Goal: Task Accomplishment & Management: Manage account settings

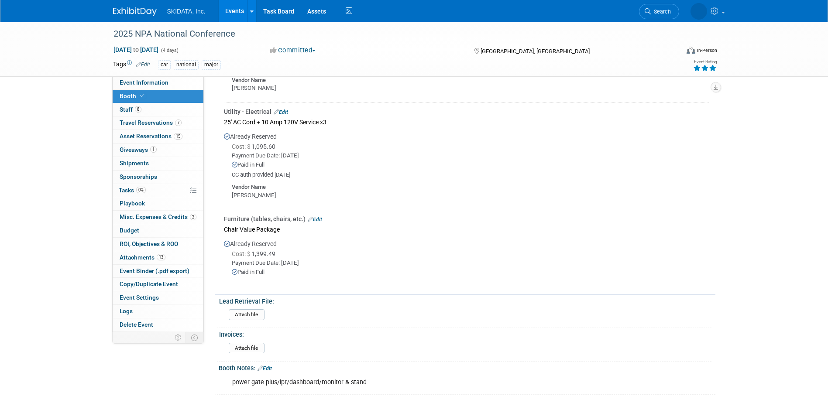
scroll to position [305, 0]
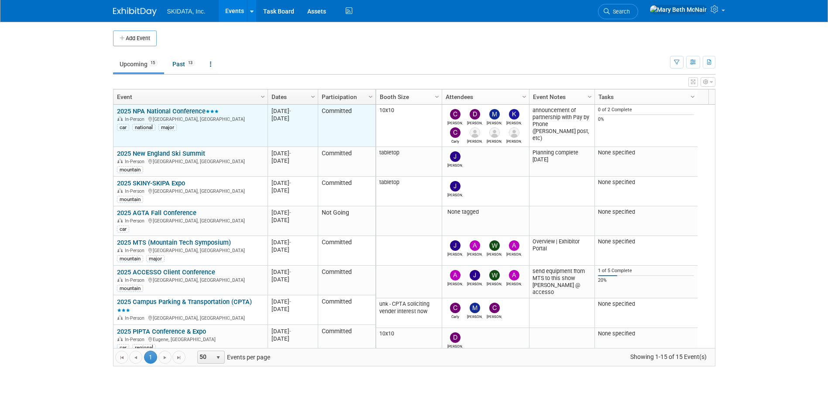
click at [153, 108] on link "2025 NPA National Conference" at bounding box center [168, 111] width 102 height 8
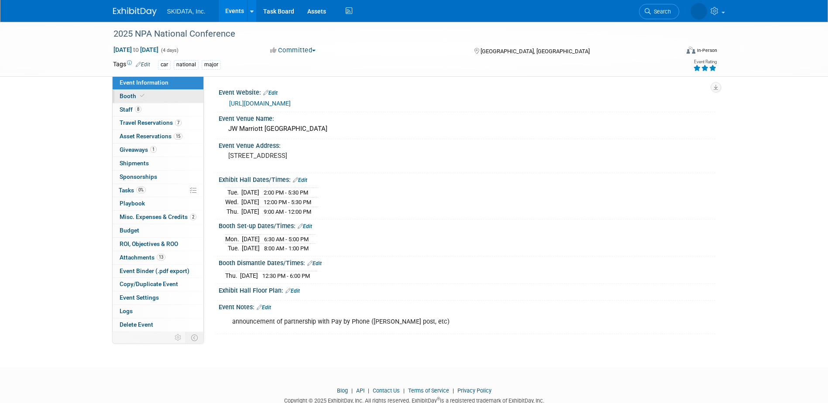
click at [127, 96] on span "Booth" at bounding box center [133, 96] width 27 height 7
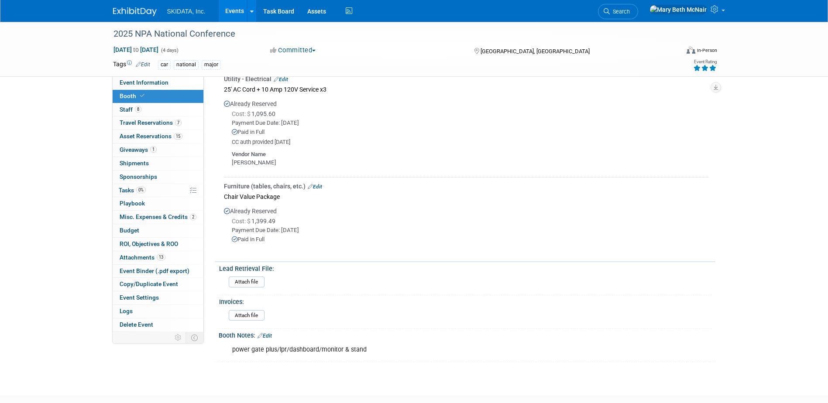
scroll to position [349, 0]
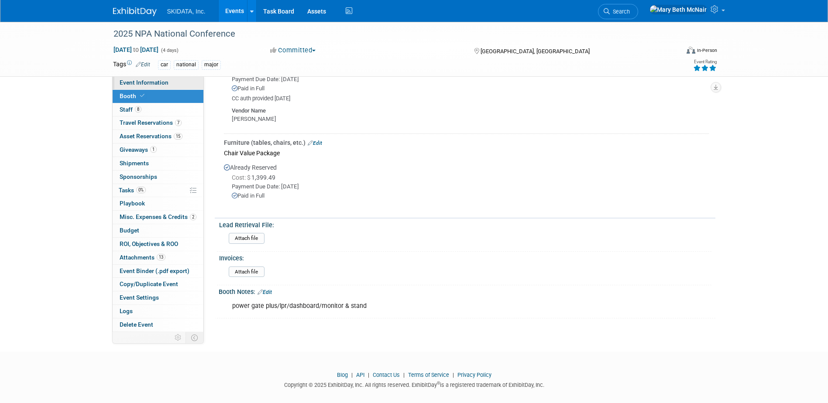
click at [126, 83] on span "Event Information" at bounding box center [144, 82] width 49 height 7
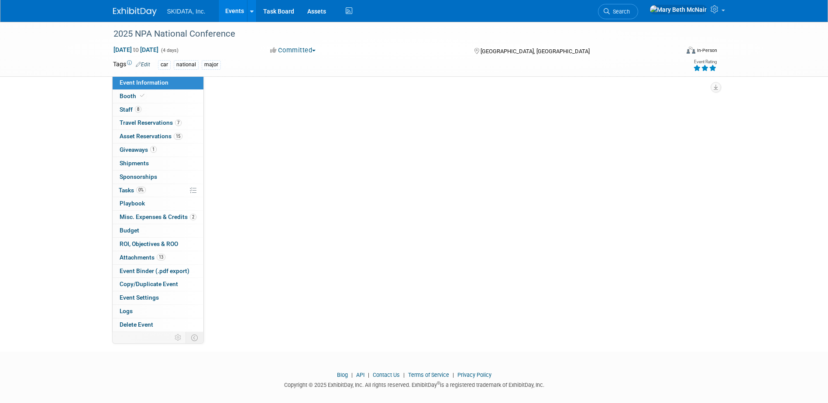
scroll to position [0, 0]
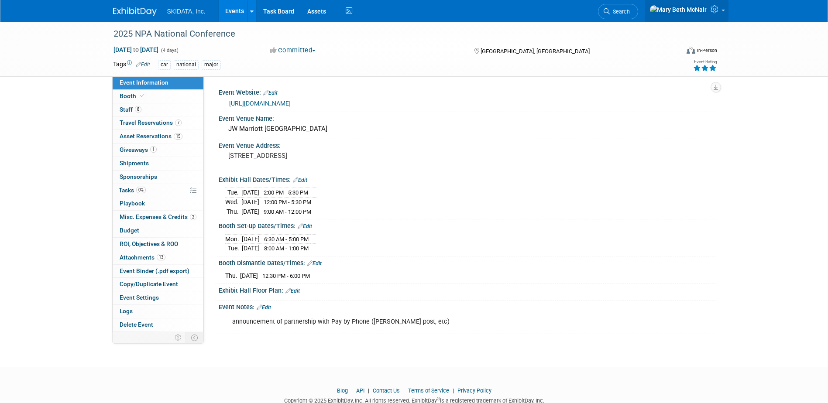
click at [716, 10] on icon at bounding box center [715, 9] width 10 height 8
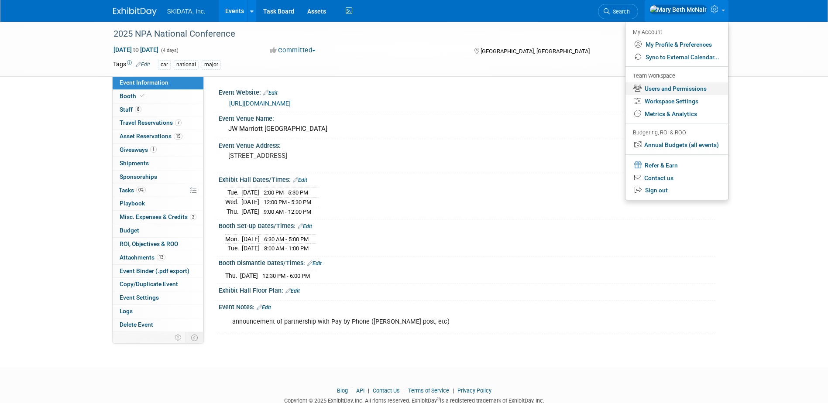
click at [679, 88] on link "Users and Permissions" at bounding box center [676, 88] width 103 height 13
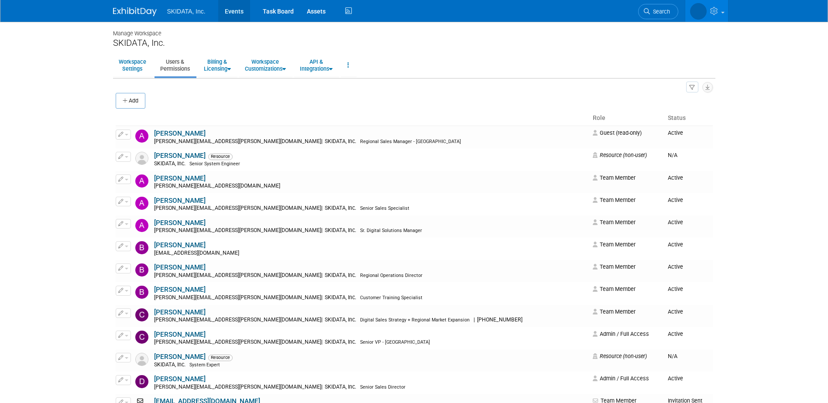
click at [229, 7] on link "Events" at bounding box center [234, 11] width 32 height 22
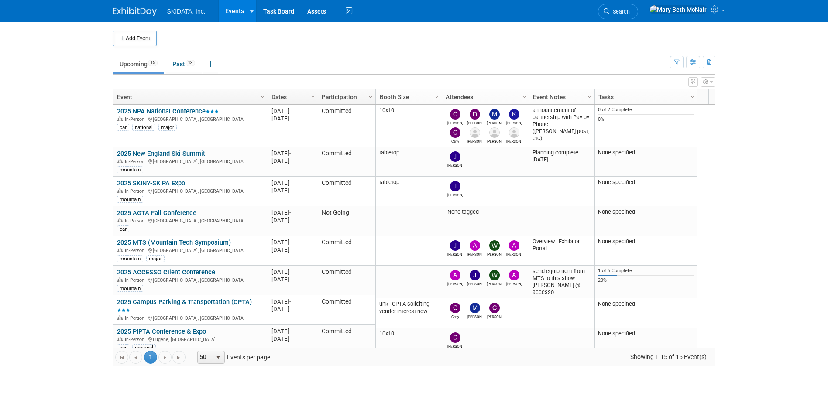
scroll to position [105, 0]
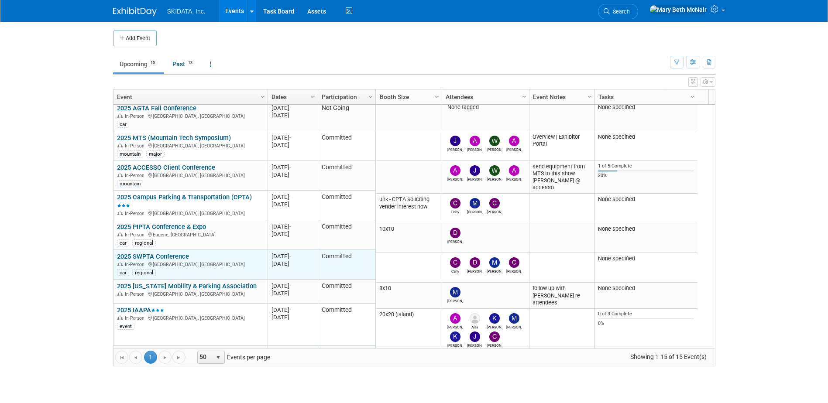
click at [137, 256] on link "2025 SWPTA Conference" at bounding box center [153, 257] width 72 height 8
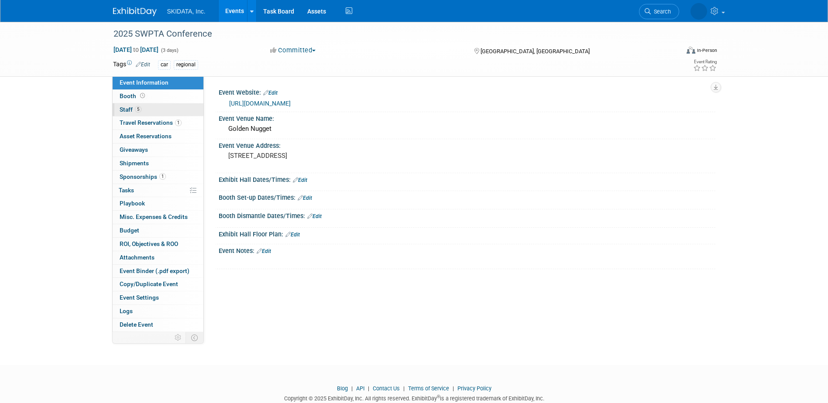
click at [129, 110] on span "Staff 5" at bounding box center [131, 109] width 22 height 7
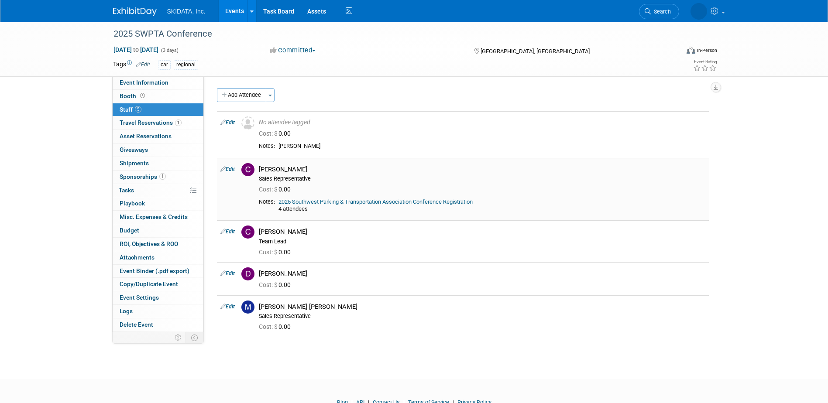
click at [336, 202] on link "2025 Southwest Parking & Transportation Association Conference Registration" at bounding box center [375, 202] width 194 height 7
click at [125, 82] on span "Event Information" at bounding box center [144, 82] width 49 height 7
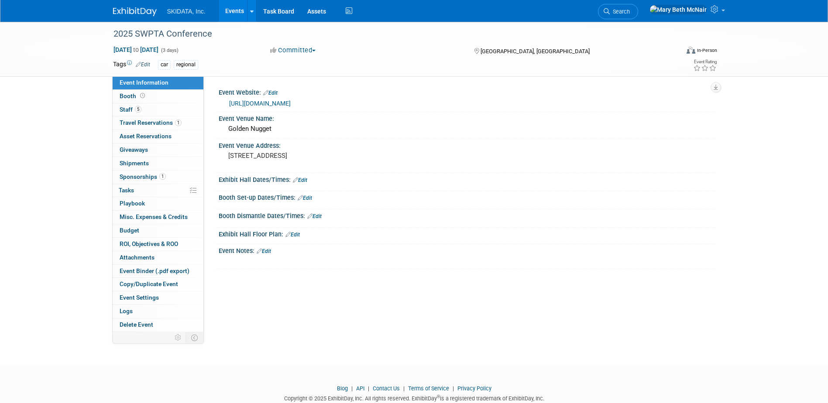
click at [291, 100] on link "[URL][DOMAIN_NAME]" at bounding box center [260, 103] width 62 height 7
click at [129, 108] on span "Staff 5" at bounding box center [131, 109] width 22 height 7
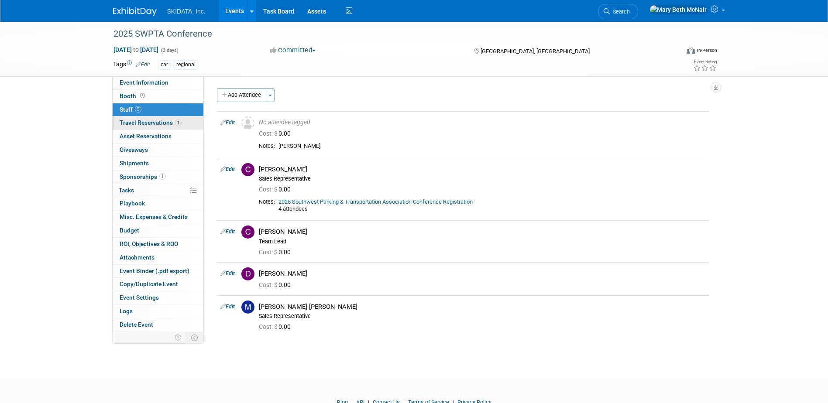
click at [141, 123] on span "Travel Reservations 1" at bounding box center [151, 122] width 62 height 7
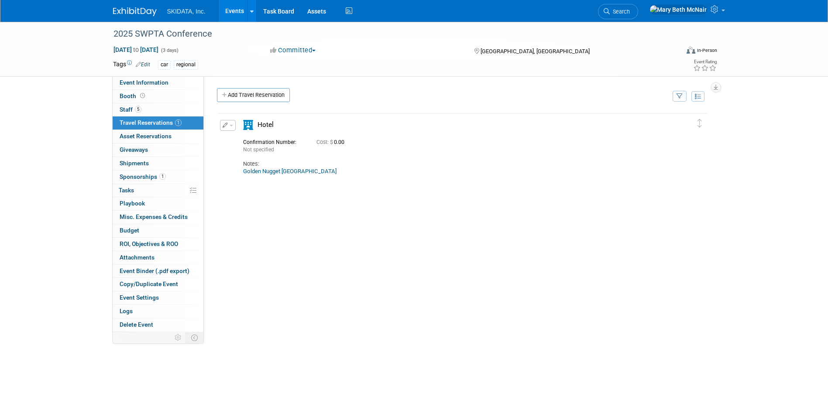
click at [233, 129] on button "button" at bounding box center [228, 125] width 16 height 11
click at [243, 142] on button "Edit Reservation" at bounding box center [257, 140] width 74 height 13
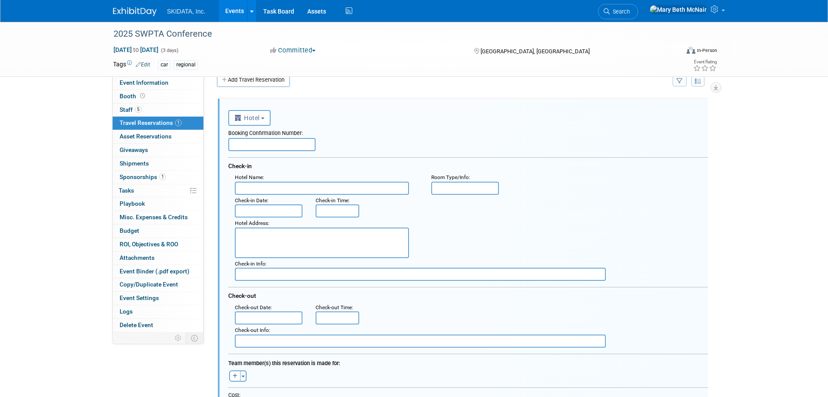
click at [250, 143] on input "text" at bounding box center [271, 144] width 87 height 13
type input "GNLV151219512"
click at [283, 187] on input "text" at bounding box center [322, 188] width 174 height 13
type input "Golden Nugget"
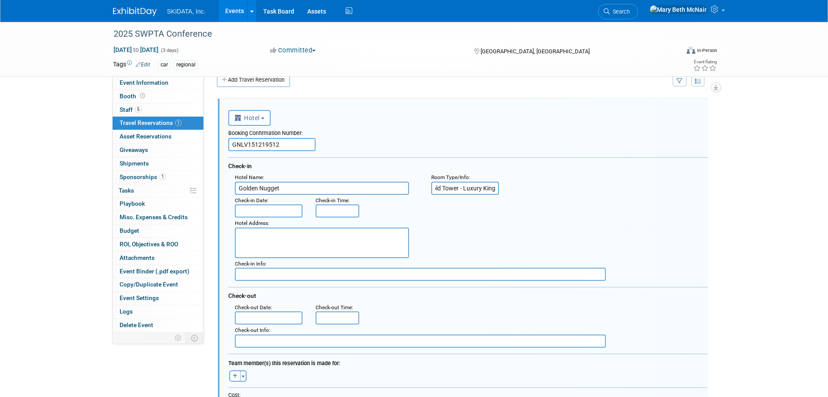
type input "Gold Tower - Luxury King"
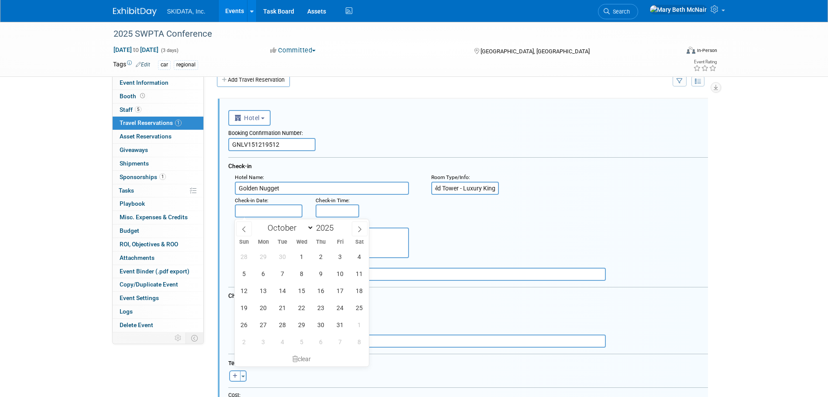
scroll to position [0, 0]
click at [247, 322] on span "26" at bounding box center [244, 324] width 17 height 17
type input "Oct 26, 2025"
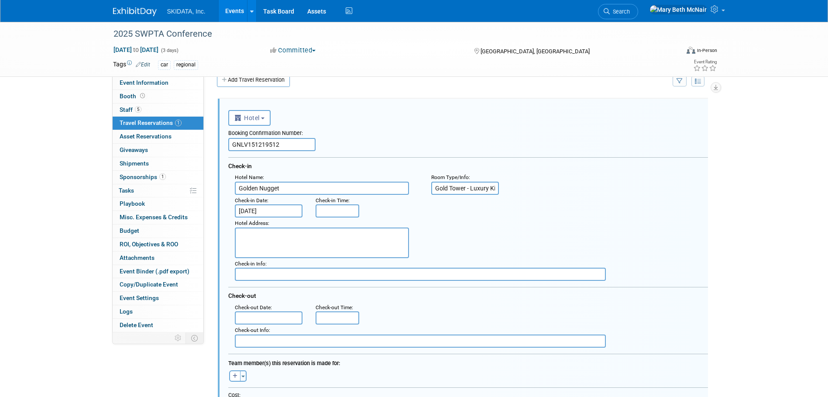
click at [258, 237] on textarea at bounding box center [322, 242] width 174 height 31
click at [267, 234] on textarea at bounding box center [322, 242] width 174 height 31
drag, startPoint x: 314, startPoint y: 213, endPoint x: 322, endPoint y: 209, distance: 8.8
click at [315, 213] on div "Check-in Time :" at bounding box center [336, 206] width 55 height 23
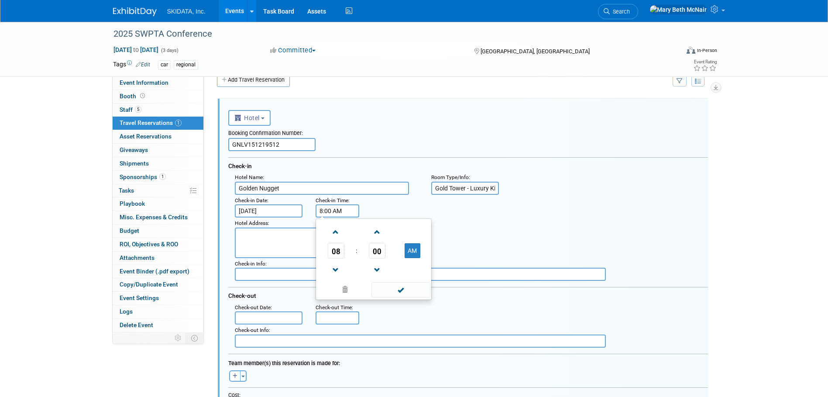
click at [325, 207] on input "8:00 AM" at bounding box center [337, 210] width 44 height 13
click at [342, 266] on span at bounding box center [335, 269] width 15 height 15
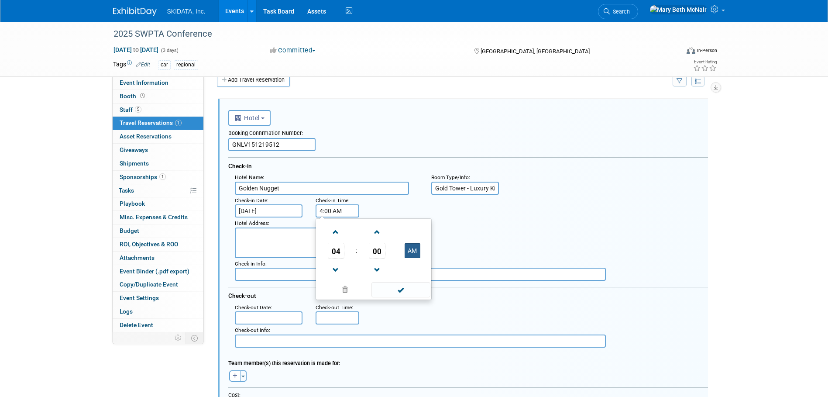
click at [408, 248] on button "AM" at bounding box center [412, 250] width 16 height 15
type input "4:00 PM"
click at [261, 231] on textarea at bounding box center [322, 242] width 174 height 31
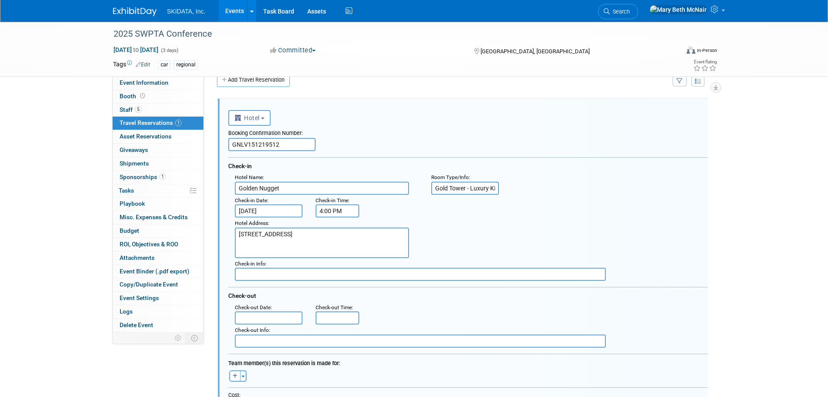
click at [306, 233] on textarea "129 E. Fremont St." at bounding box center [322, 242] width 174 height 31
type textarea "129 E. Fremont St. Las Vegas, NV 89101"
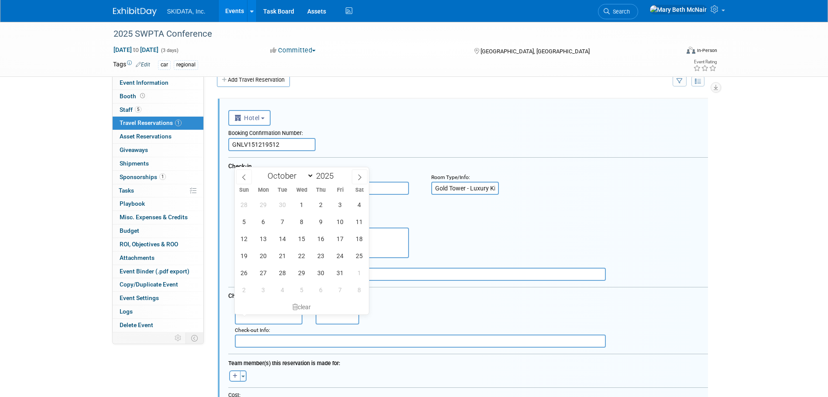
click at [279, 320] on input "text" at bounding box center [269, 317] width 68 height 13
click at [274, 318] on input "text" at bounding box center [269, 317] width 68 height 13
click at [432, 319] on div ": Check-out Date : Check-out Time :" at bounding box center [471, 313] width 486 height 23
click at [257, 313] on input "text" at bounding box center [269, 317] width 68 height 13
drag, startPoint x: 321, startPoint y: 271, endPoint x: 297, endPoint y: 271, distance: 24.0
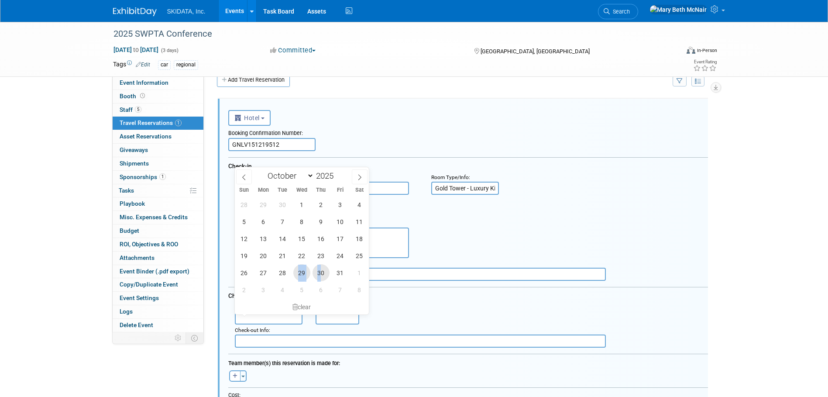
click at [297, 271] on div "28 29 30 1 2 3 4 5 6 7 8 9 10 11 12 13 14 15 16 17 18 19 20 21 22 23 24 25 26 2…" at bounding box center [302, 247] width 134 height 102
drag, startPoint x: 297, startPoint y: 271, endPoint x: 303, endPoint y: 271, distance: 6.1
click at [303, 271] on span "29" at bounding box center [301, 272] width 17 height 17
type input "[DATE]"
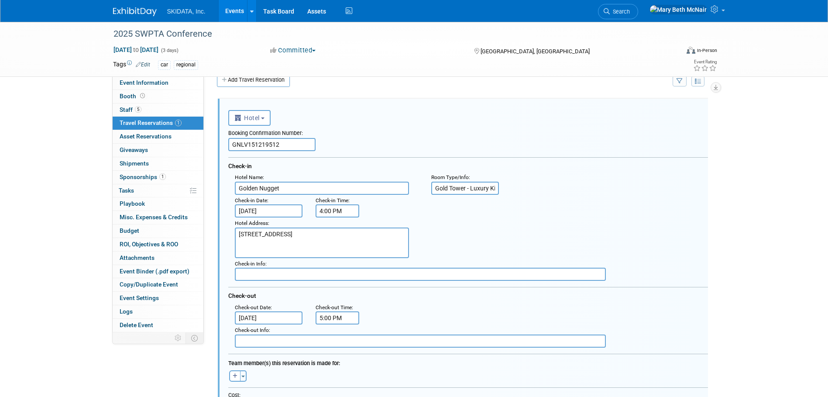
click at [331, 319] on input "5:00 PM" at bounding box center [337, 317] width 44 height 13
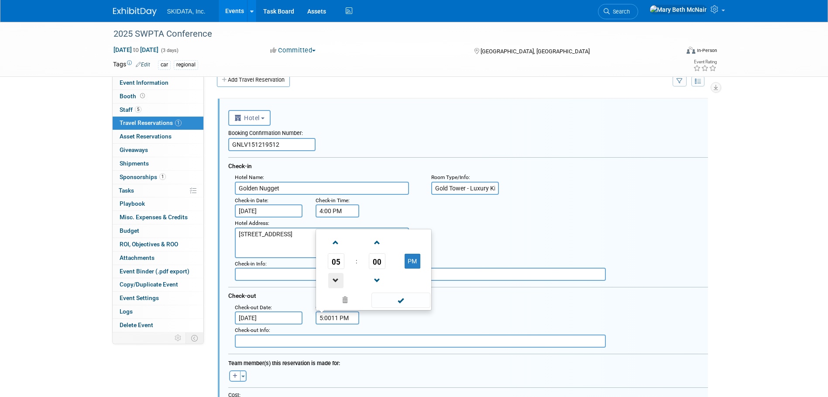
click at [337, 275] on span at bounding box center [335, 280] width 15 height 15
click at [337, 276] on span at bounding box center [335, 280] width 15 height 15
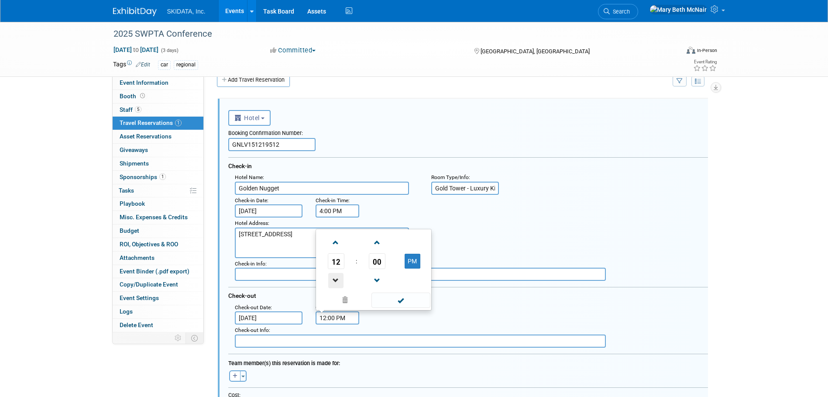
click at [338, 275] on span at bounding box center [335, 280] width 15 height 15
click at [395, 300] on span at bounding box center [400, 299] width 59 height 15
type input "11:00 AM"
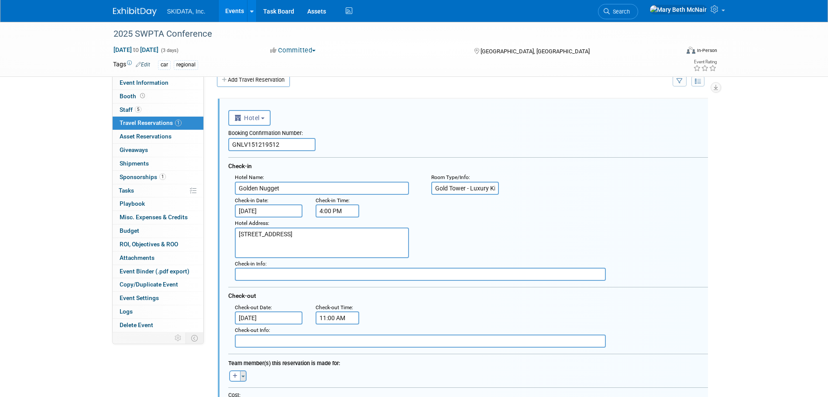
click at [243, 378] on button "Toggle Dropdown" at bounding box center [243, 375] width 7 height 11
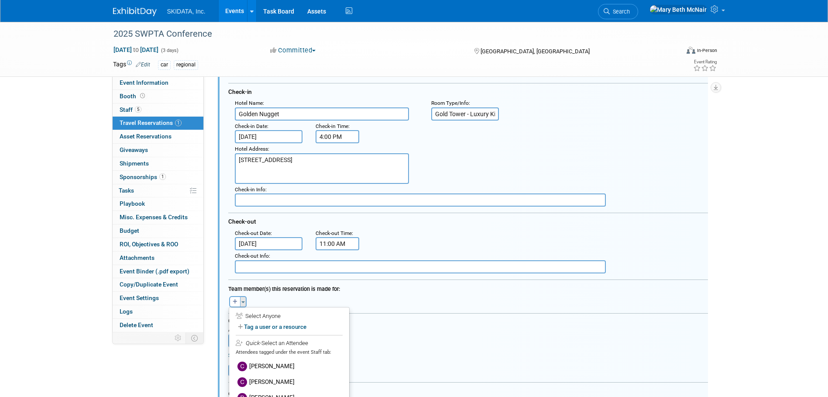
scroll to position [103, 0]
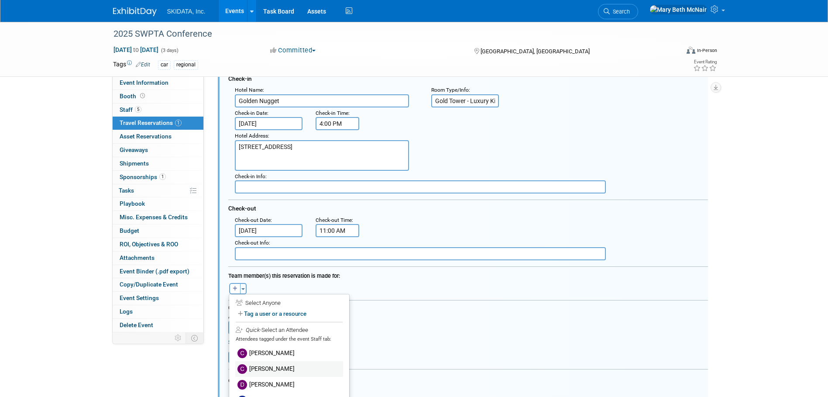
click at [273, 371] on label "Christopher Archer" at bounding box center [289, 369] width 108 height 16
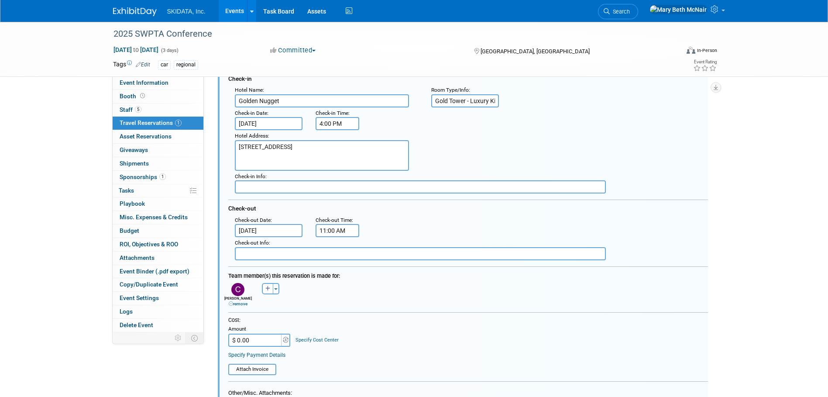
click at [260, 340] on input "$ 0.00" at bounding box center [255, 339] width 55 height 13
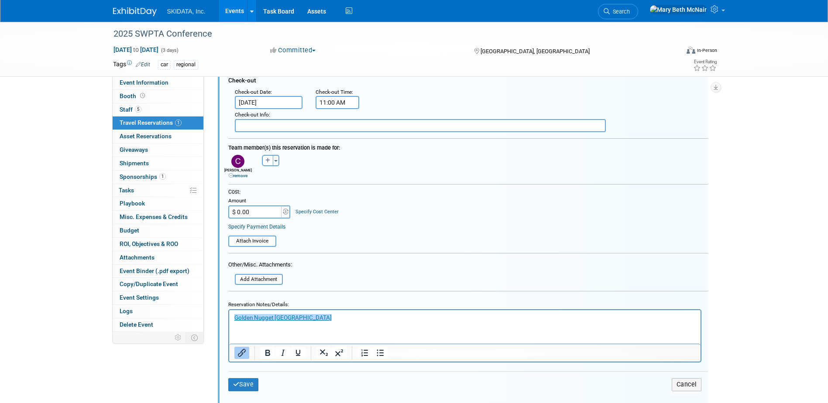
scroll to position [233, 0]
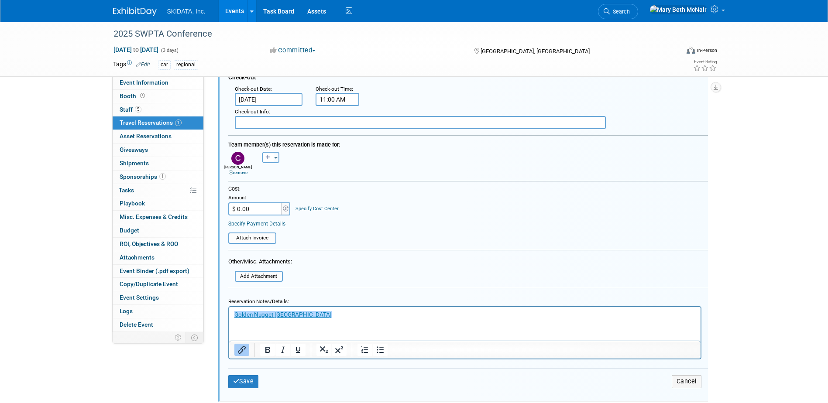
click at [303, 319] on html "﻿Golden Nugget Las Vegas" at bounding box center [464, 313] width 471 height 12
click at [315, 308] on html "Golden Nugget Las Vegas﻿" at bounding box center [464, 313] width 471 height 12
click at [265, 278] on input "file" at bounding box center [230, 277] width 104 height 10
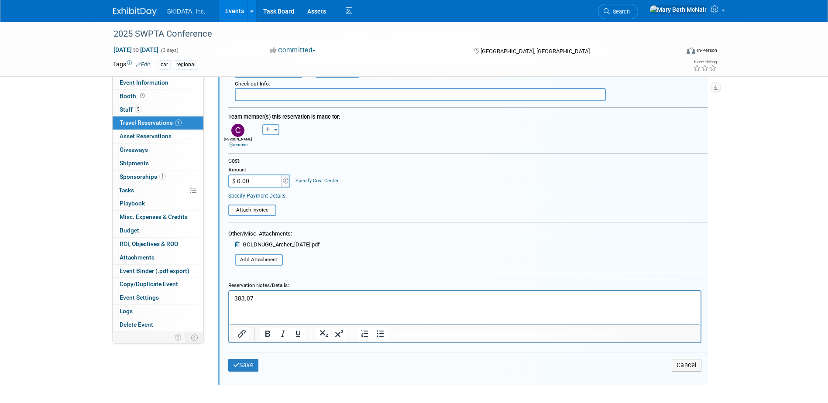
scroll to position [341, 0]
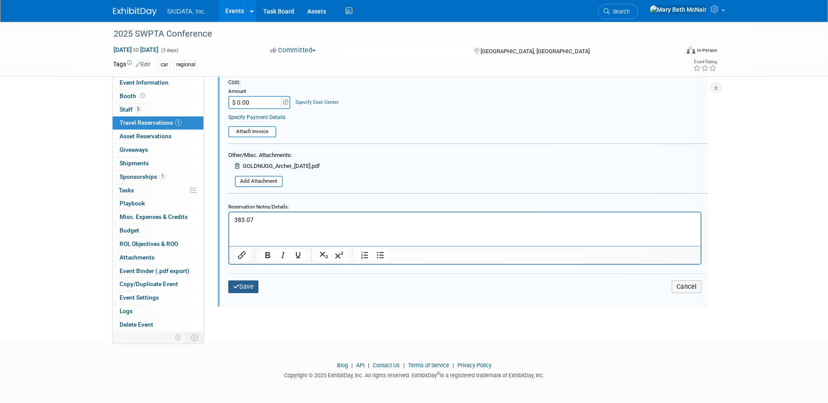
click at [250, 288] on button "Save" at bounding box center [243, 287] width 31 height 13
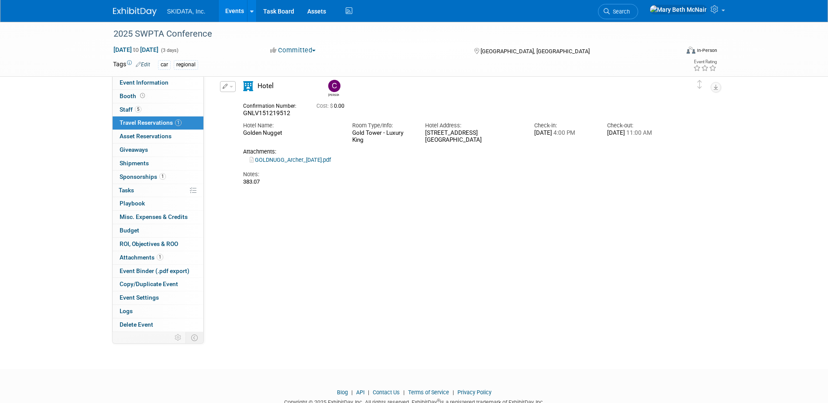
scroll to position [15, 0]
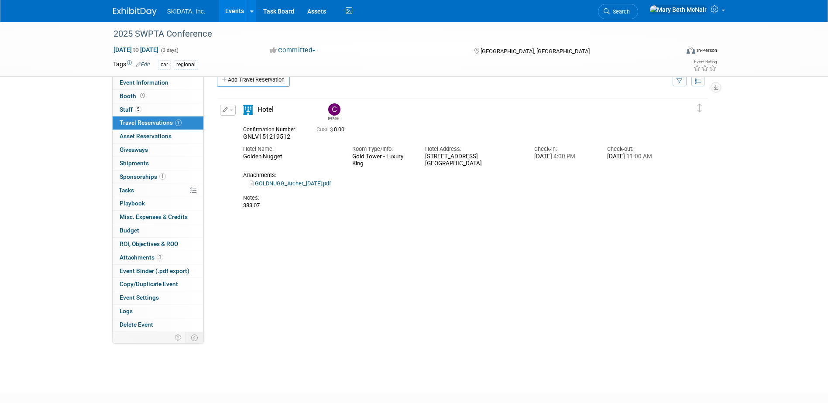
click at [231, 113] on button "button" at bounding box center [228, 110] width 16 height 11
click at [253, 157] on button "Duplicate" at bounding box center [257, 154] width 74 height 13
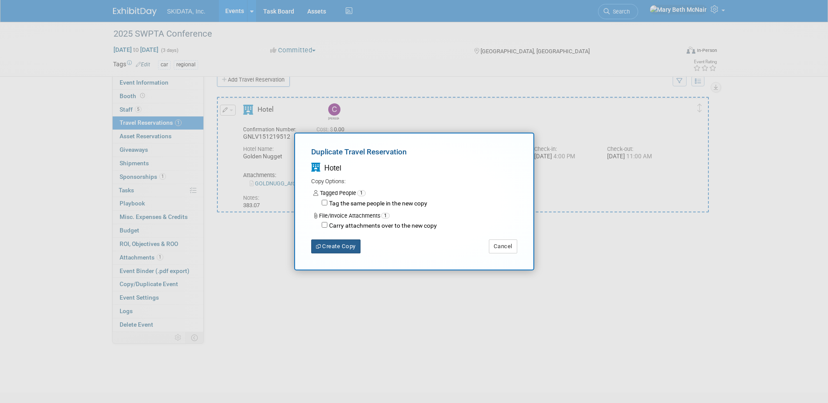
click at [345, 246] on button "Create Copy" at bounding box center [335, 247] width 49 height 14
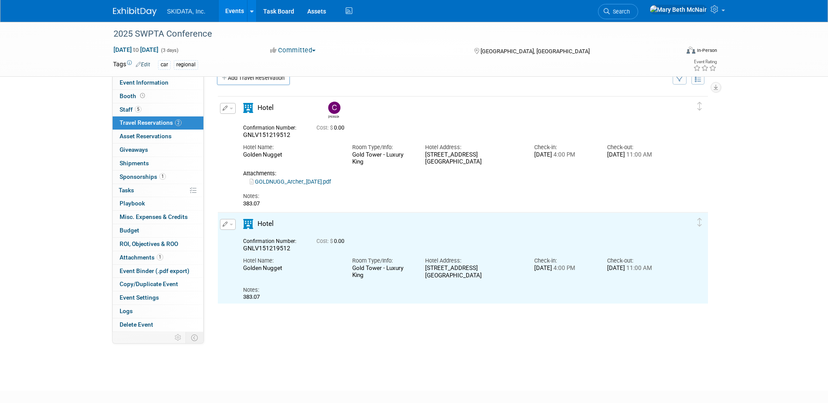
scroll to position [17, 0]
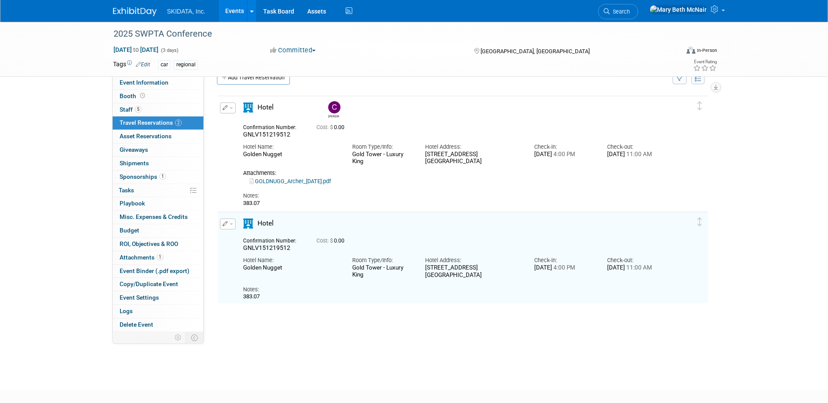
click at [230, 226] on button "button" at bounding box center [228, 224] width 16 height 11
click at [241, 243] on button "Edit Reservation" at bounding box center [257, 239] width 74 height 13
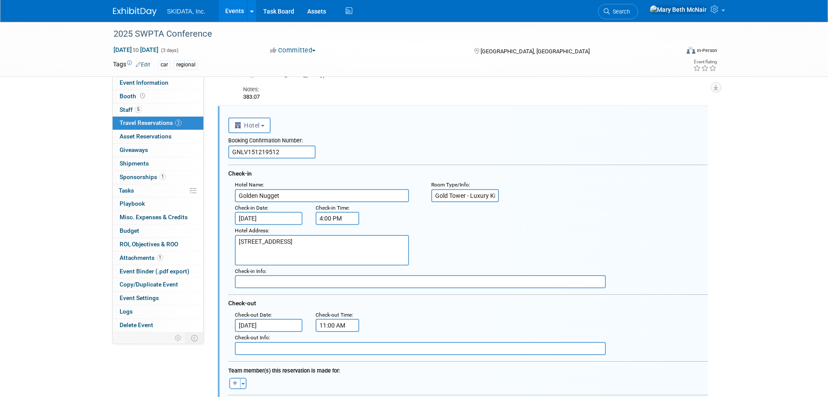
scroll to position [131, 0]
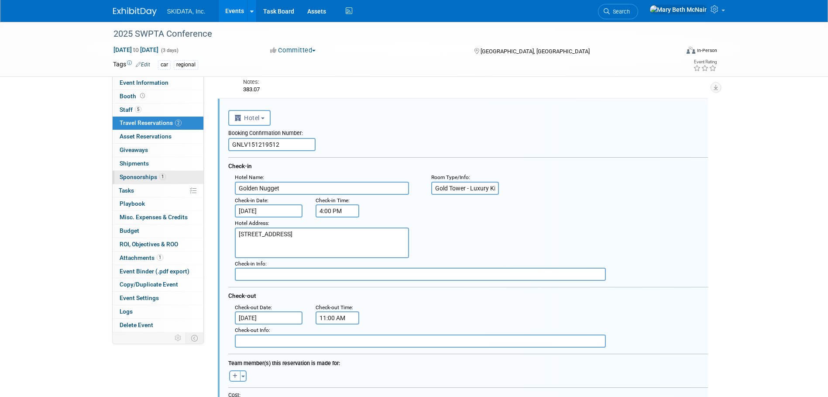
drag, startPoint x: 295, startPoint y: 143, endPoint x: 115, endPoint y: 177, distance: 182.9
click at [116, 177] on div "Event Information Event Info Booth Booth 5 Staff 5 Staff 2 Travel Reservations …" at bounding box center [413, 244] width 615 height 709
click at [281, 146] on input "text" at bounding box center [271, 144] width 87 height 13
click at [250, 146] on input "GNLV" at bounding box center [271, 144] width 87 height 13
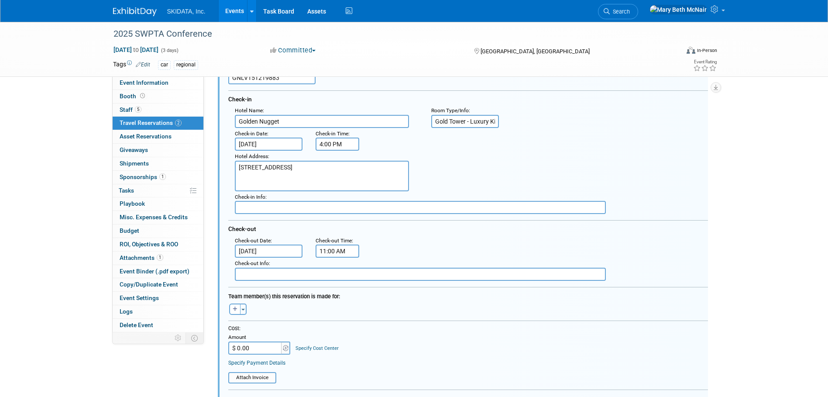
scroll to position [219, 0]
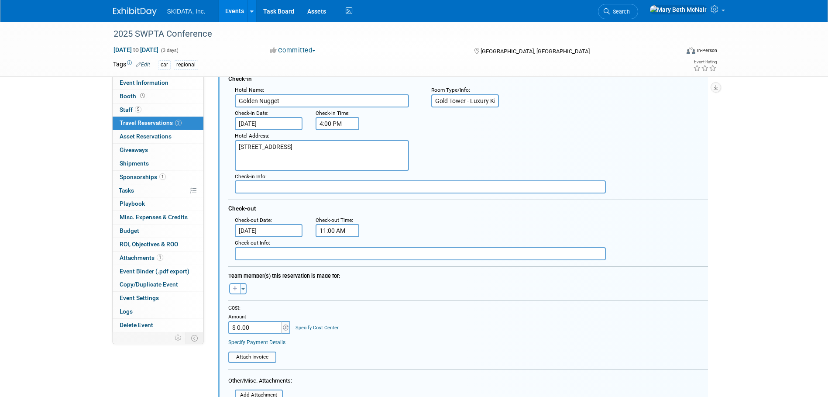
type input "GNLV151219883"
click at [269, 187] on input "text" at bounding box center [420, 186] width 371 height 13
drag, startPoint x: 336, startPoint y: 187, endPoint x: 123, endPoint y: 192, distance: 213.4
click at [178, 190] on div "Event Information Event Info Booth Booth 5 Staff 5 Staff 2 Travel Reservations …" at bounding box center [413, 157] width 615 height 709
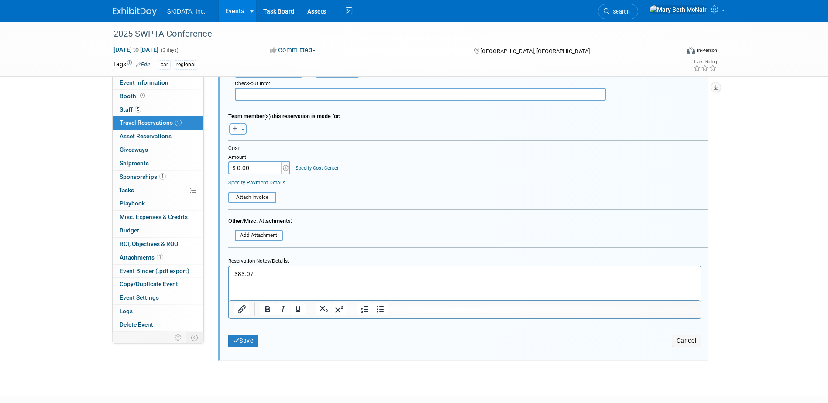
scroll to position [393, 0]
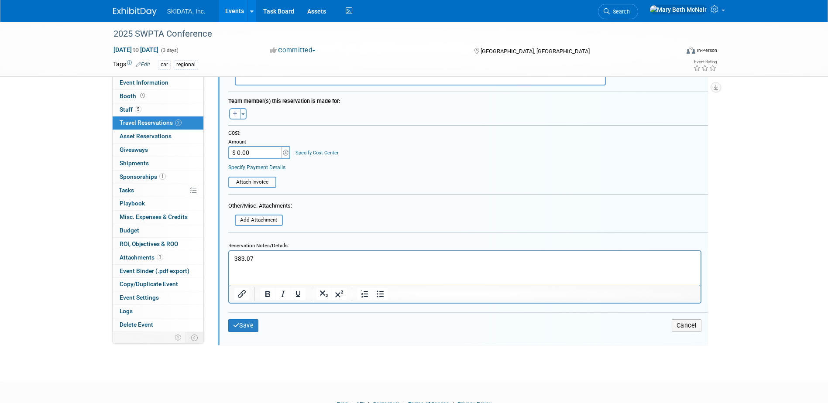
type input "Free Panera coffee, free wifi"
click at [271, 263] on html "383.07" at bounding box center [464, 257] width 471 height 12
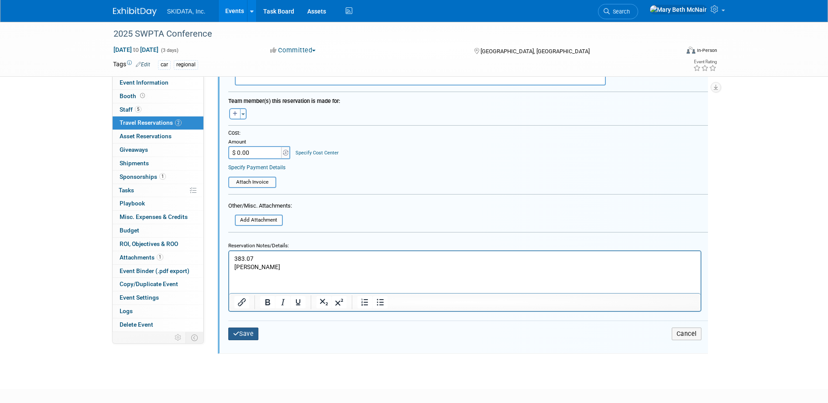
click at [239, 332] on button "Save" at bounding box center [243, 334] width 31 height 13
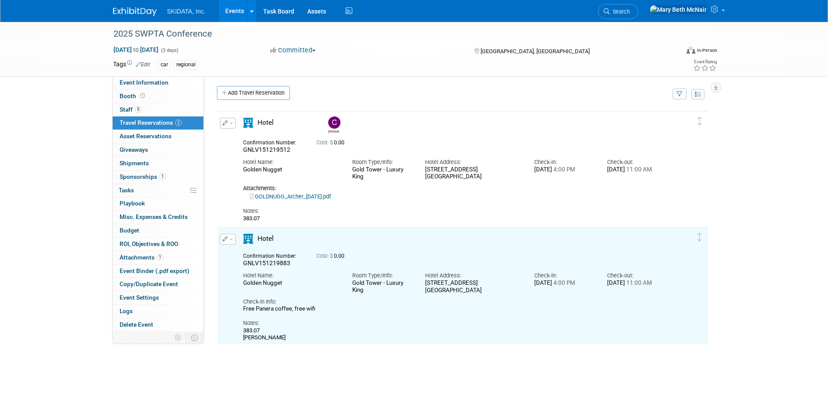
scroll to position [0, 0]
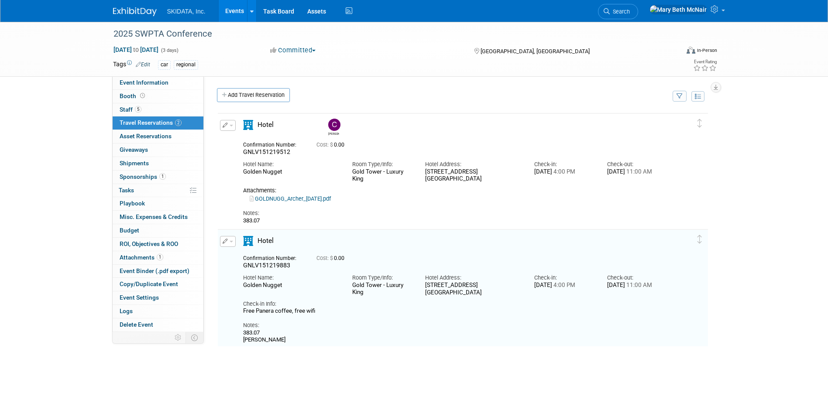
click at [230, 242] on span "button" at bounding box center [231, 242] width 3 height 2
click at [245, 254] on button "Edit Reservation" at bounding box center [257, 256] width 74 height 13
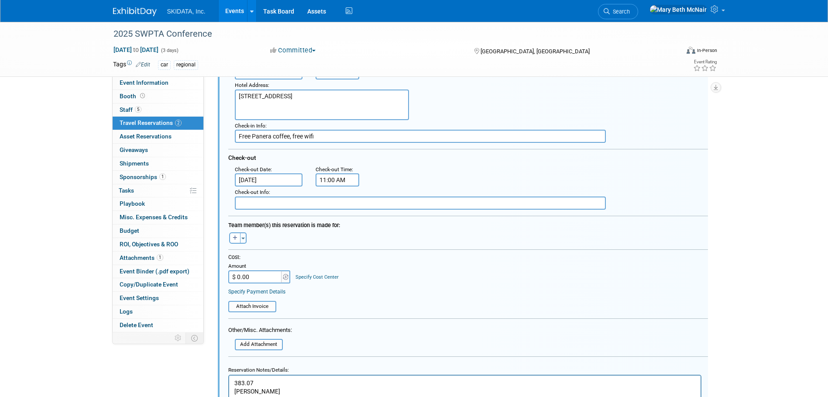
scroll to position [306, 0]
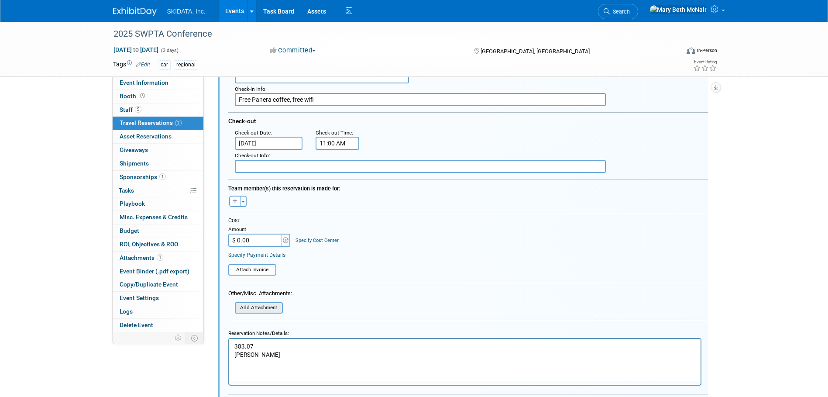
click at [262, 309] on input "file" at bounding box center [230, 308] width 104 height 10
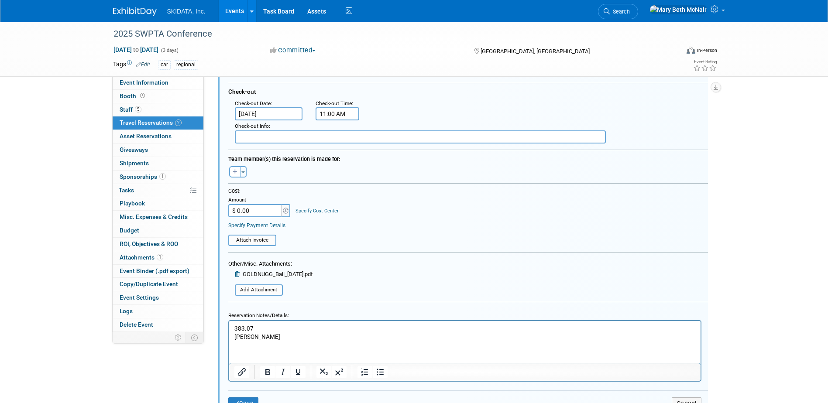
scroll to position [453, 0]
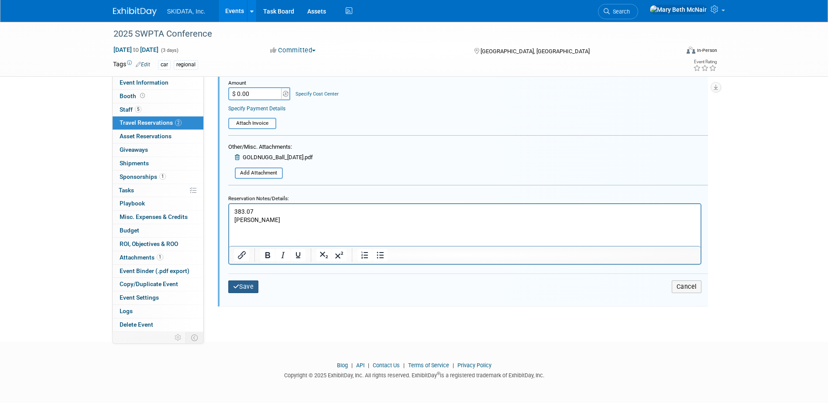
click at [243, 283] on button "Save" at bounding box center [243, 287] width 31 height 13
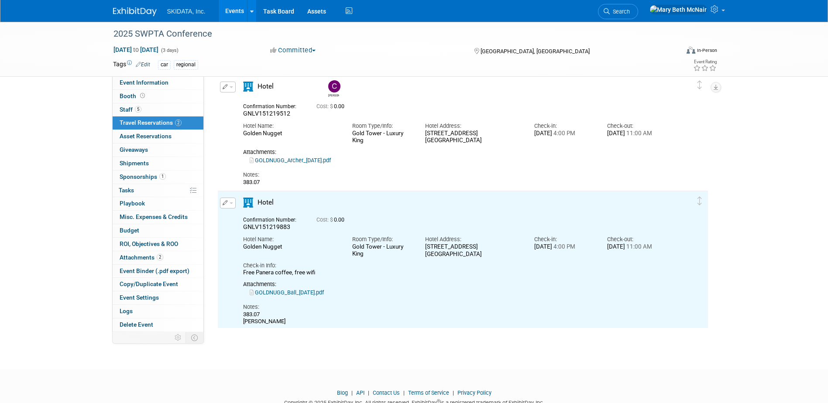
scroll to position [23, 0]
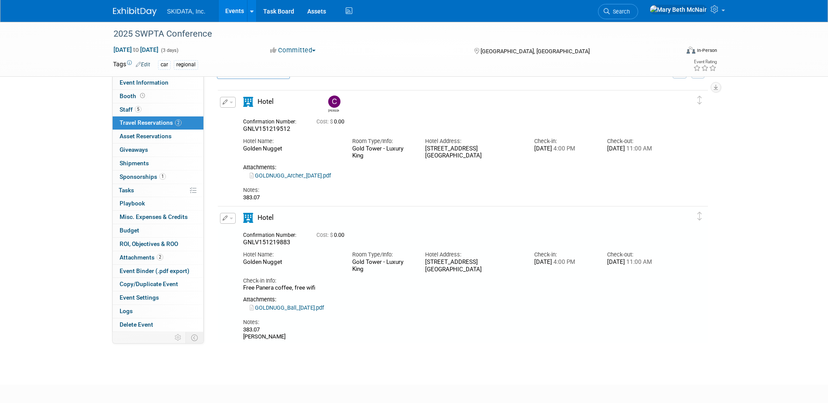
drag, startPoint x: 243, startPoint y: 288, endPoint x: 322, endPoint y: 288, distance: 79.4
click at [322, 288] on div "Free Panera coffee, free wifi" at bounding box center [455, 287] width 424 height 7
copy div "Free Panera coffee, free wifi"
click at [232, 103] on span "button" at bounding box center [231, 103] width 3 height 2
click at [247, 118] on button "Edit Reservation" at bounding box center [257, 117] width 74 height 13
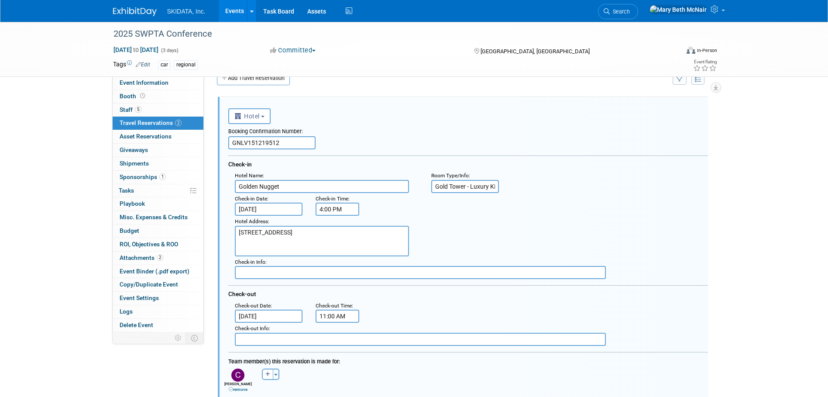
scroll to position [15, 0]
click at [264, 274] on input "text" at bounding box center [420, 273] width 371 height 13
paste input "Free Panera coffee, free wifi"
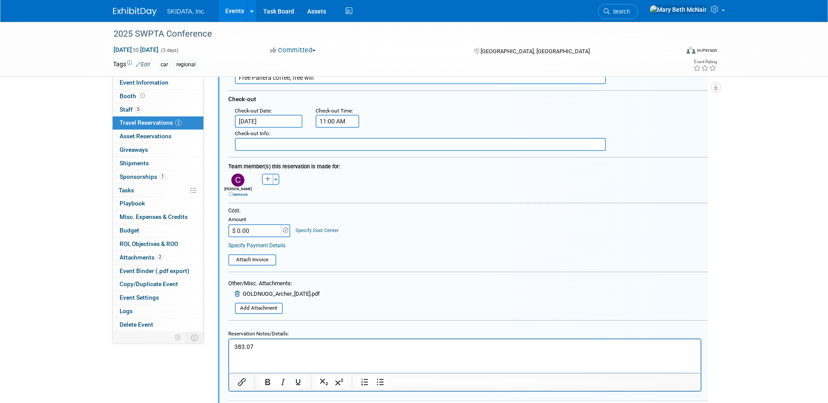
scroll to position [305, 0]
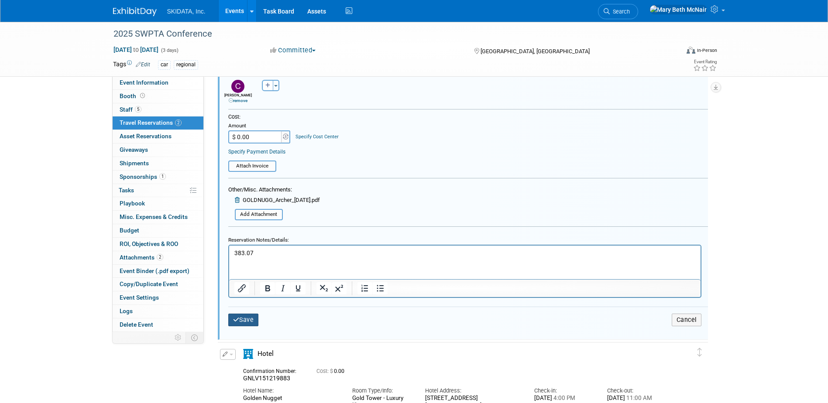
type input "Free Panera coffee, free wifi"
click at [243, 325] on button "Save" at bounding box center [243, 320] width 31 height 13
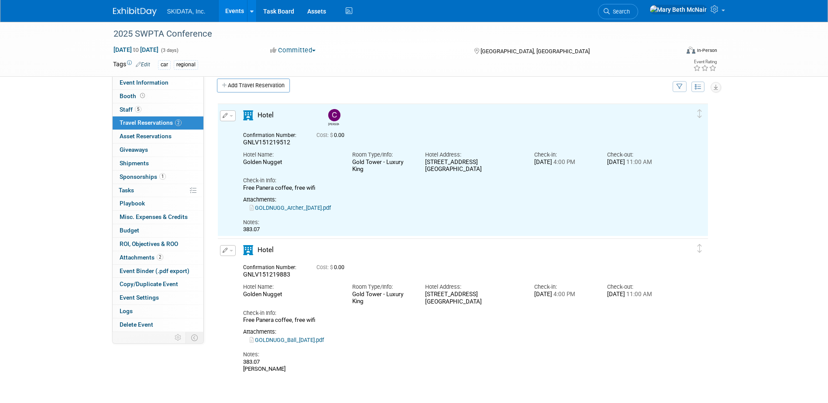
scroll to position [0, 0]
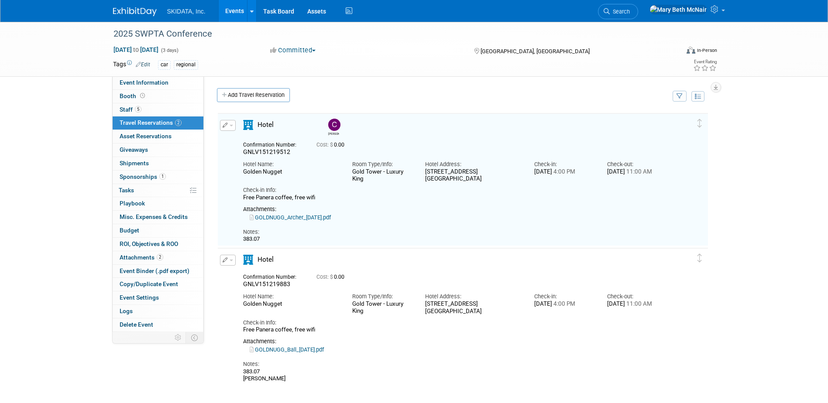
click at [231, 128] on button "button" at bounding box center [228, 125] width 16 height 11
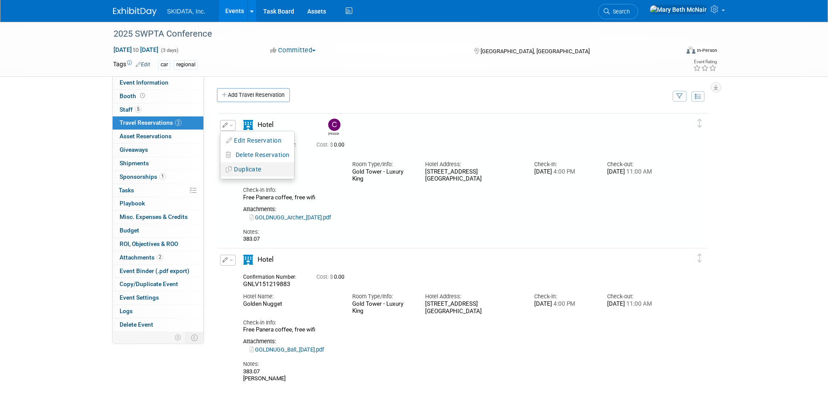
click at [242, 169] on button "Duplicate" at bounding box center [257, 169] width 74 height 13
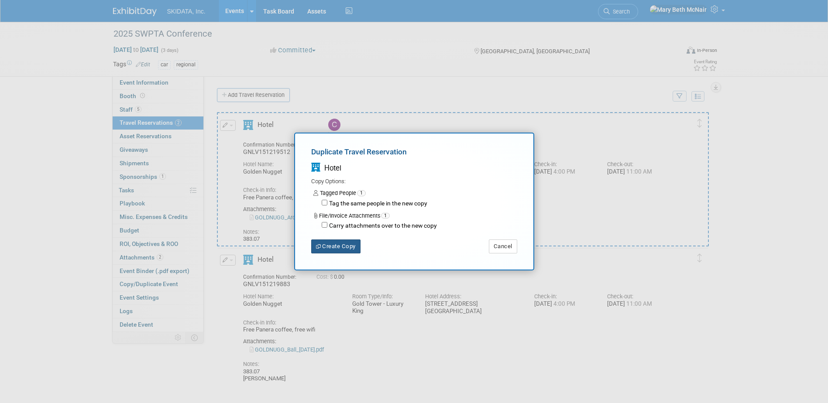
click at [343, 246] on button "Create Copy" at bounding box center [335, 247] width 49 height 14
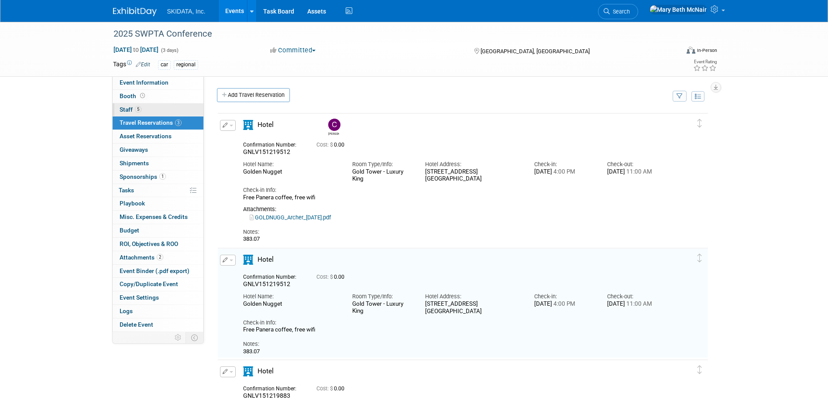
click at [129, 106] on span "Staff 5" at bounding box center [131, 109] width 22 height 7
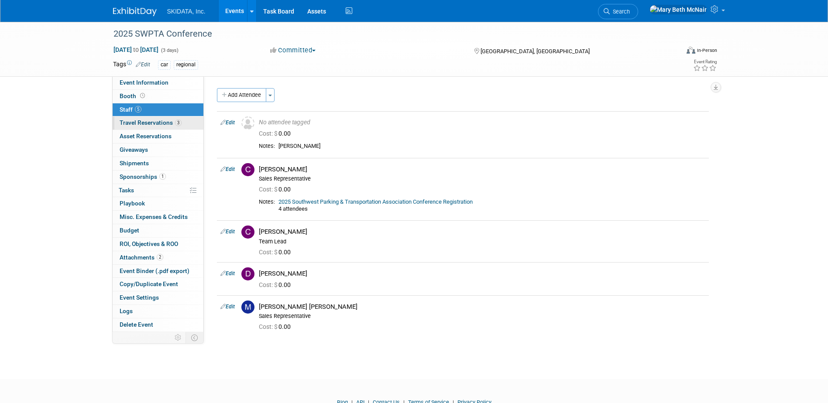
click at [128, 123] on span "Travel Reservations 3" at bounding box center [151, 122] width 62 height 7
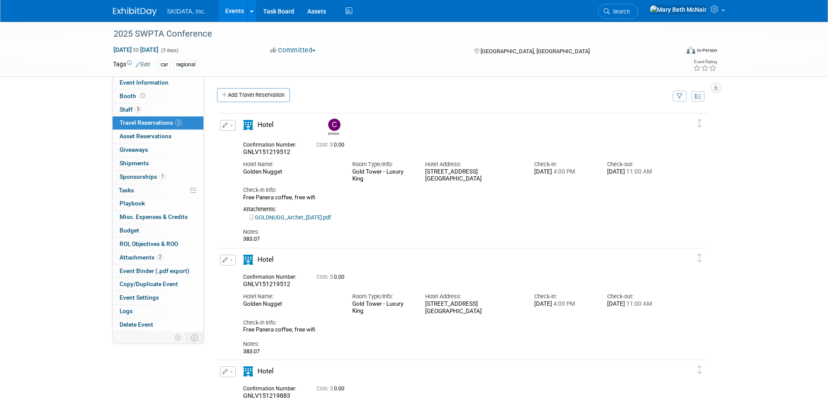
click at [233, 264] on button "button" at bounding box center [228, 260] width 16 height 11
click at [242, 274] on button "Edit Reservation" at bounding box center [257, 275] width 74 height 13
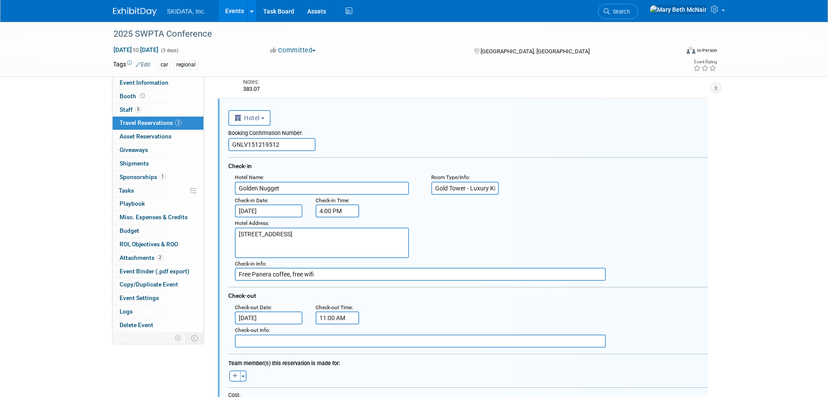
drag, startPoint x: 291, startPoint y: 140, endPoint x: 223, endPoint y: 147, distance: 67.6
click at [223, 147] on div "<i class="fas fa-plane" style="padding: 6px 4px 6px 1px;"></i> Flight <i class=…" at bounding box center [463, 348] width 490 height 499
click at [253, 146] on input "GNLV" at bounding box center [271, 144] width 87 height 13
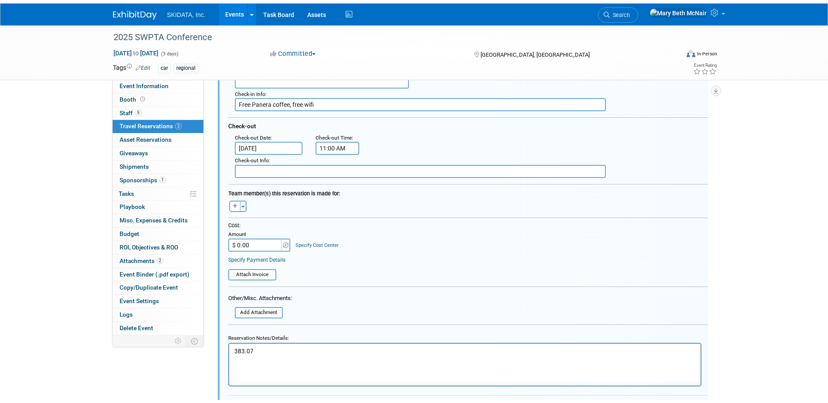
scroll to position [325, 0]
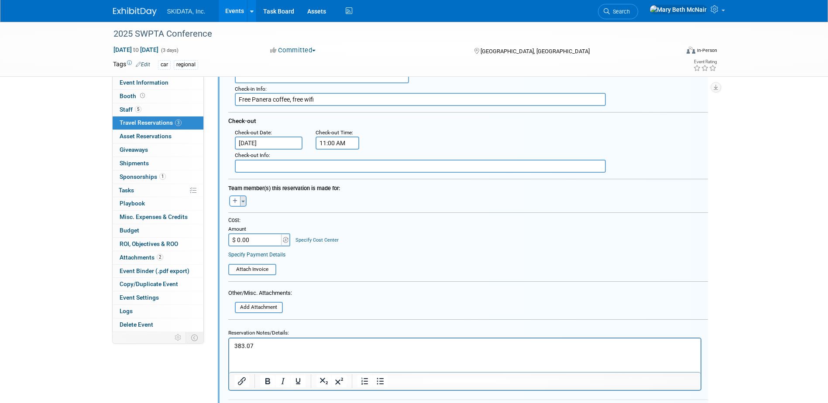
type input "GNLV151220132"
click at [243, 203] on button "Toggle Dropdown" at bounding box center [243, 200] width 7 height 11
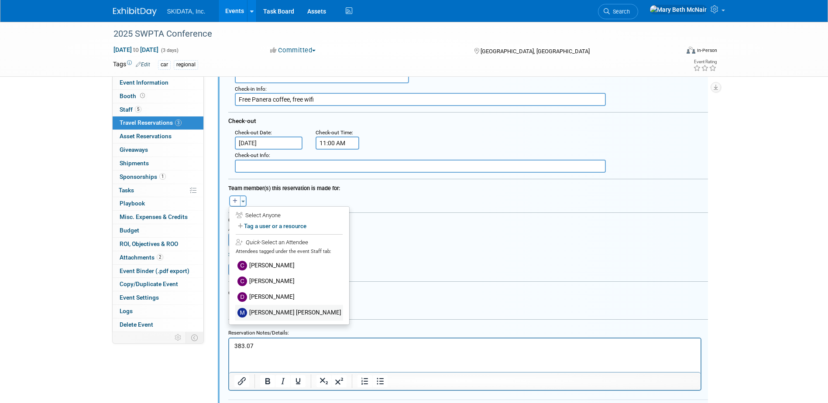
click at [278, 312] on label "[PERSON_NAME] [PERSON_NAME]" at bounding box center [289, 313] width 108 height 16
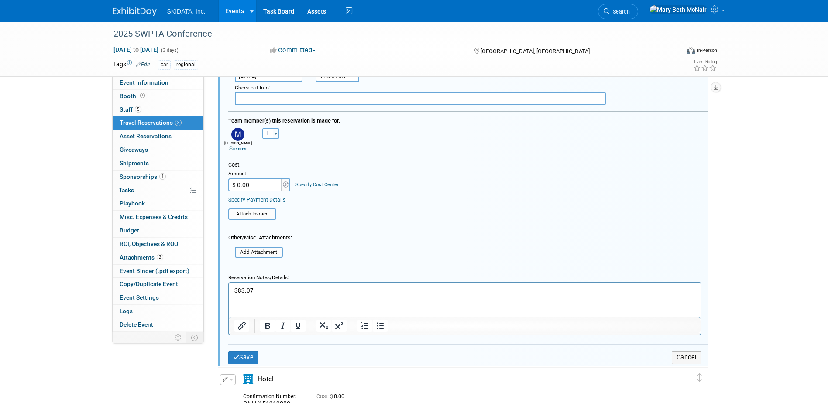
scroll to position [456, 0]
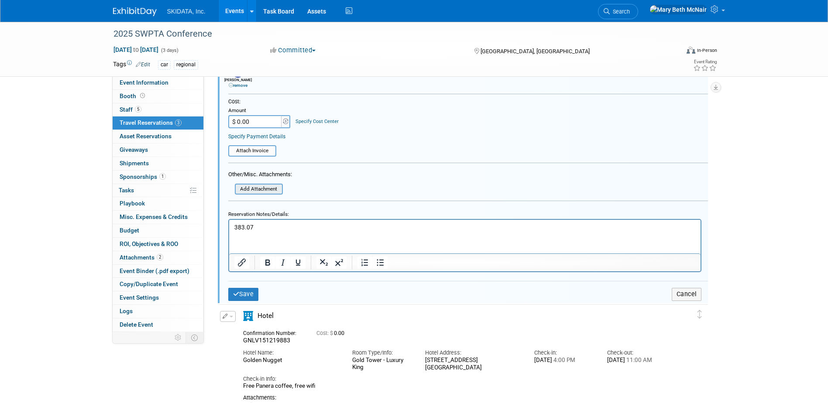
click at [269, 188] on input "file" at bounding box center [230, 190] width 104 height 10
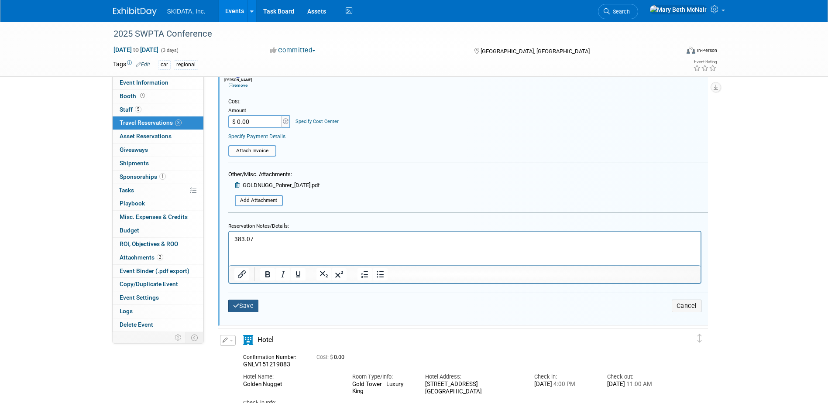
click at [245, 306] on button "Save" at bounding box center [243, 306] width 31 height 13
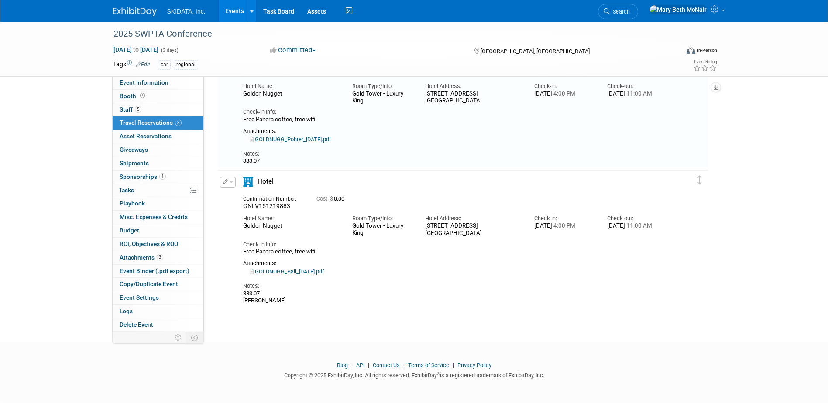
scroll to position [150, 0]
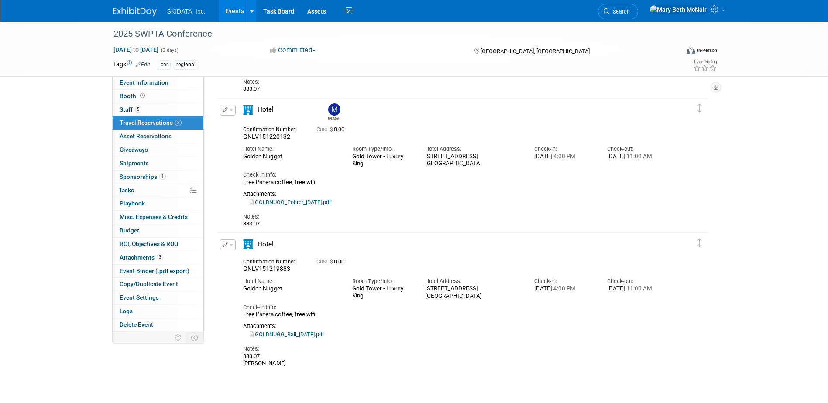
click at [233, 247] on button "button" at bounding box center [228, 245] width 16 height 11
click at [244, 290] on button "Duplicate" at bounding box center [257, 289] width 74 height 13
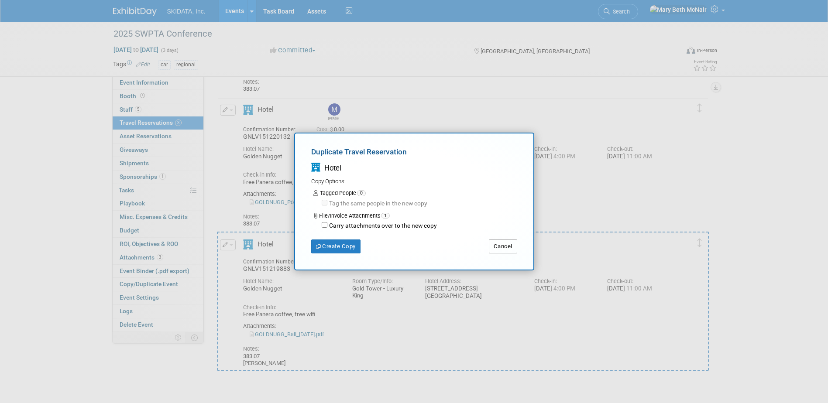
click at [506, 244] on button "Cancel" at bounding box center [503, 247] width 28 height 14
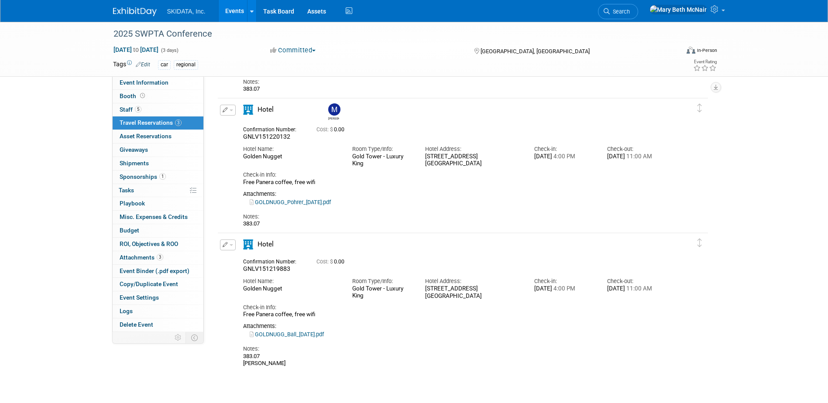
click at [234, 113] on button "button" at bounding box center [228, 110] width 16 height 11
click at [242, 153] on button "Duplicate" at bounding box center [257, 154] width 74 height 13
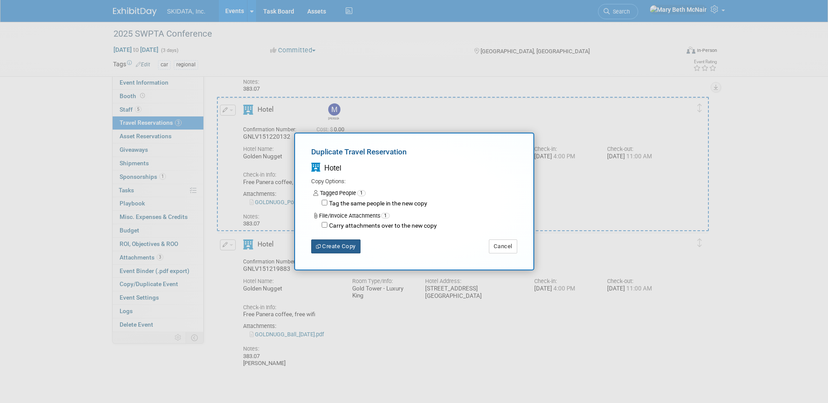
click at [351, 246] on button "Create Copy" at bounding box center [335, 247] width 49 height 14
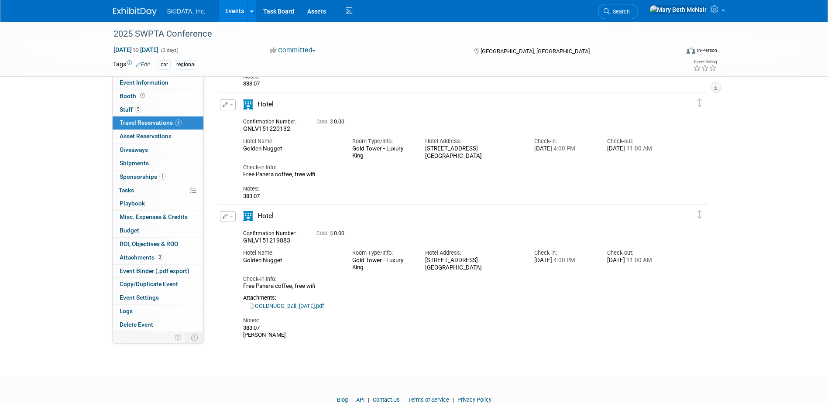
scroll to position [305, 0]
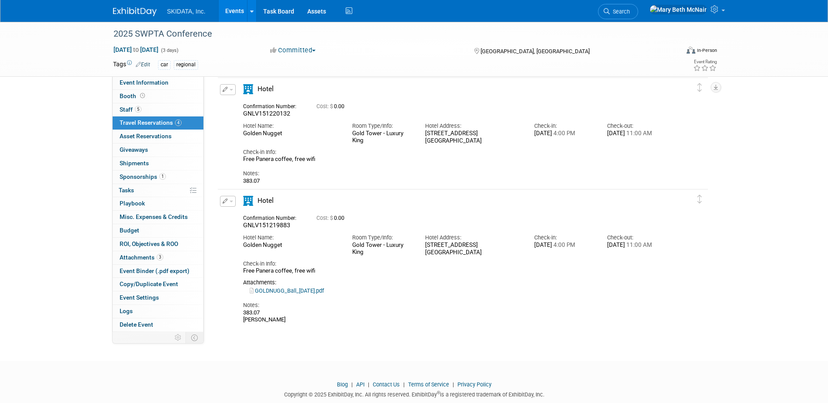
click at [233, 92] on button "button" at bounding box center [228, 89] width 16 height 11
click at [241, 108] on button "Edit Reservation" at bounding box center [257, 105] width 74 height 13
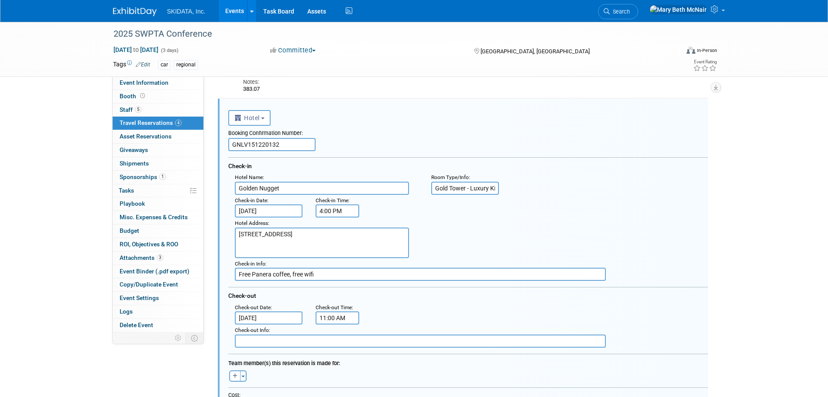
scroll to position [0, 7]
drag, startPoint x: 435, startPoint y: 188, endPoint x: 586, endPoint y: 166, distance: 153.0
click at [586, 166] on div "Booking Confirmation Number: GNLV151220132 Check-in Hotel Name : Golden Nugget …" at bounding box center [468, 237] width 480 height 222
type input "Rush Tower - Premier California King"
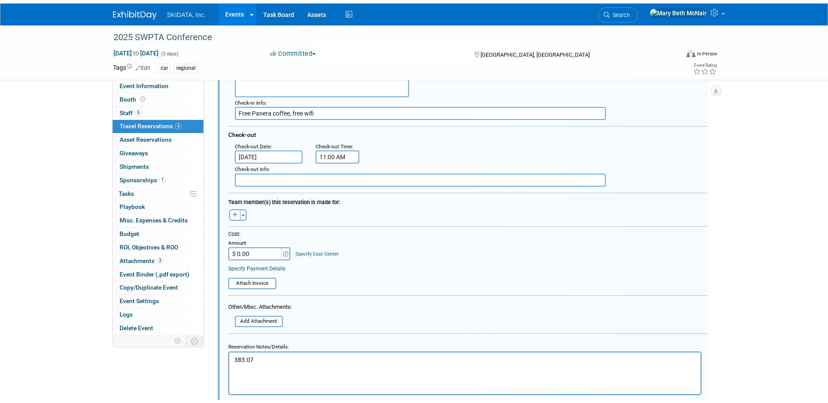
scroll to position [459, 0]
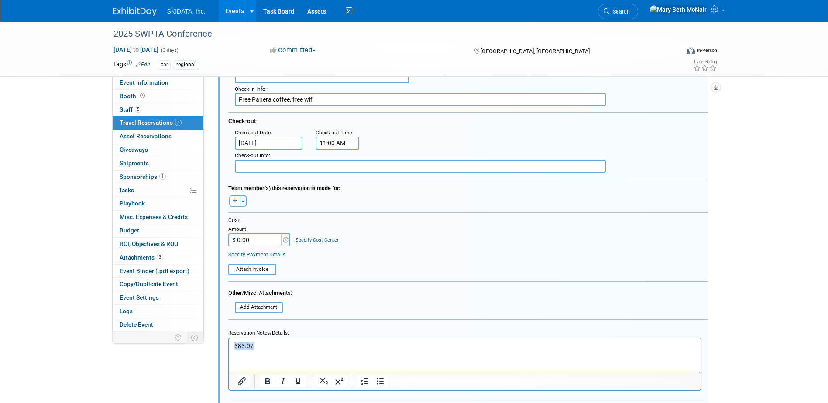
drag, startPoint x: 257, startPoint y: 341, endPoint x: 208, endPoint y: 336, distance: 49.1
click at [229, 338] on html "383.07" at bounding box center [464, 344] width 471 height 12
click at [264, 339] on html "383.07" at bounding box center [464, 344] width 471 height 12
drag, startPoint x: 263, startPoint y: 347, endPoint x: 166, endPoint y: 342, distance: 97.0
click at [229, 342] on html "383.07" at bounding box center [464, 344] width 471 height 12
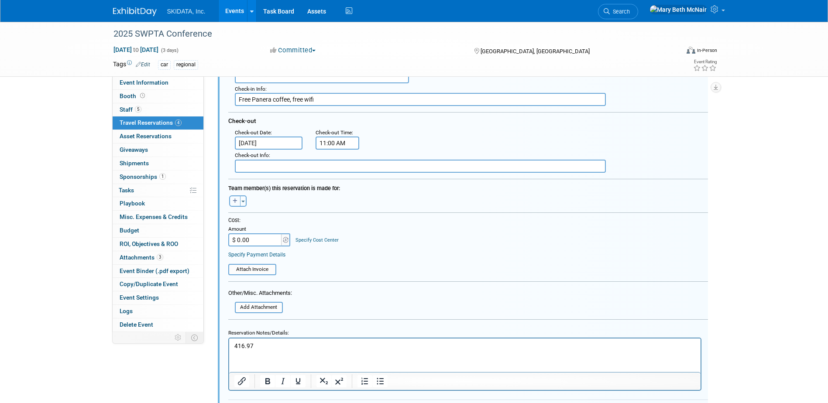
click at [234, 203] on icon "button" at bounding box center [235, 201] width 5 height 5
select select
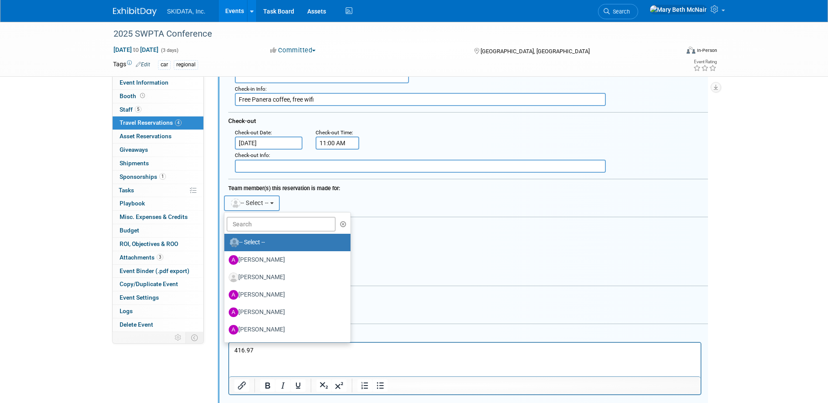
click at [261, 205] on span "-- Select --" at bounding box center [249, 202] width 39 height 7
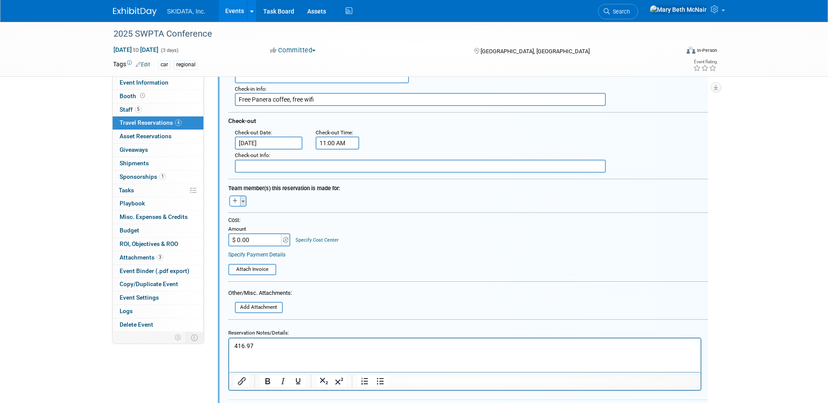
click at [243, 202] on span "button" at bounding box center [242, 202] width 3 height 2
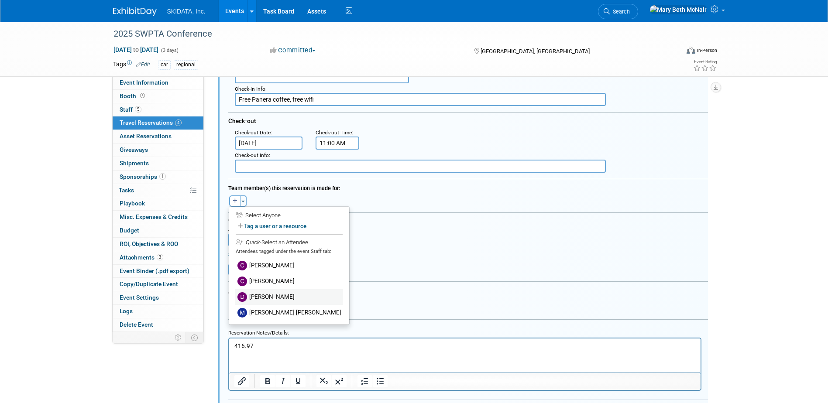
click at [275, 298] on label "[PERSON_NAME]" at bounding box center [289, 297] width 108 height 16
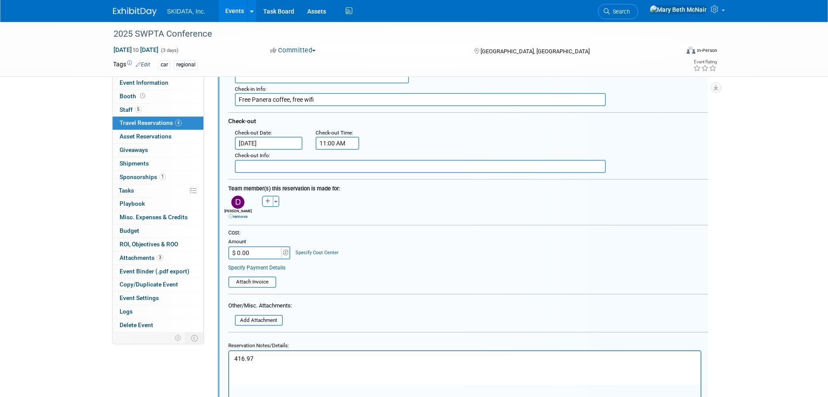
scroll to position [329, 0]
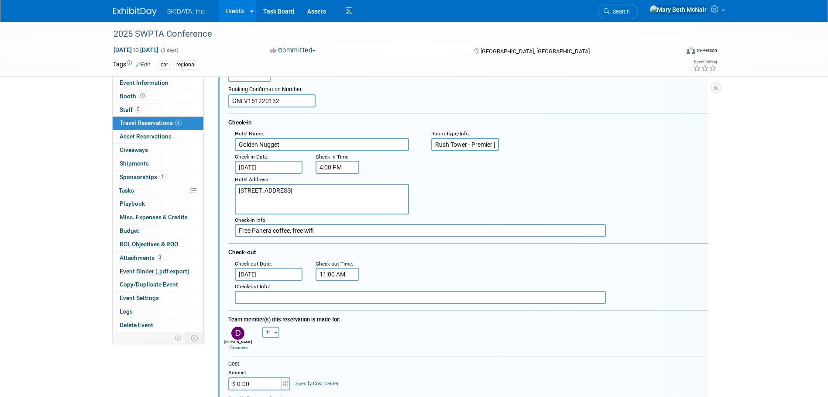
drag, startPoint x: 286, startPoint y: 99, endPoint x: 96, endPoint y: 126, distance: 192.1
click at [144, 115] on div "Event Information Event Info Booth Booth 5 Staff 5 Staff 4 Travel Reservations …" at bounding box center [413, 199] width 615 height 1012
type input "GNLV151220454"
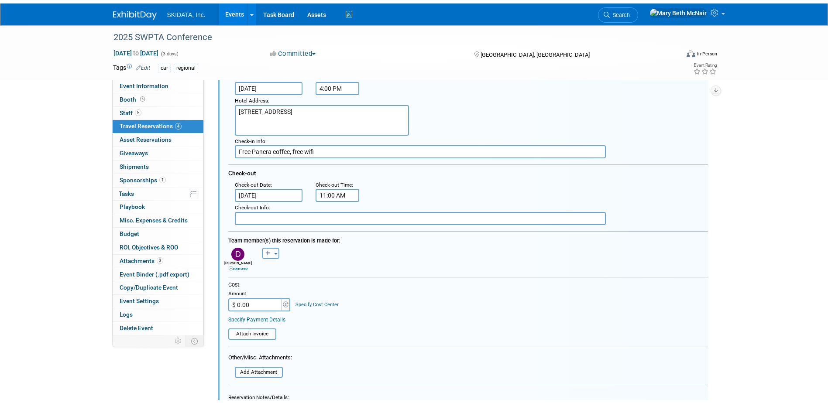
scroll to position [503, 0]
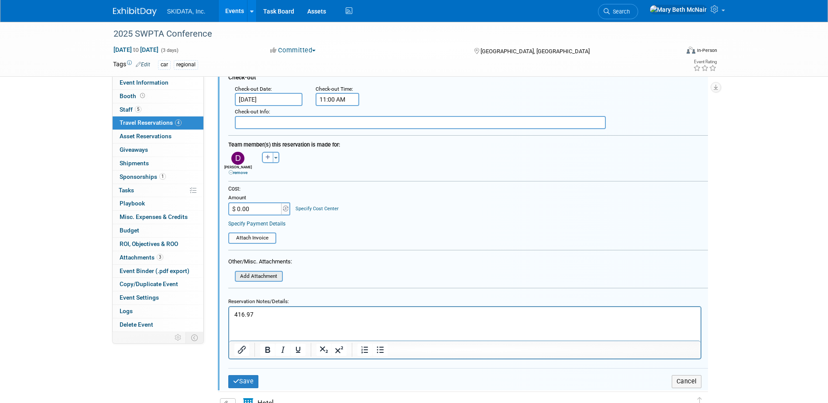
click at [255, 274] on input "file" at bounding box center [230, 277] width 104 height 10
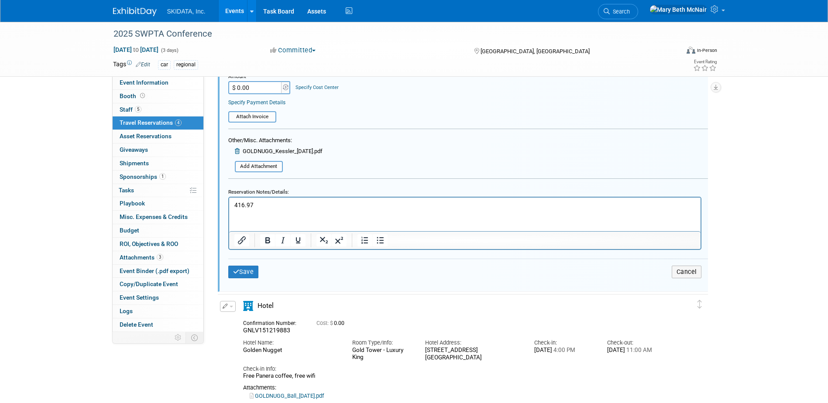
scroll to position [678, 0]
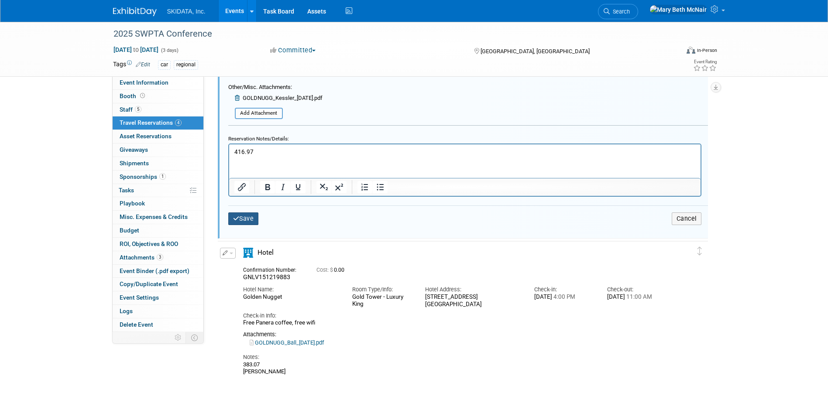
click at [250, 214] on button "Save" at bounding box center [243, 218] width 31 height 13
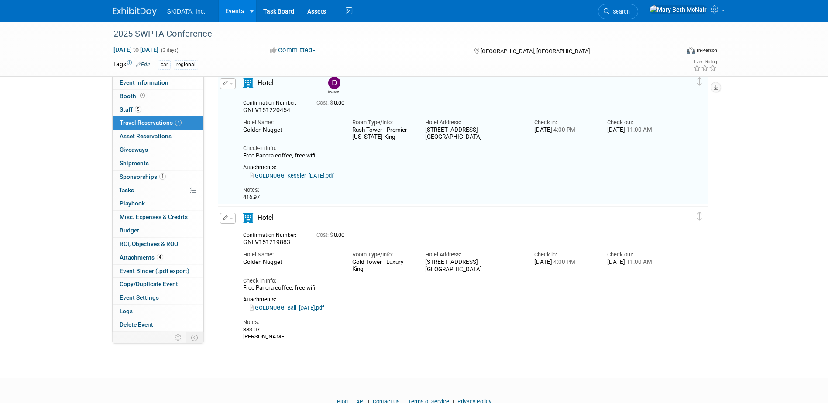
scroll to position [285, 0]
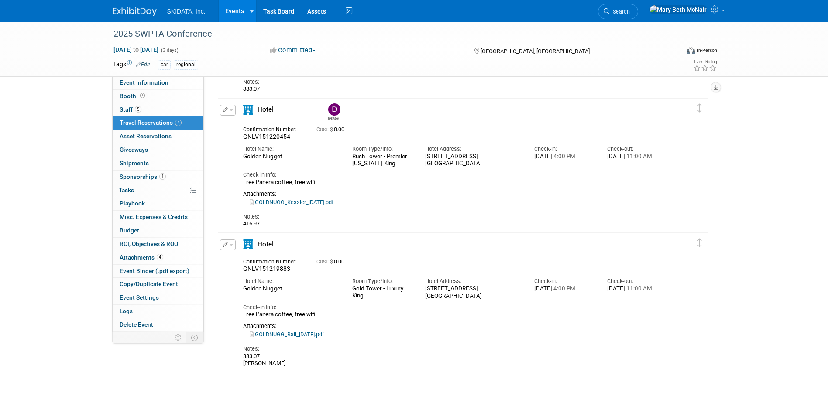
click at [230, 109] on button "button" at bounding box center [228, 110] width 16 height 11
click at [248, 154] on button "Duplicate" at bounding box center [257, 154] width 74 height 13
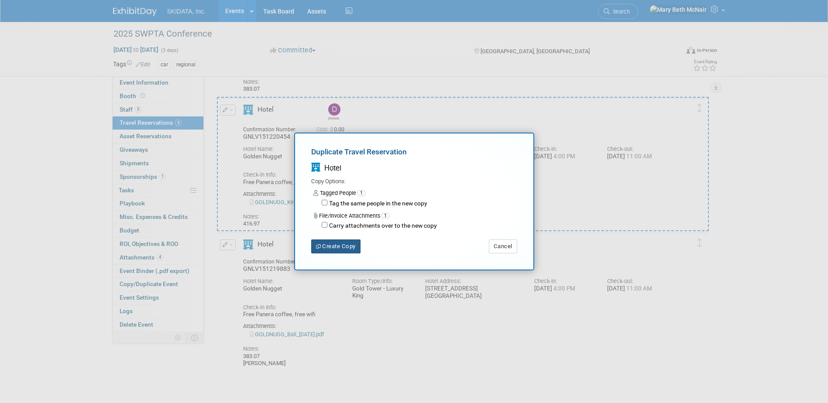
click at [336, 247] on button "Create Copy" at bounding box center [335, 247] width 49 height 14
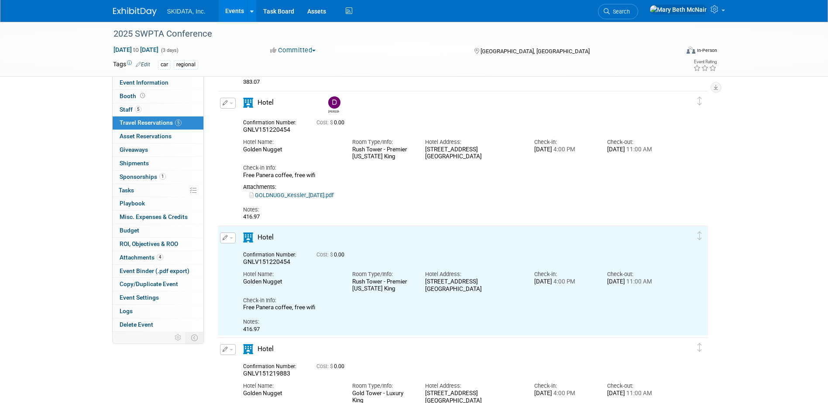
scroll to position [296, 0]
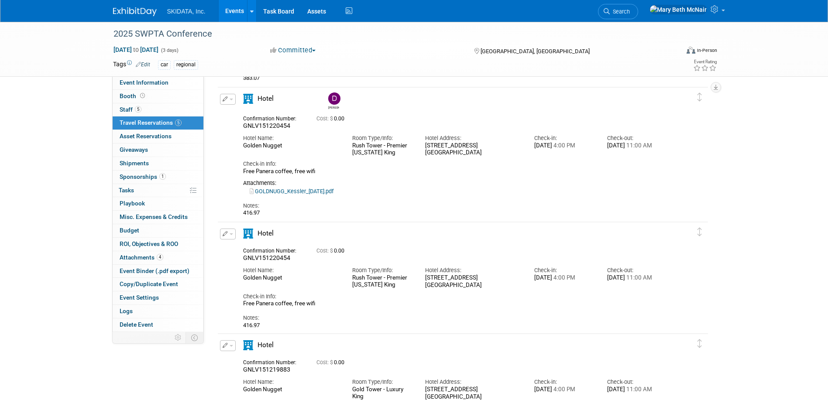
click at [233, 235] on button "button" at bounding box center [228, 234] width 16 height 11
click at [240, 250] on button "Edit Reservation" at bounding box center [257, 249] width 74 height 13
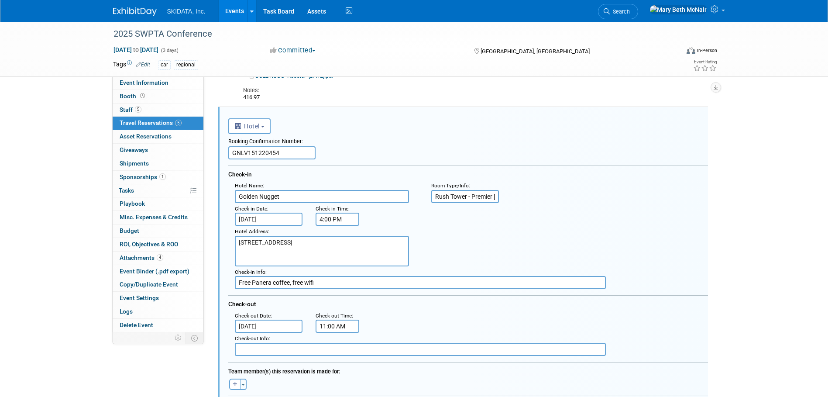
scroll to position [420, 0]
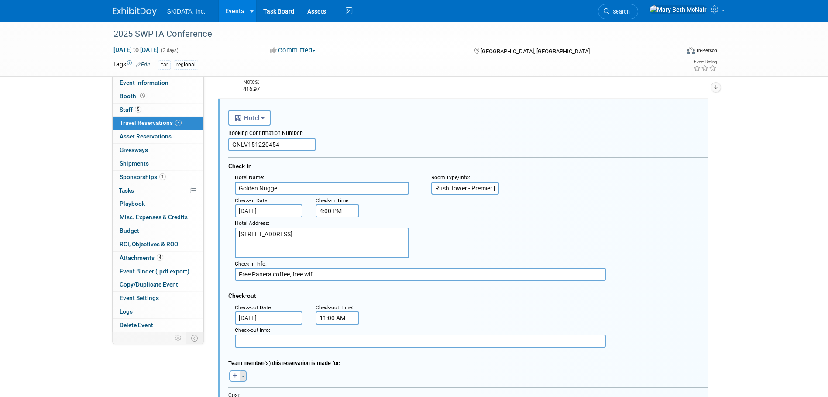
click at [244, 376] on span "button" at bounding box center [242, 376] width 3 height 2
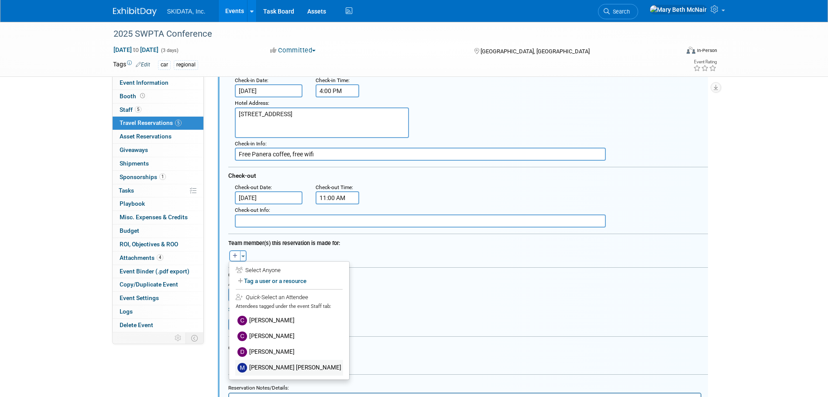
scroll to position [551, 0]
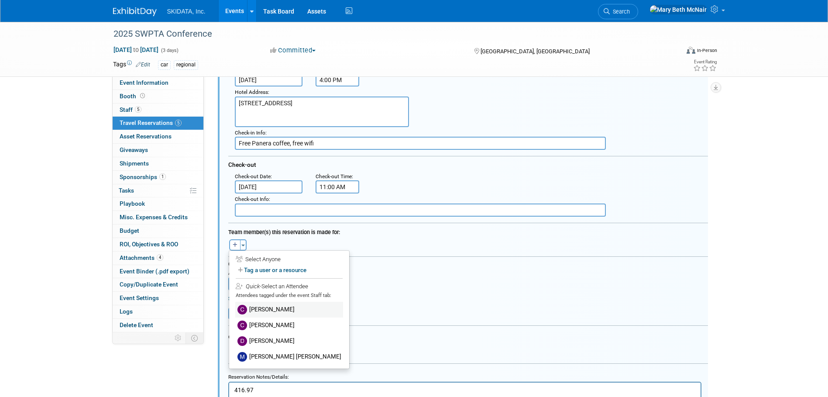
click at [259, 310] on label "[PERSON_NAME]" at bounding box center [289, 310] width 108 height 16
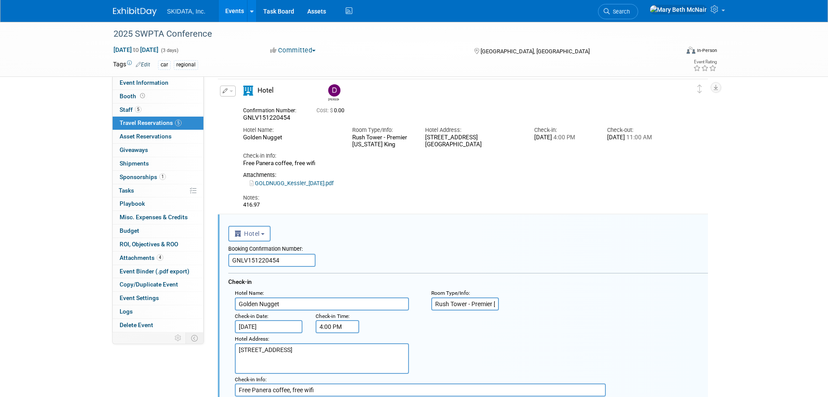
scroll to position [289, 0]
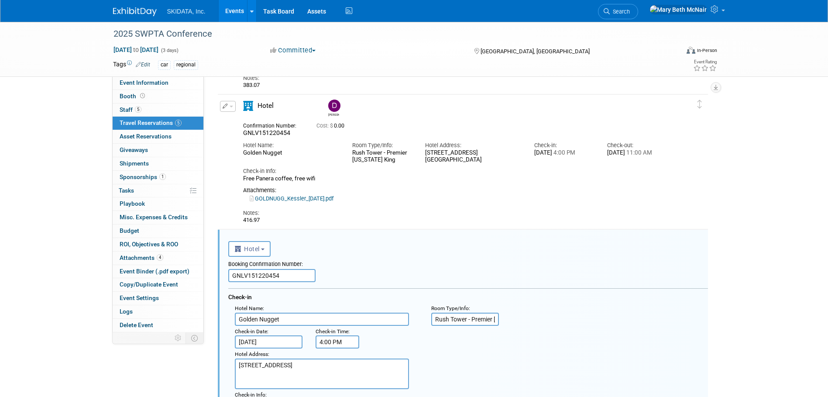
drag, startPoint x: 279, startPoint y: 275, endPoint x: 109, endPoint y: 281, distance: 169.8
click at [123, 281] on div "Event Information Event Info Booth Booth 5 Staff 5 Staff 5 Travel Reservations …" at bounding box center [413, 301] width 615 height 1137
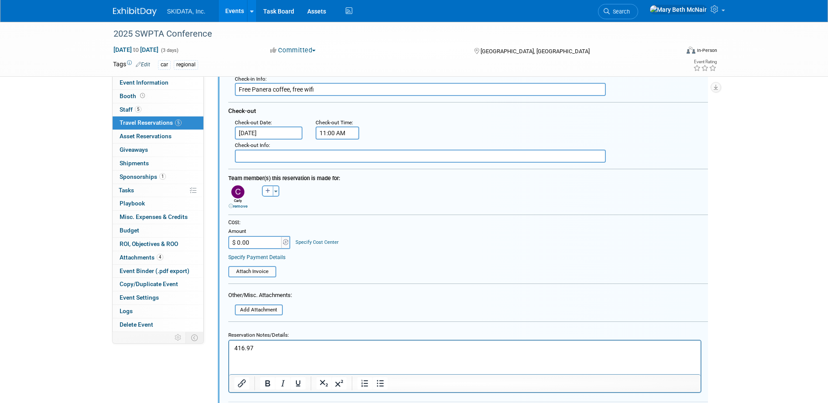
scroll to position [638, 0]
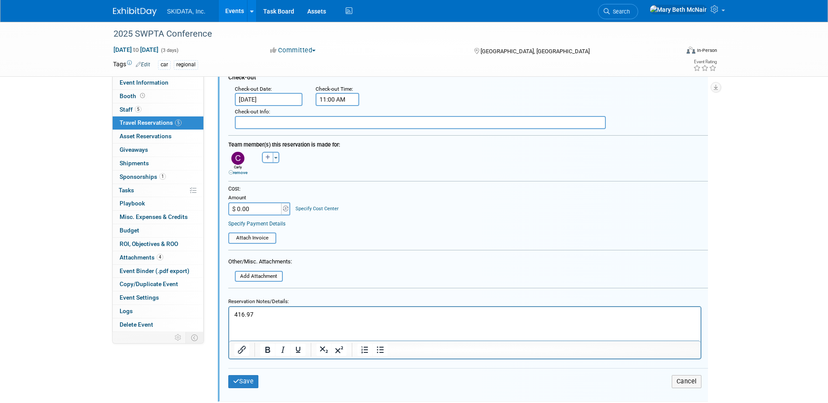
type input "GNLV151220674"
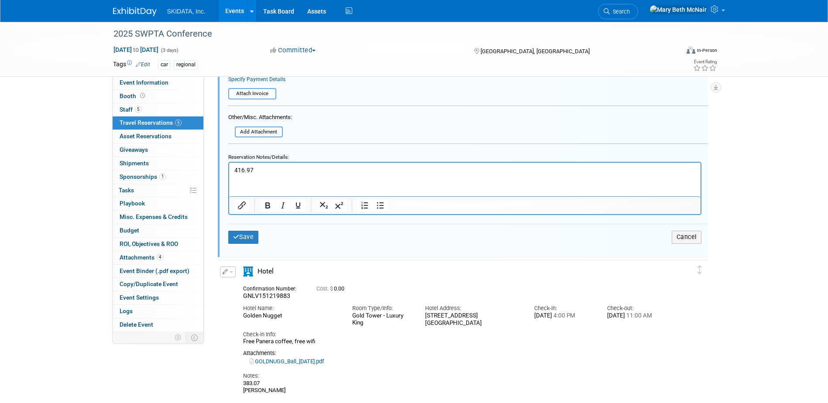
scroll to position [812, 0]
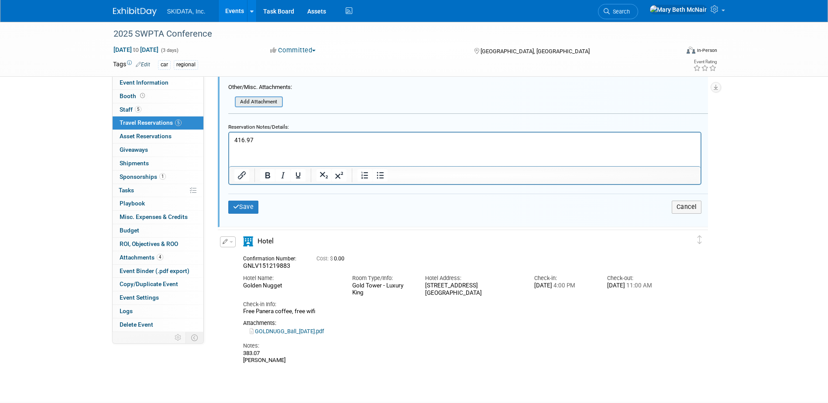
click at [273, 105] on input "file" at bounding box center [230, 102] width 104 height 10
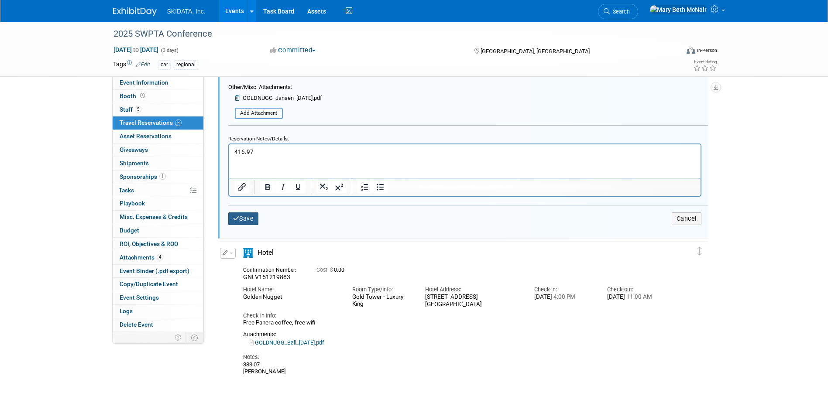
click at [256, 222] on button "Save" at bounding box center [243, 218] width 31 height 13
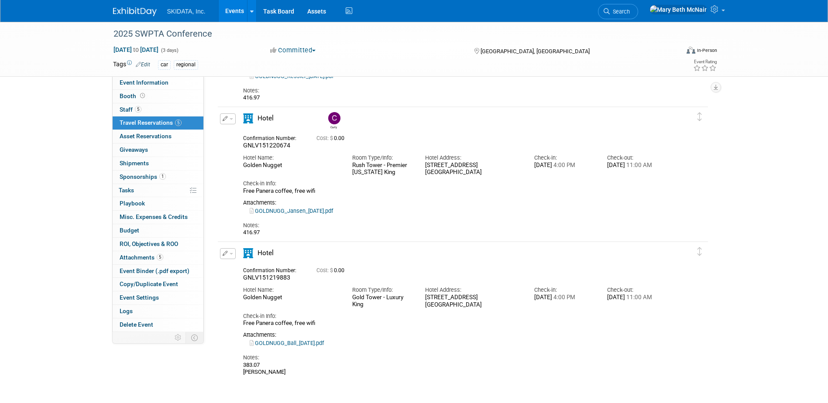
scroll to position [436, 0]
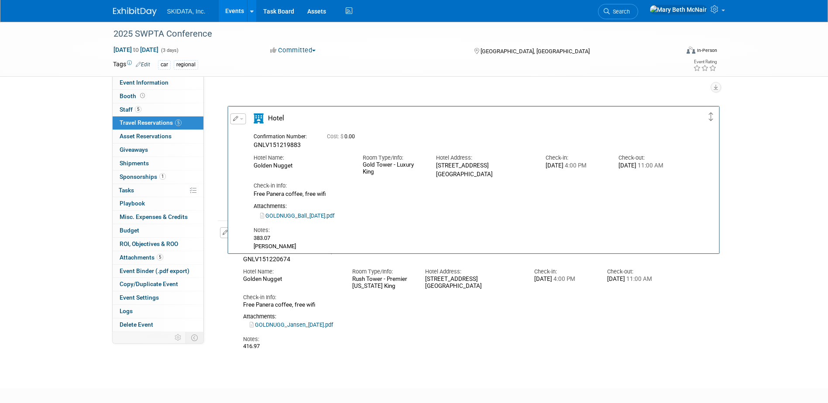
drag, startPoint x: 701, startPoint y: 228, endPoint x: 709, endPoint y: 104, distance: 124.2
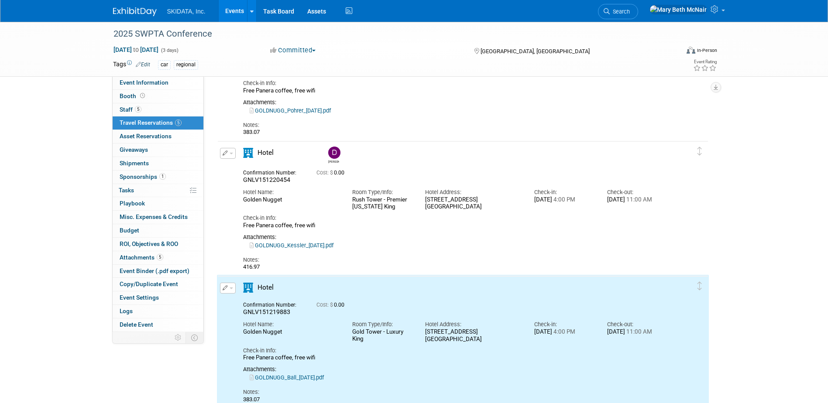
scroll to position [218, 0]
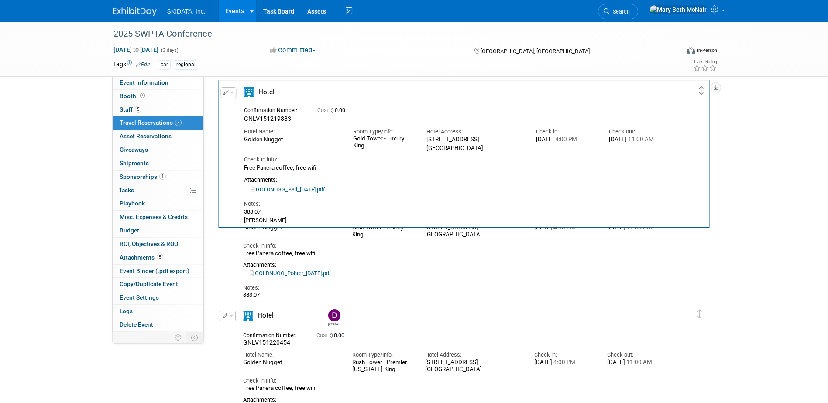
drag, startPoint x: 698, startPoint y: 309, endPoint x: 699, endPoint y: 90, distance: 219.5
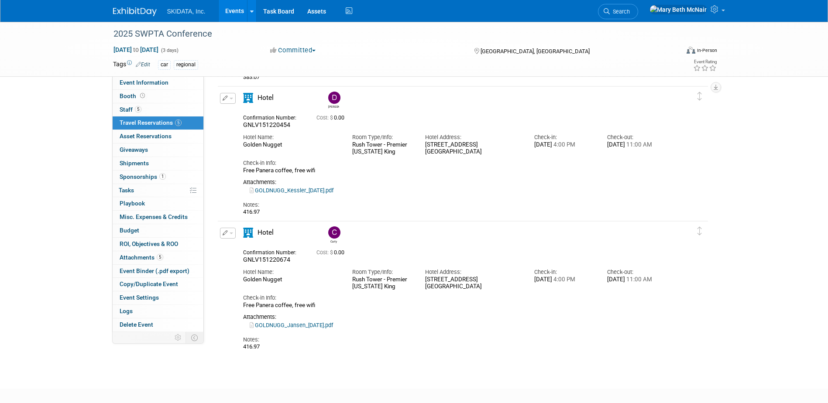
scroll to position [436, 0]
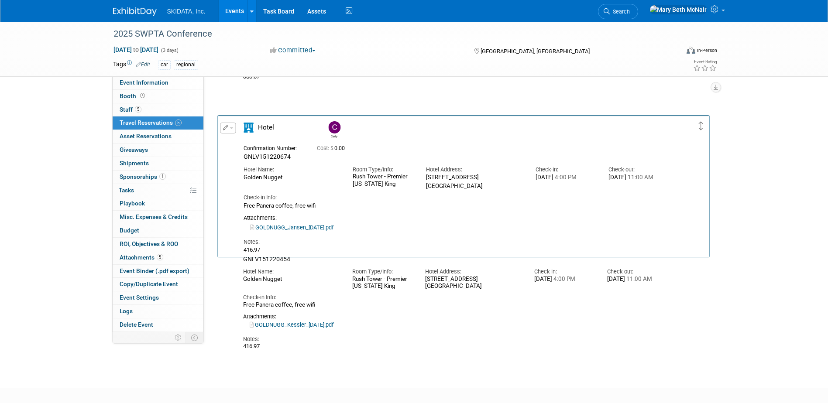
drag, startPoint x: 702, startPoint y: 233, endPoint x: 703, endPoint y: 128, distance: 105.2
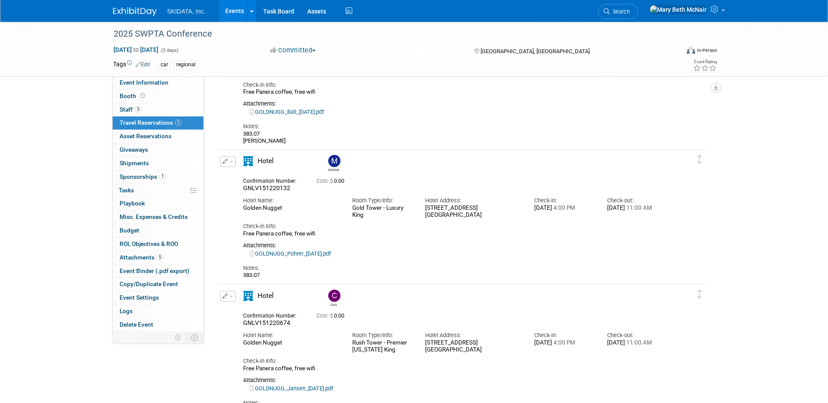
scroll to position [218, 0]
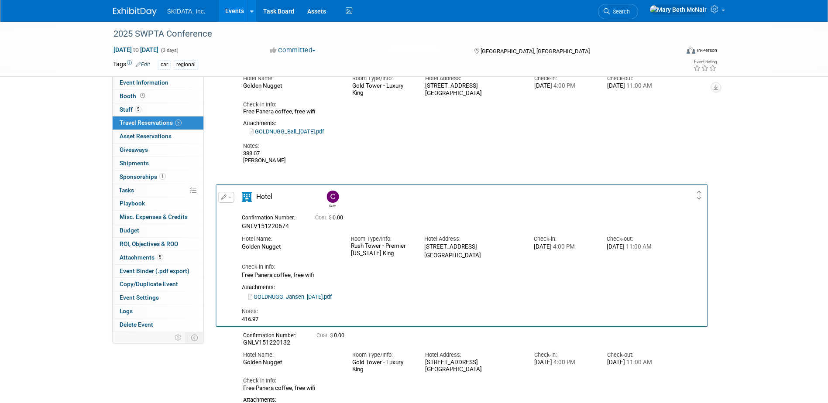
drag, startPoint x: 699, startPoint y: 315, endPoint x: 699, endPoint y: 195, distance: 119.1
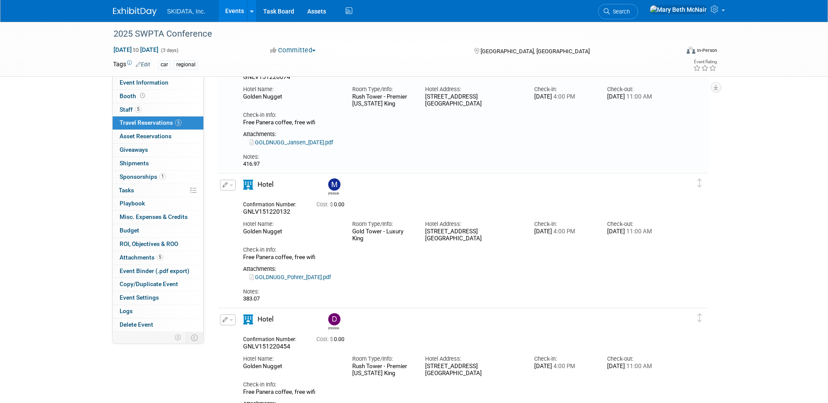
scroll to position [393, 0]
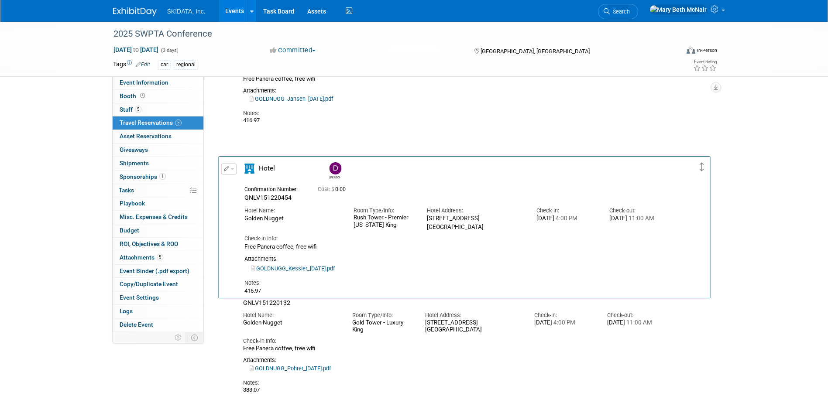
drag, startPoint x: 699, startPoint y: 275, endPoint x: 701, endPoint y: 167, distance: 107.8
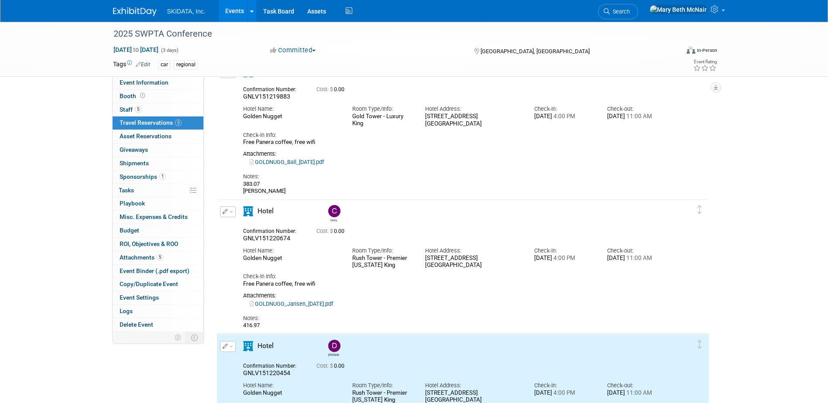
scroll to position [175, 0]
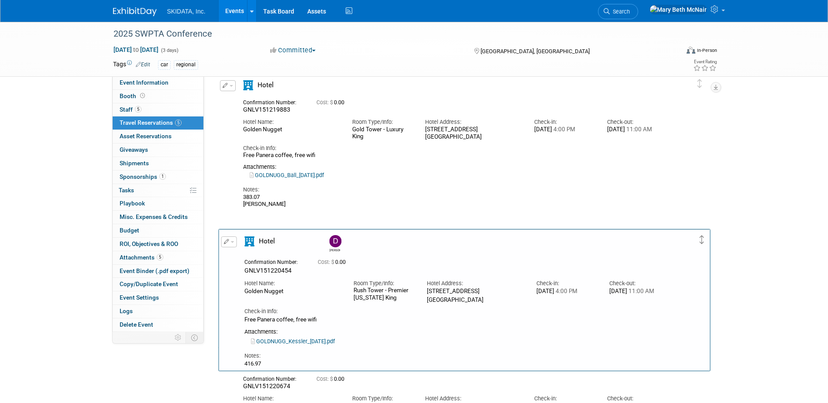
drag, startPoint x: 701, startPoint y: 343, endPoint x: 699, endPoint y: 244, distance: 99.1
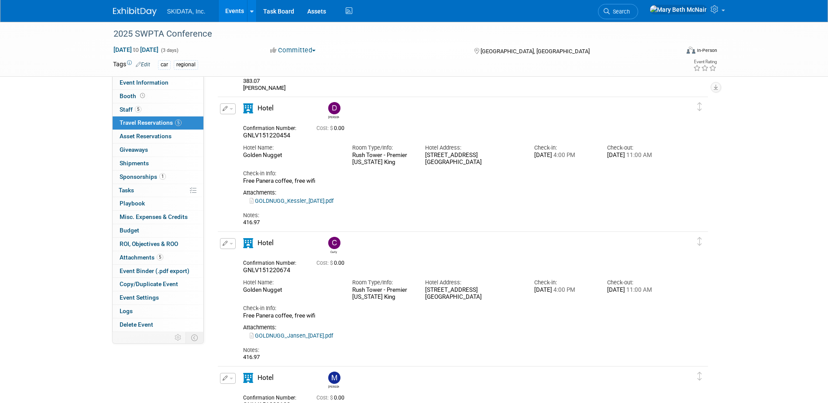
scroll to position [305, 0]
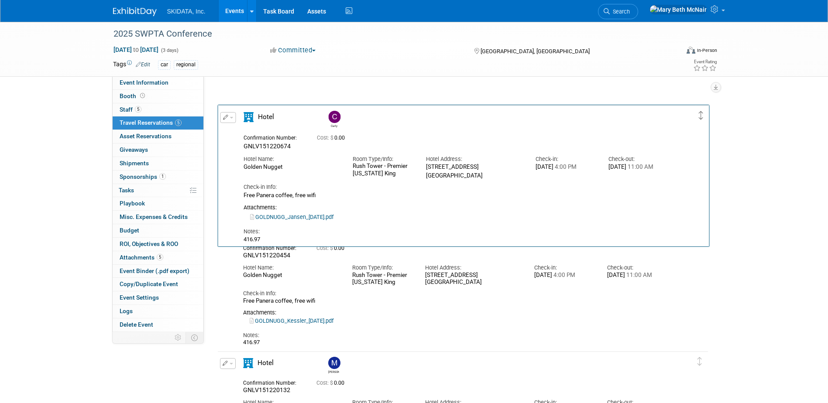
drag, startPoint x: 698, startPoint y: 227, endPoint x: 699, endPoint y: 114, distance: 112.6
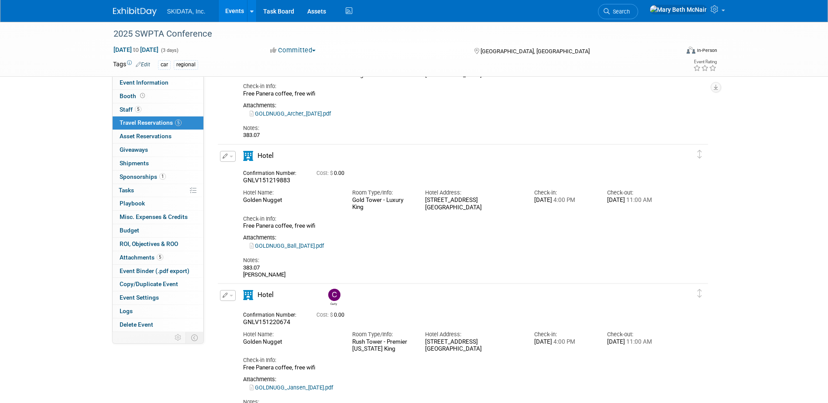
scroll to position [0, 0]
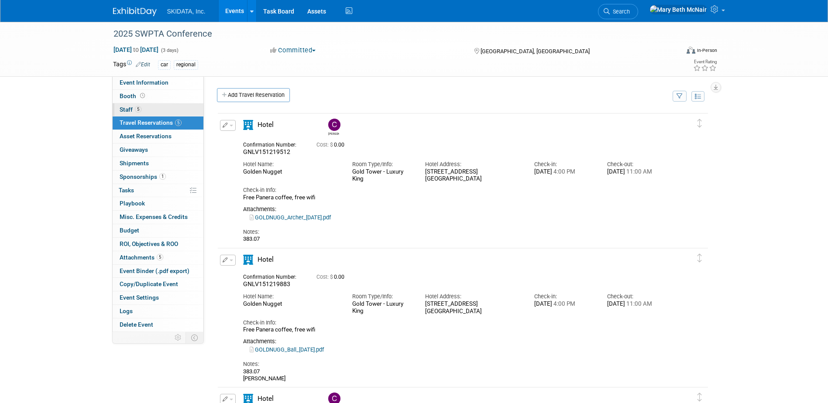
click at [149, 108] on link "5 Staff 5" at bounding box center [158, 109] width 91 height 13
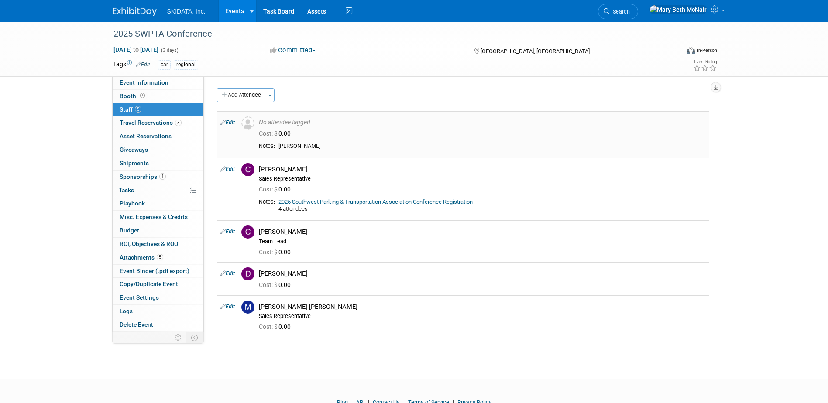
click at [328, 136] on div "Cost: $ 0.00" at bounding box center [482, 134] width 446 height 8
click at [146, 85] on span "Event Information" at bounding box center [144, 82] width 49 height 7
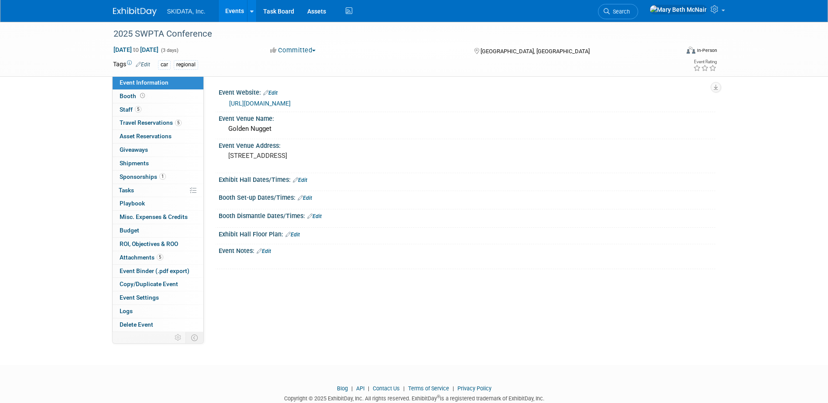
click at [305, 179] on link "Edit" at bounding box center [300, 180] width 14 height 6
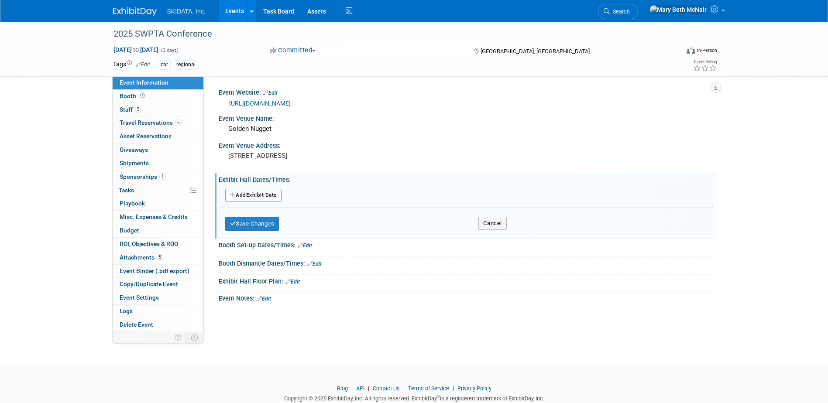
click at [267, 193] on button "Add Another Exhibit Date" at bounding box center [253, 195] width 56 height 13
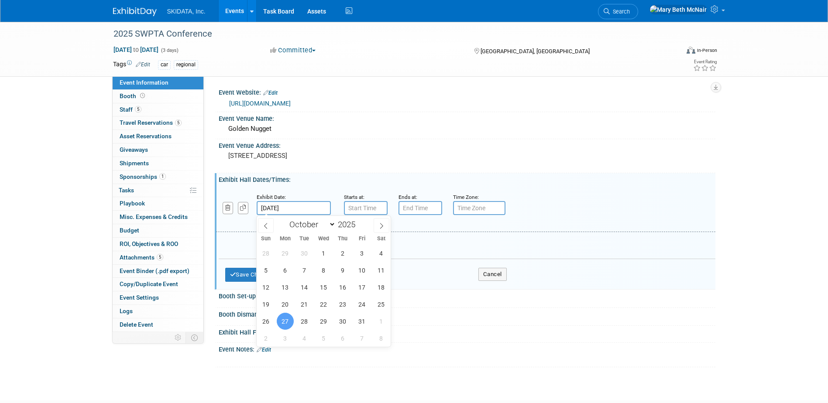
click at [277, 210] on input "Oct 27, 2025" at bounding box center [294, 208] width 74 height 14
click at [304, 322] on span "28" at bounding box center [304, 321] width 17 height 17
type input "Oct 28, 2025"
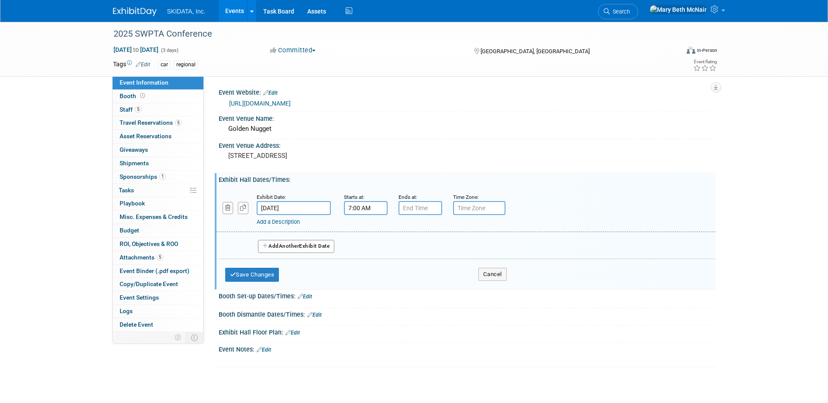
click at [385, 207] on input "7:00 AM" at bounding box center [366, 208] width 44 height 14
click at [369, 265] on span at bounding box center [363, 267] width 15 height 15
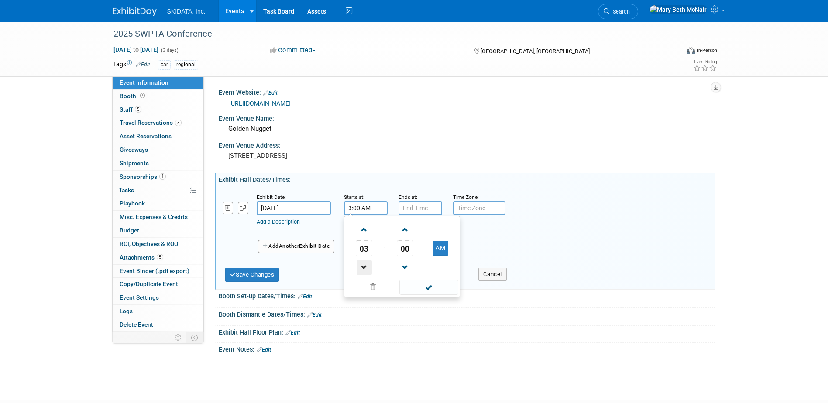
click at [369, 265] on span at bounding box center [363, 267] width 15 height 15
click at [442, 249] on button "AM" at bounding box center [440, 248] width 16 height 15
type input "1:00 PM"
click at [422, 213] on input "7:00 PM" at bounding box center [420, 208] width 44 height 14
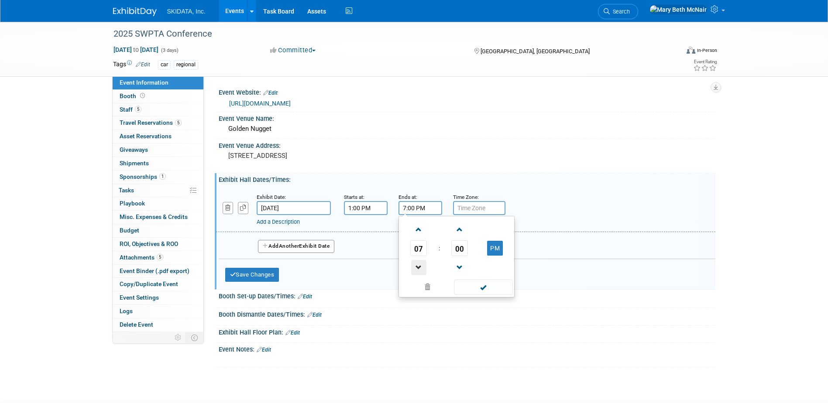
click at [420, 270] on span at bounding box center [418, 267] width 15 height 15
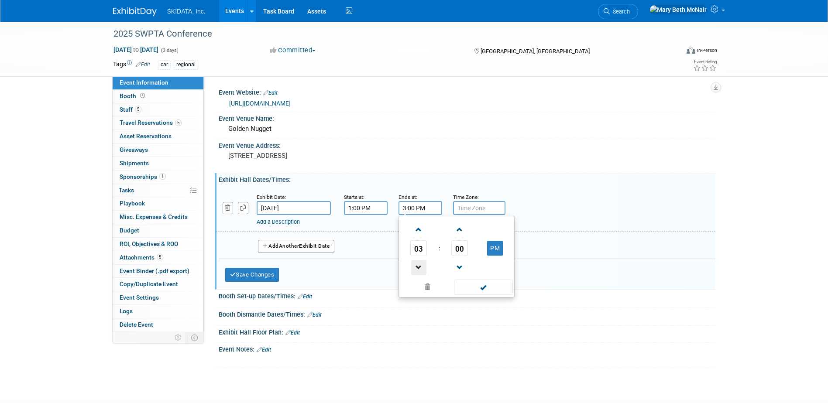
type input "2:00 PM"
click at [490, 291] on span at bounding box center [483, 287] width 59 height 15
click at [271, 223] on link "Add a Description" at bounding box center [278, 222] width 43 height 7
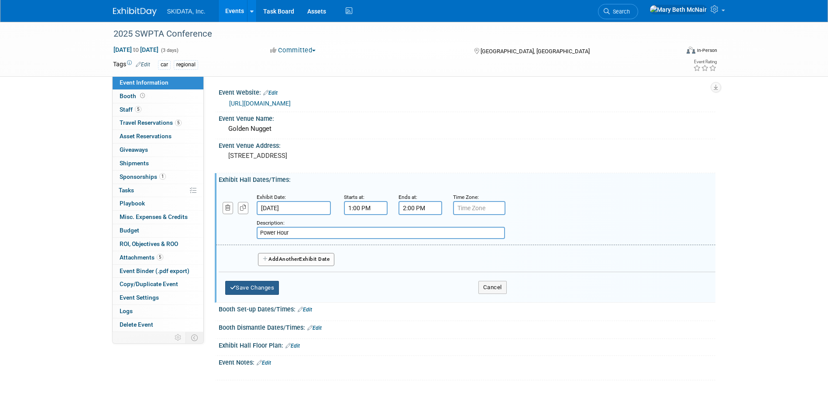
type input "Power Hour"
click at [261, 287] on button "Save Changes" at bounding box center [252, 288] width 54 height 14
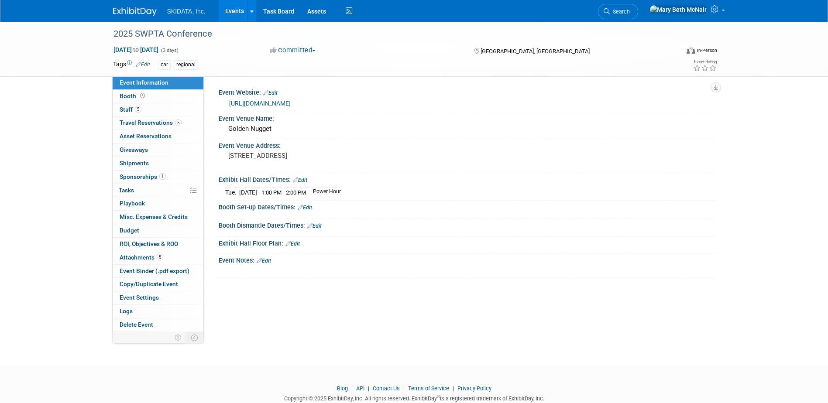
click at [308, 206] on link "Edit" at bounding box center [305, 208] width 14 height 6
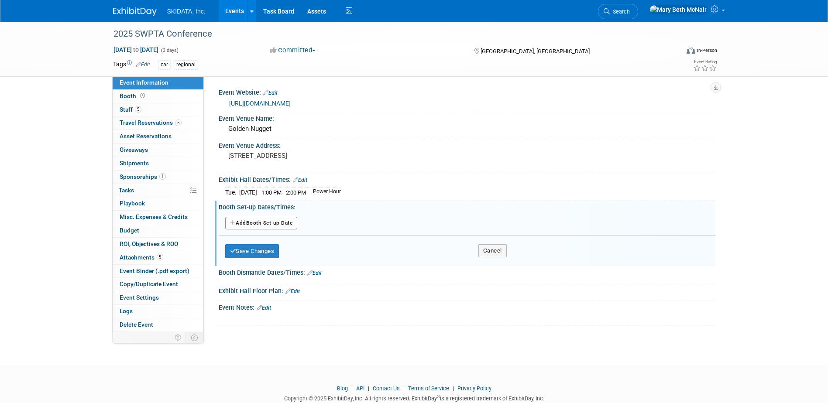
click at [268, 304] on div "Event Notes: Edit" at bounding box center [467, 306] width 497 height 11
click at [267, 307] on link "Edit" at bounding box center [264, 308] width 14 height 6
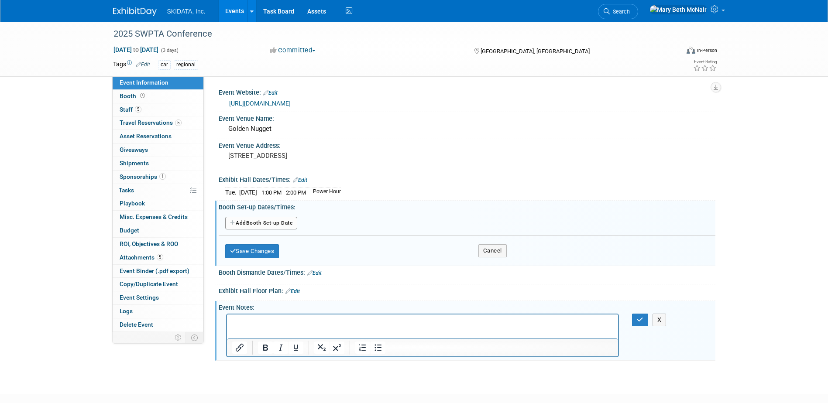
click at [297, 289] on link "Edit" at bounding box center [292, 291] width 14 height 6
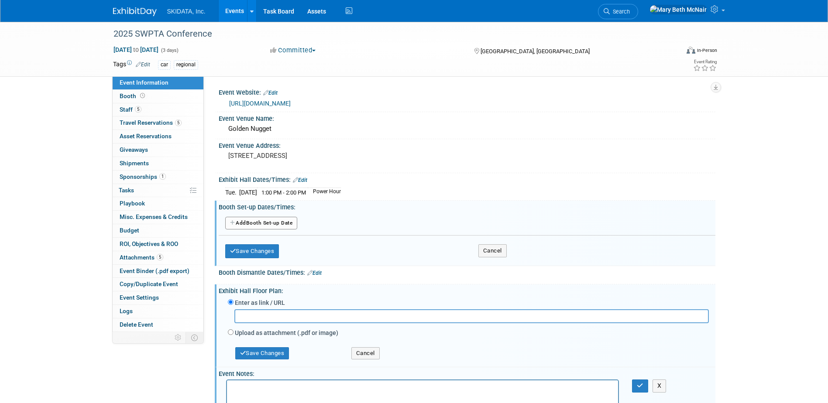
click at [250, 385] on p "Rich Text Area. Press ALT-0 for help." at bounding box center [422, 388] width 381 height 9
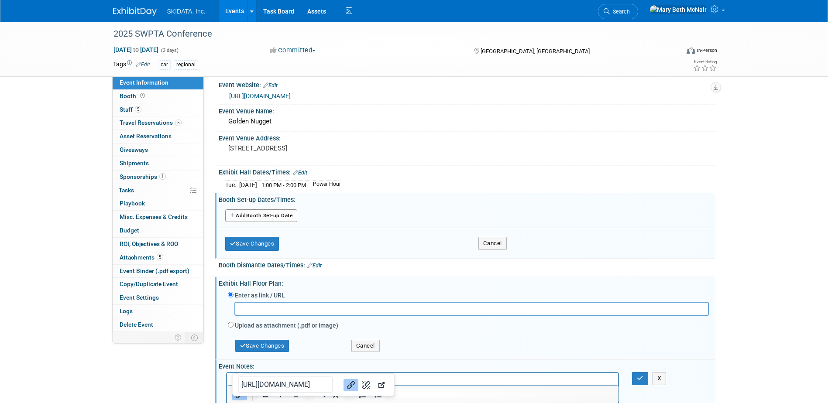
click at [417, 396] on div at bounding box center [422, 394] width 391 height 14
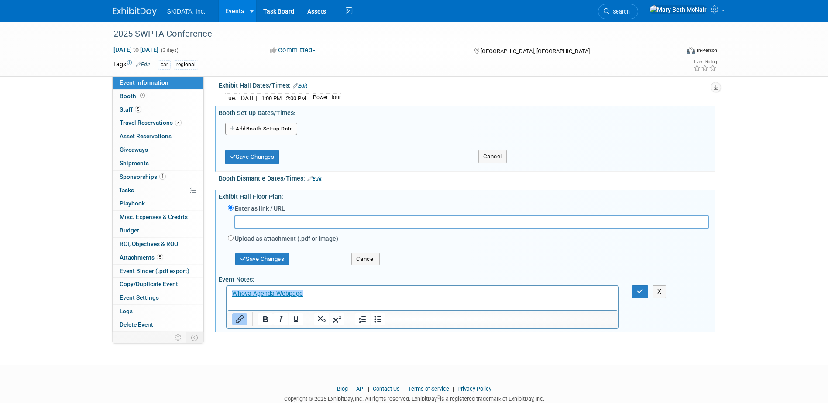
scroll to position [118, 0]
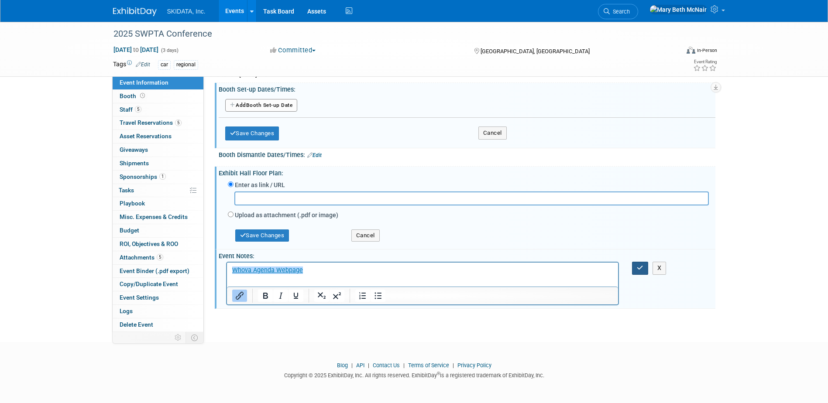
click at [638, 268] on icon "button" at bounding box center [640, 268] width 7 height 6
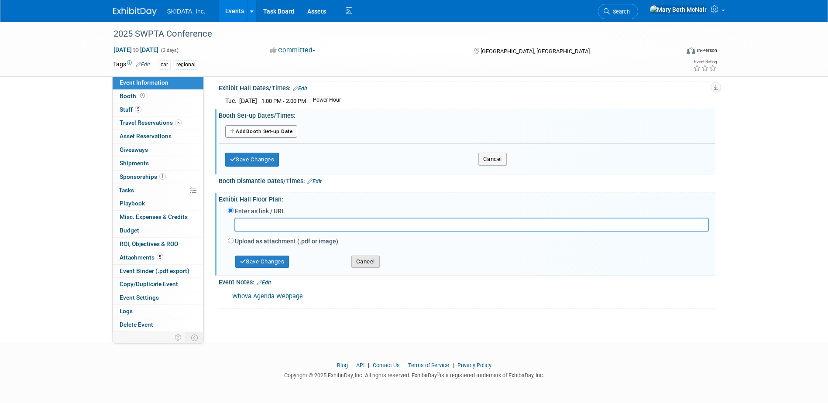
click at [364, 264] on button "Cancel" at bounding box center [365, 262] width 28 height 12
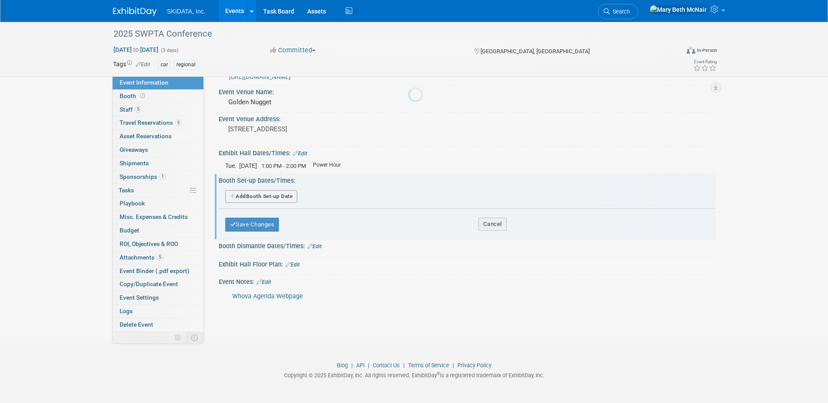
scroll to position [26, 0]
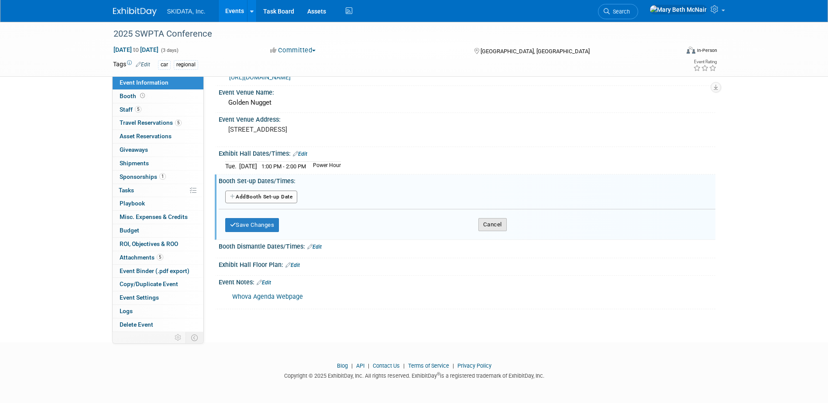
click at [499, 225] on button "Cancel" at bounding box center [492, 224] width 28 height 13
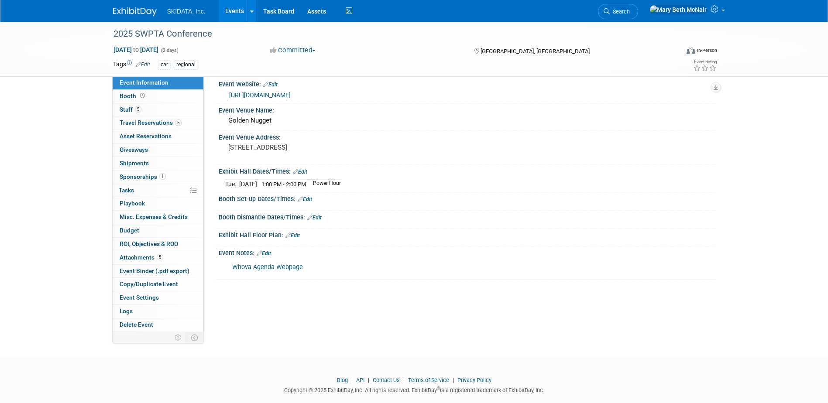
scroll to position [0, 0]
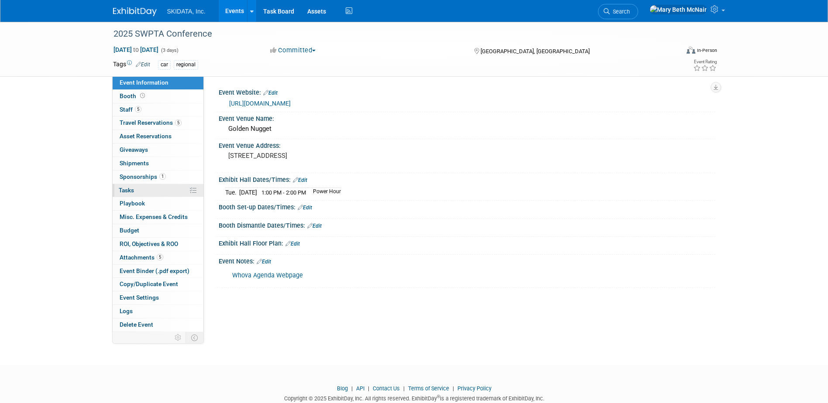
click at [126, 192] on span "Tasks 0%" at bounding box center [126, 190] width 15 height 7
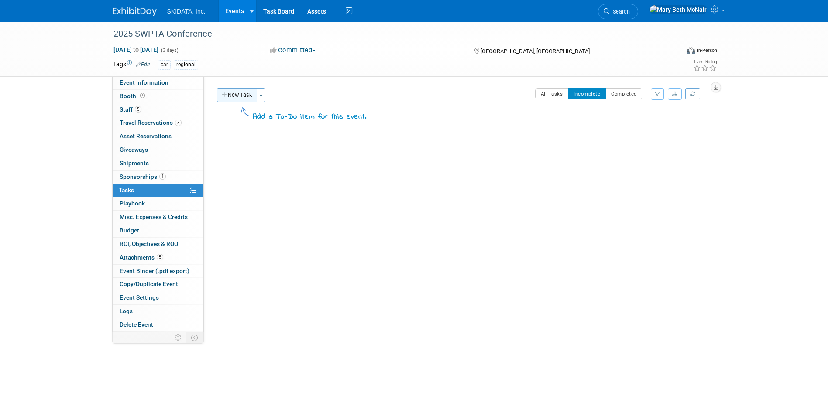
click at [247, 92] on button "New Task" at bounding box center [237, 95] width 40 height 14
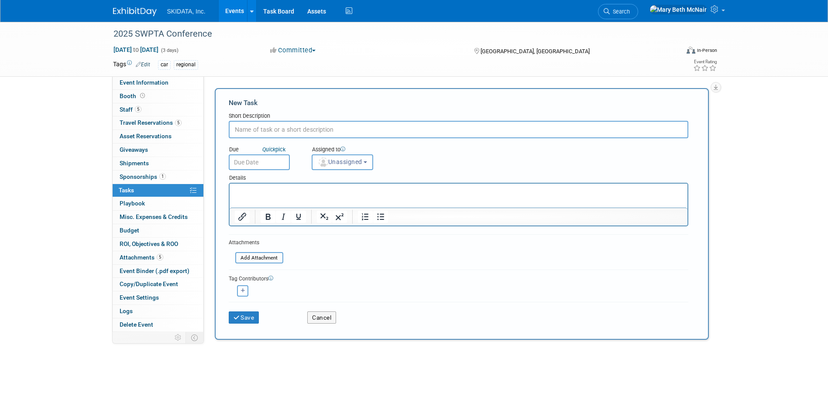
click at [283, 119] on div "Short Description" at bounding box center [458, 116] width 459 height 9
click at [281, 130] on input "text" at bounding box center [458, 129] width 459 height 17
type input "Power Hour Brainstorming"
click at [255, 315] on button "Save" at bounding box center [244, 318] width 31 height 12
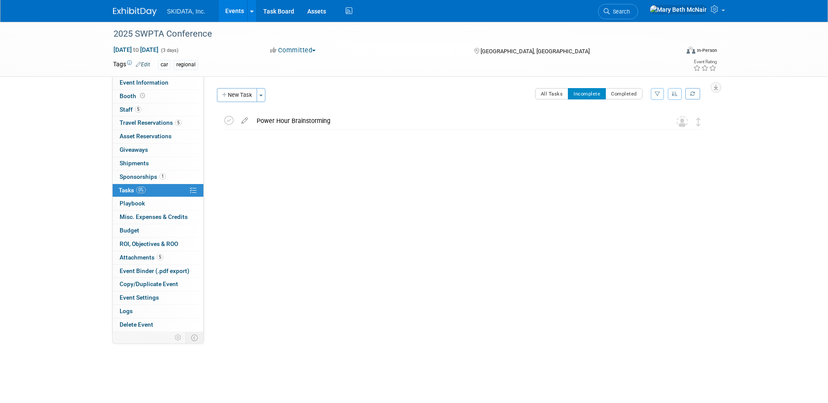
click at [232, 15] on link "Events" at bounding box center [235, 11] width 32 height 22
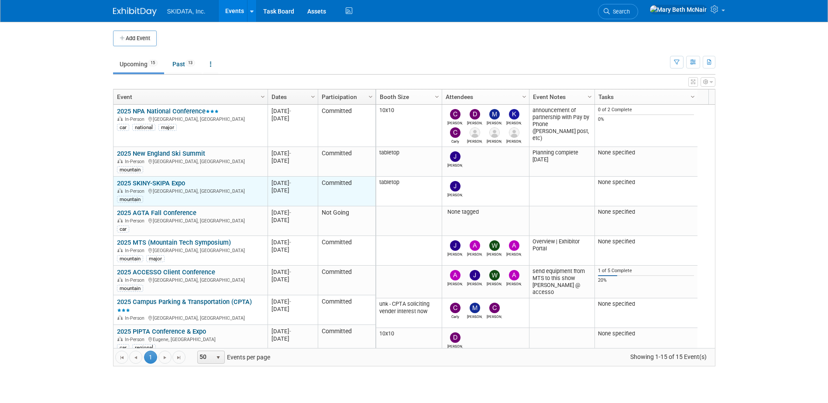
click at [175, 182] on link "2025 SKINY-SKIPA Expo" at bounding box center [151, 183] width 68 height 8
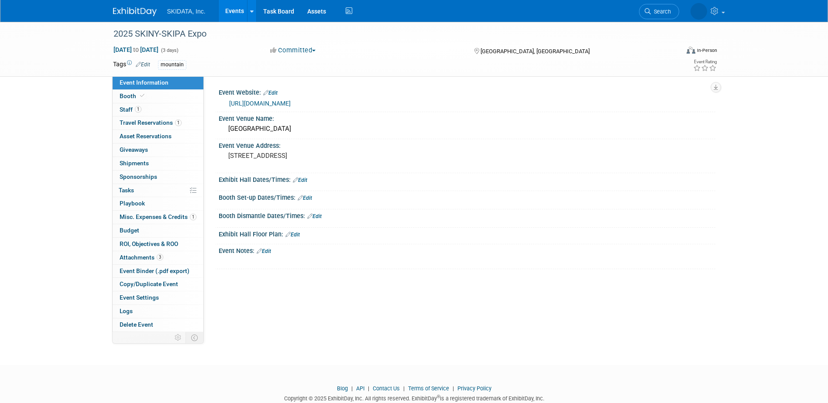
click at [268, 104] on link "[URL][DOMAIN_NAME]" at bounding box center [260, 103] width 62 height 7
click at [303, 181] on link "Edit" at bounding box center [300, 180] width 14 height 6
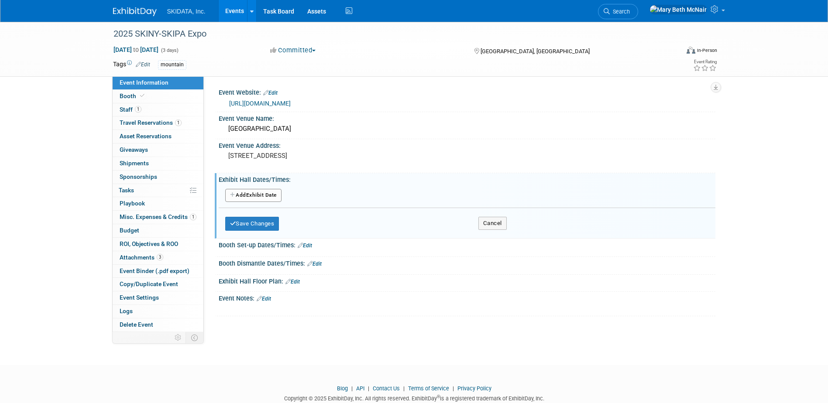
click at [267, 196] on button "Add Another Exhibit Date" at bounding box center [253, 195] width 56 height 13
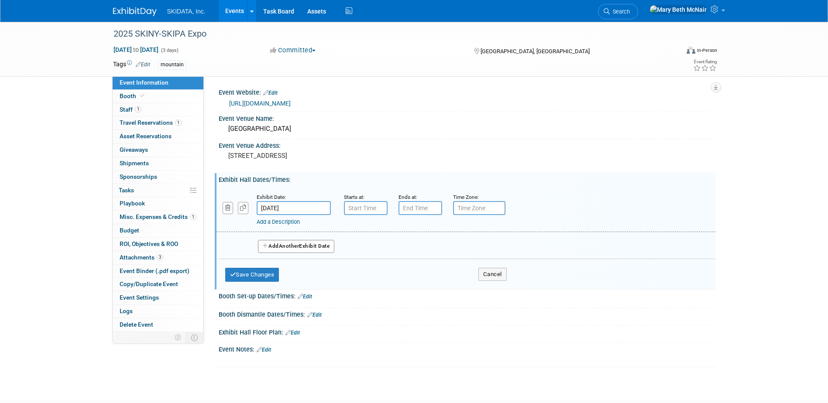
click at [290, 212] on input "[DATE]" at bounding box center [294, 208] width 74 height 14
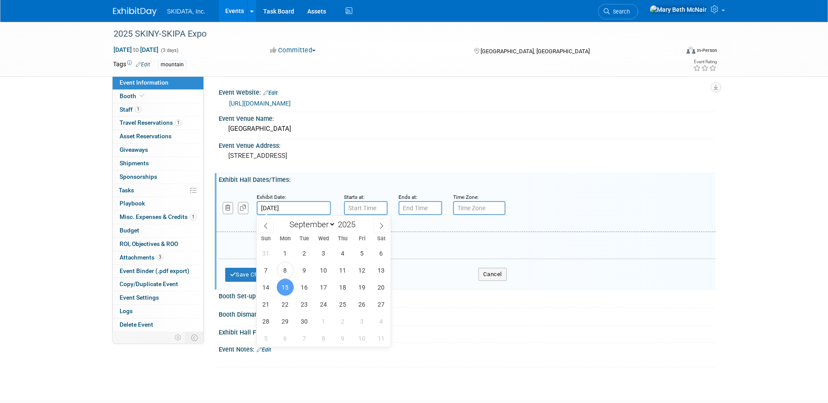
click at [284, 288] on span "15" at bounding box center [285, 287] width 17 height 17
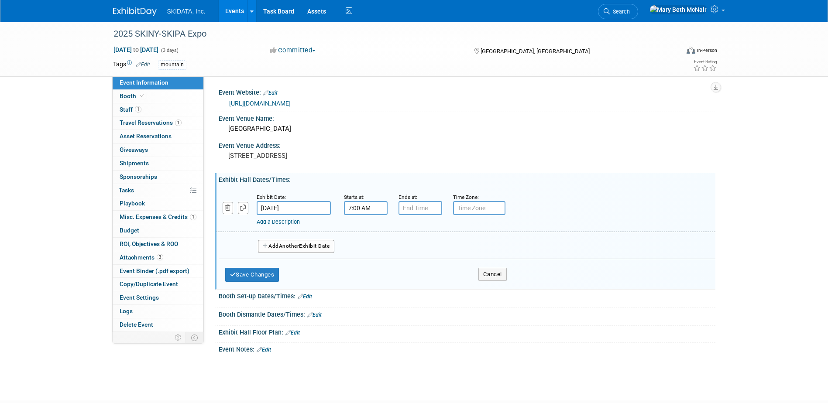
click at [356, 204] on input "7:00 AM" at bounding box center [366, 208] width 44 height 14
click at [363, 268] on span at bounding box center [363, 267] width 15 height 15
click at [441, 247] on button "AM" at bounding box center [440, 248] width 16 height 15
type input "5:00 PM"
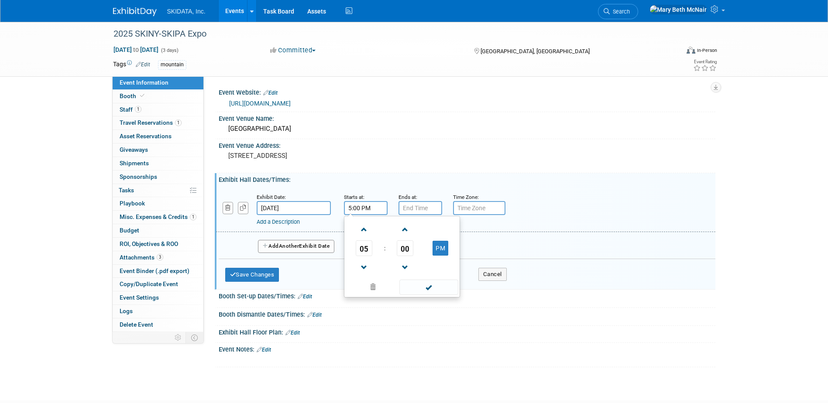
type input "7:00 PM"
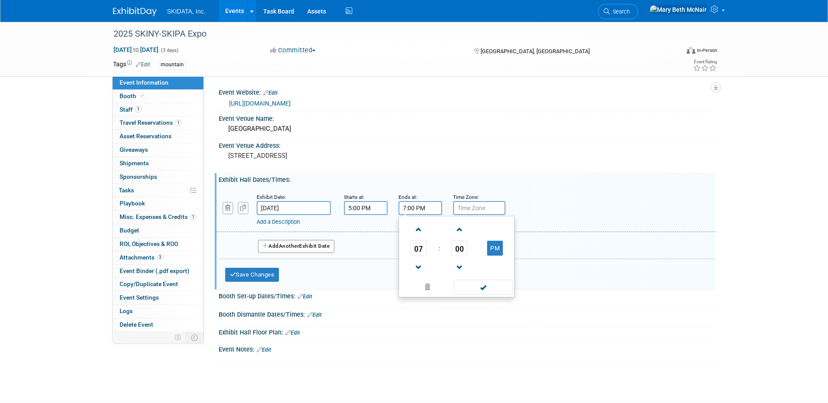
click at [430, 210] on input "7:00 PM" at bounding box center [420, 208] width 44 height 14
click at [476, 287] on span at bounding box center [483, 287] width 59 height 15
click at [285, 245] on span "Another" at bounding box center [289, 246] width 21 height 6
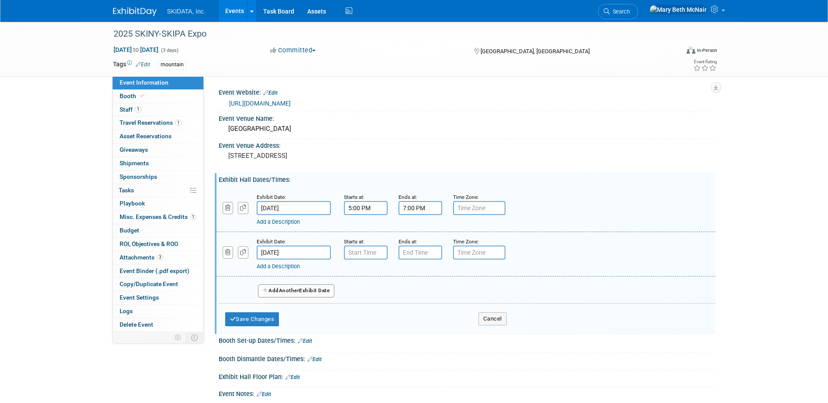
click at [281, 209] on input "[DATE]" at bounding box center [294, 208] width 74 height 14
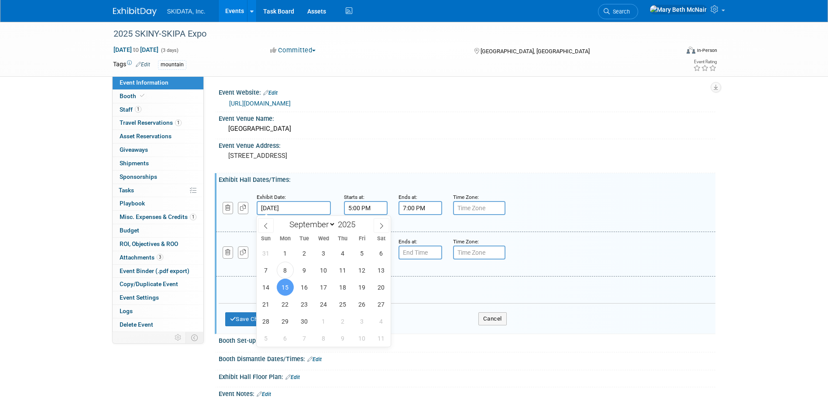
click at [281, 209] on input "[DATE]" at bounding box center [294, 208] width 74 height 14
click at [286, 291] on span "15" at bounding box center [285, 287] width 17 height 17
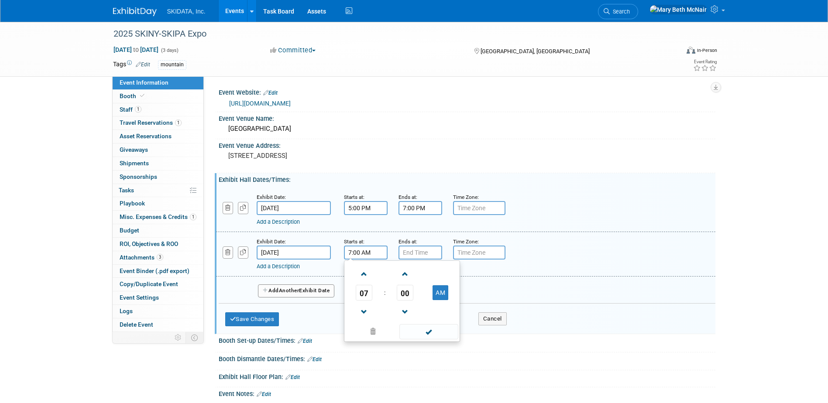
click at [355, 250] on input "7:00 AM" at bounding box center [366, 253] width 44 height 14
click at [365, 271] on span at bounding box center [363, 274] width 15 height 15
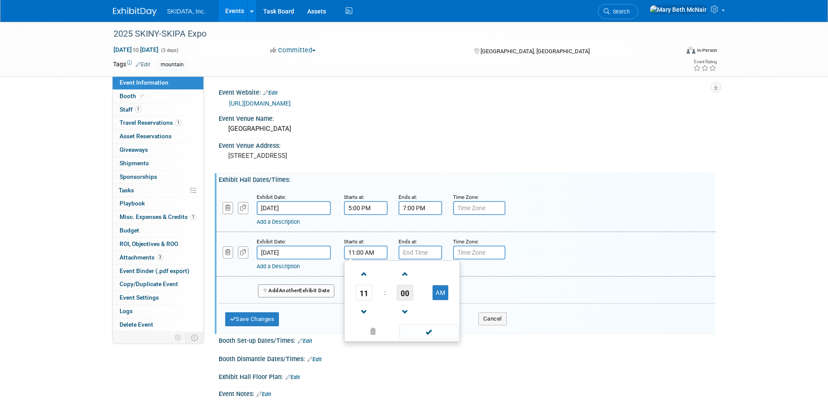
click at [404, 295] on span "00" at bounding box center [405, 293] width 17 height 16
click at [420, 297] on td "30" at bounding box center [416, 298] width 28 height 24
type input "11:30 AM"
click at [425, 333] on span at bounding box center [428, 331] width 59 height 15
click at [408, 250] on input "7:00 PM" at bounding box center [420, 253] width 44 height 14
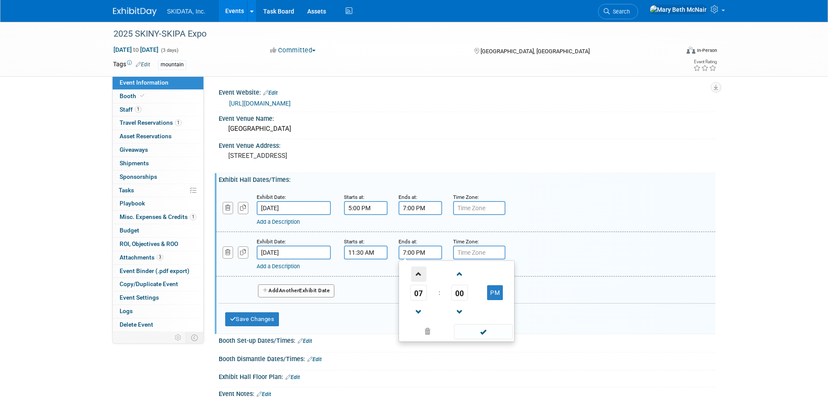
click at [419, 277] on span at bounding box center [418, 274] width 15 height 15
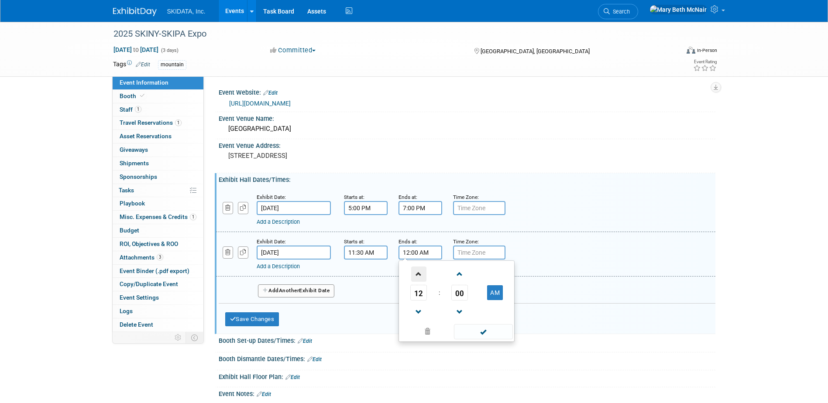
click at [419, 277] on span at bounding box center [418, 274] width 15 height 15
click at [496, 294] on button "AM" at bounding box center [495, 292] width 16 height 15
type input "1:00 PM"
click at [537, 253] on div "Add a Description Description:" at bounding box center [465, 254] width 512 height 34
click at [298, 291] on span "Another" at bounding box center [289, 291] width 21 height 6
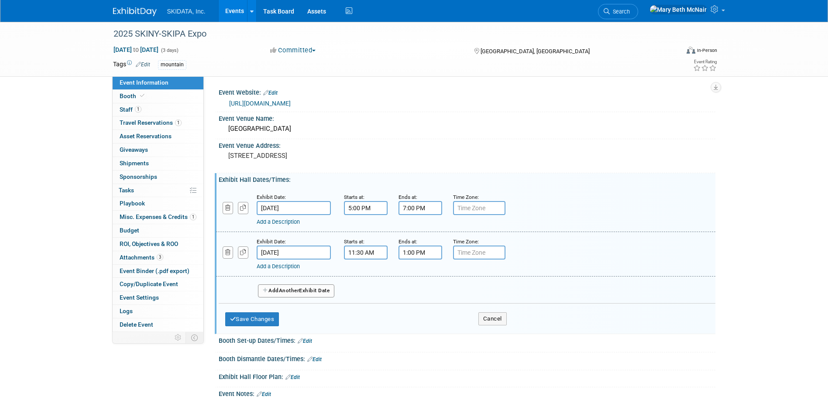
select select "8"
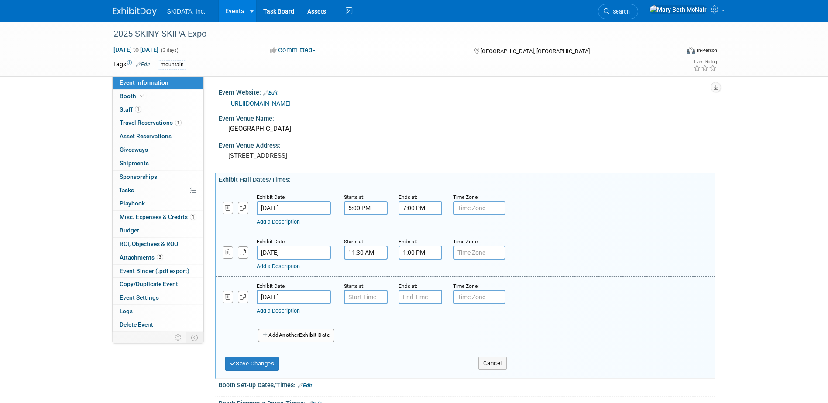
click at [298, 300] on input "[DATE]" at bounding box center [294, 297] width 74 height 14
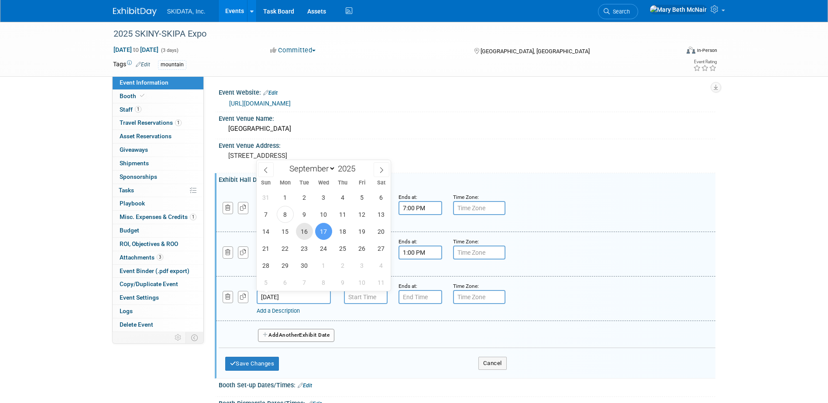
click at [306, 231] on span "16" at bounding box center [304, 231] width 17 height 17
type input "Sep 16, 2025"
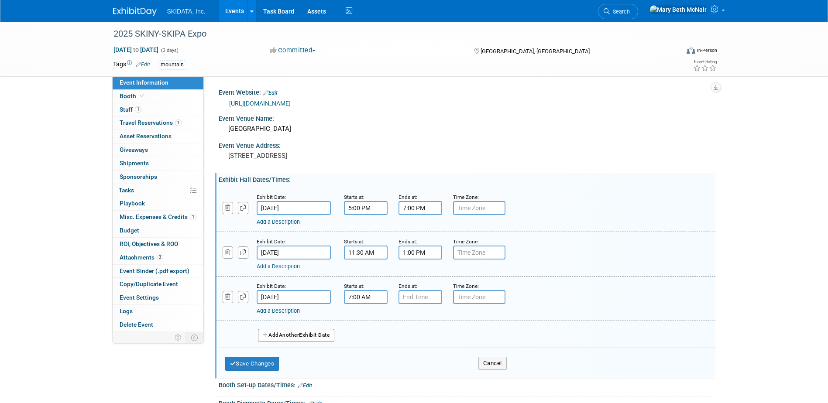
click at [371, 298] on input "7:00 AM" at bounding box center [366, 297] width 44 height 14
click at [364, 351] on span at bounding box center [363, 356] width 15 height 15
click at [400, 336] on span "00" at bounding box center [405, 337] width 17 height 16
click at [412, 341] on td "30" at bounding box center [416, 343] width 28 height 24
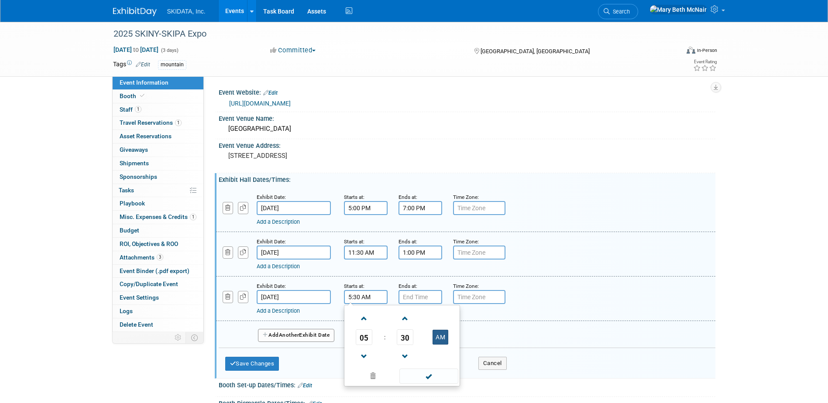
click at [439, 336] on button "AM" at bounding box center [440, 337] width 16 height 15
type input "5:30 PM"
type input "7:00 PM"
click at [429, 296] on input "7:00 PM" at bounding box center [420, 297] width 44 height 14
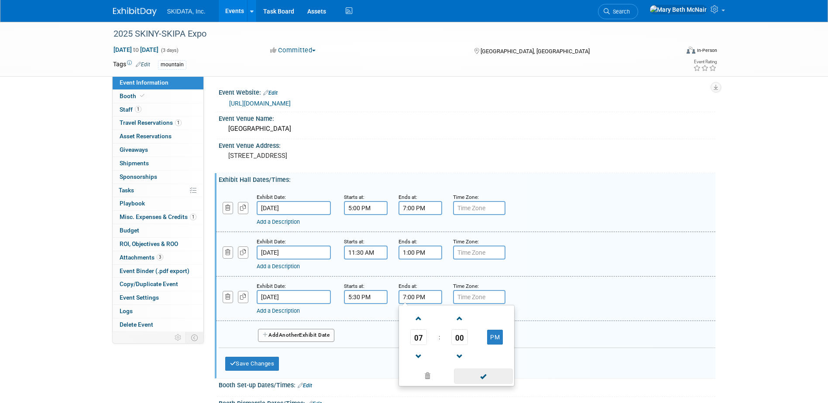
click at [478, 378] on span at bounding box center [483, 376] width 59 height 15
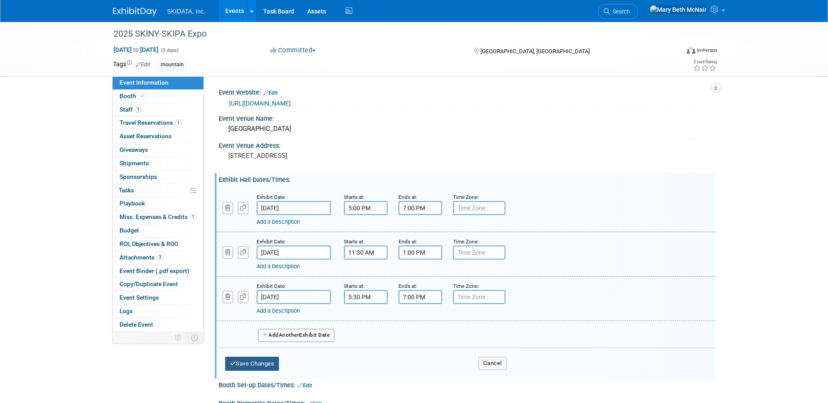
click at [257, 360] on button "Save Changes" at bounding box center [252, 364] width 54 height 14
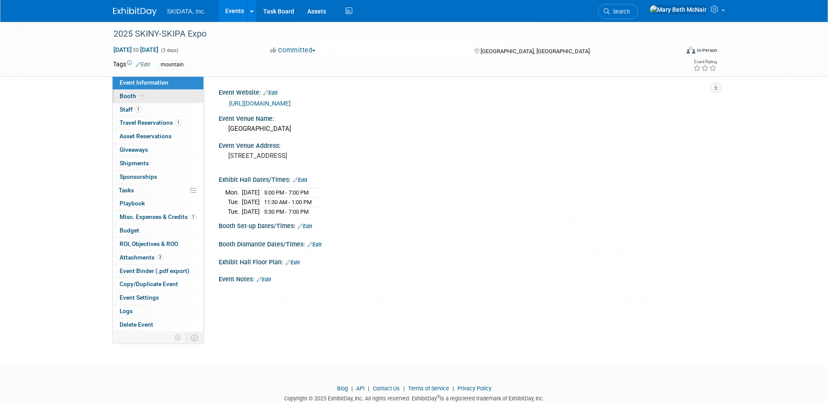
click at [126, 97] on span "Booth" at bounding box center [133, 96] width 27 height 7
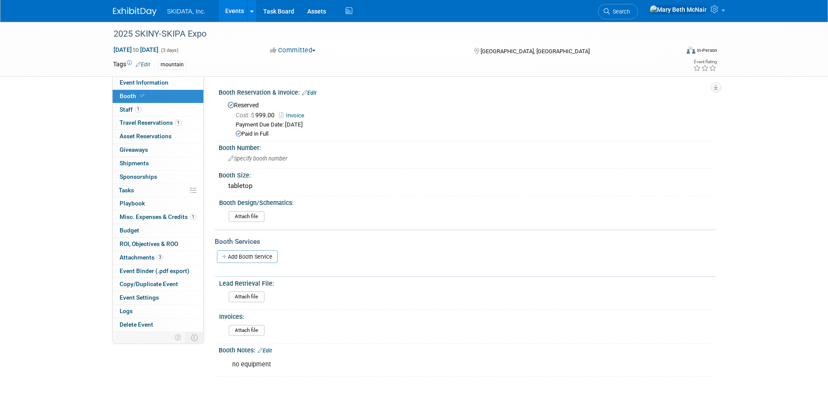
click at [296, 115] on link "Invoice" at bounding box center [293, 115] width 29 height 7
click at [275, 184] on div "tabletop" at bounding box center [466, 186] width 483 height 14
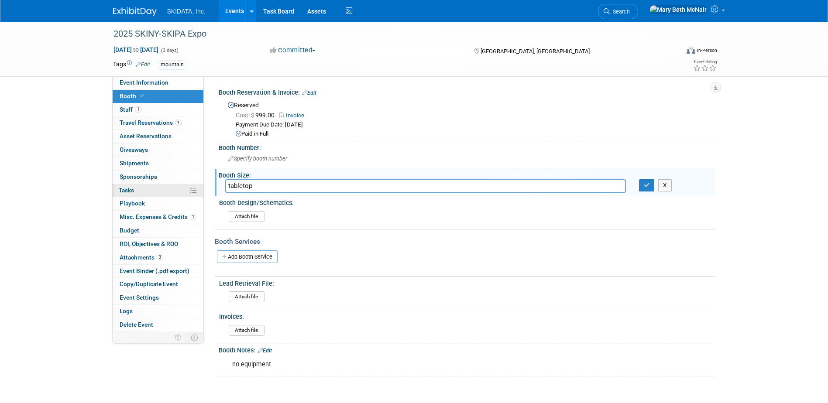
drag, startPoint x: 276, startPoint y: 189, endPoint x: 202, endPoint y: 189, distance: 73.3
click at [202, 189] on div "Event Information Event Info Booth Booth 1 Staff 1 Staff 1 Travel Reservations …" at bounding box center [413, 199] width 615 height 355
type input "8x6"
click at [648, 185] on icon "button" at bounding box center [647, 185] width 6 height 6
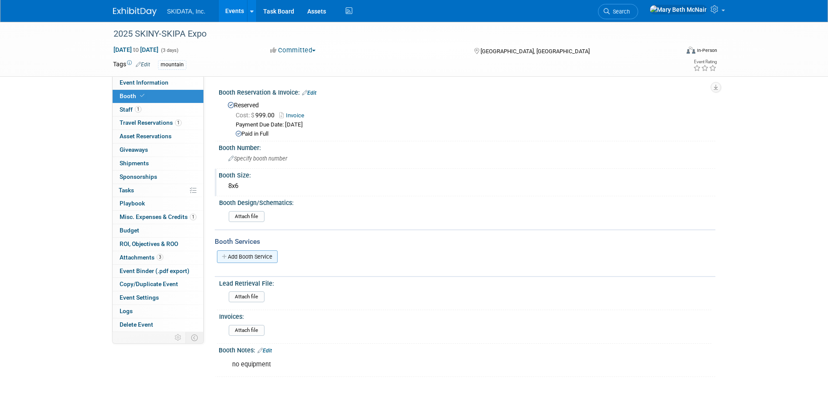
click at [250, 256] on link "Add Booth Service" at bounding box center [247, 256] width 61 height 13
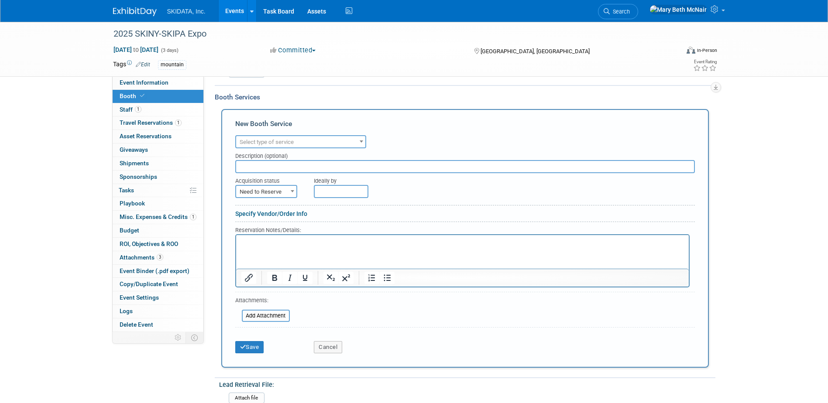
scroll to position [175, 0]
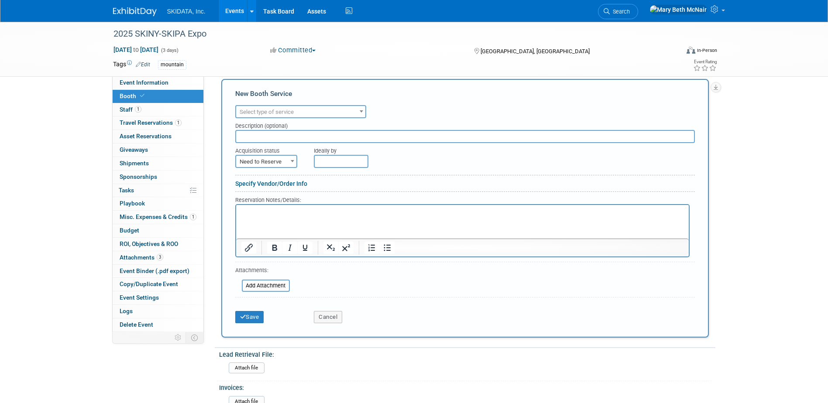
click at [360, 115] on span at bounding box center [361, 111] width 9 height 11
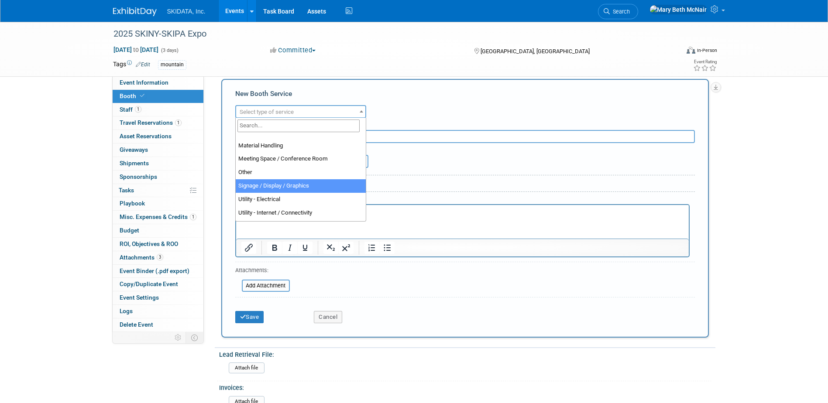
scroll to position [218, 0]
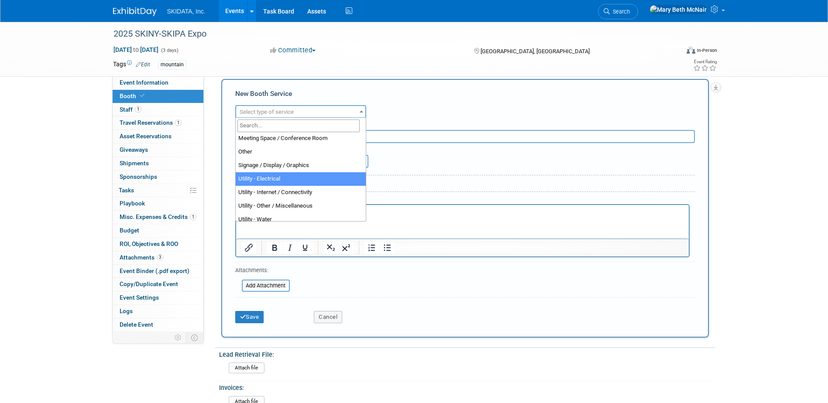
select select "8"
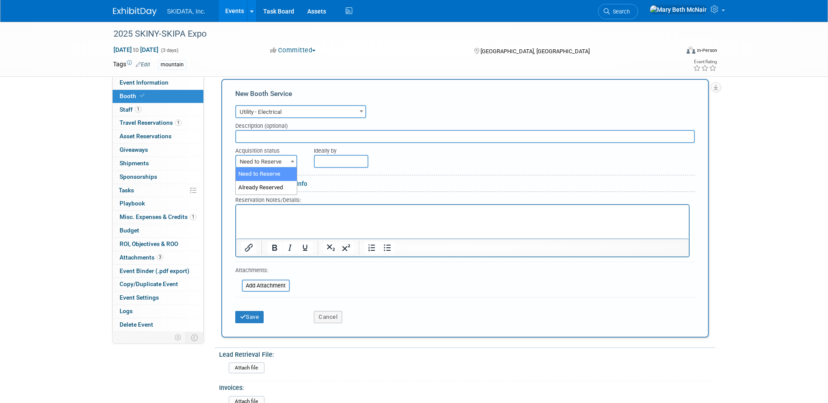
click at [277, 162] on span "Need to Reserve" at bounding box center [266, 162] width 60 height 12
select select "2"
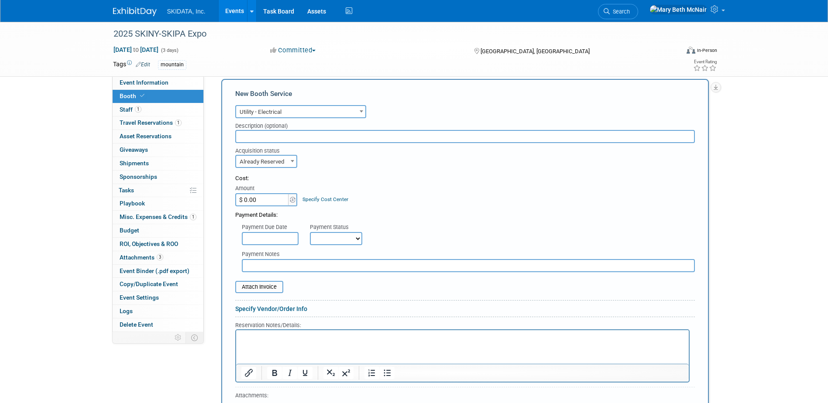
click at [288, 260] on input "text" at bounding box center [468, 265] width 453 height 13
type input "I"
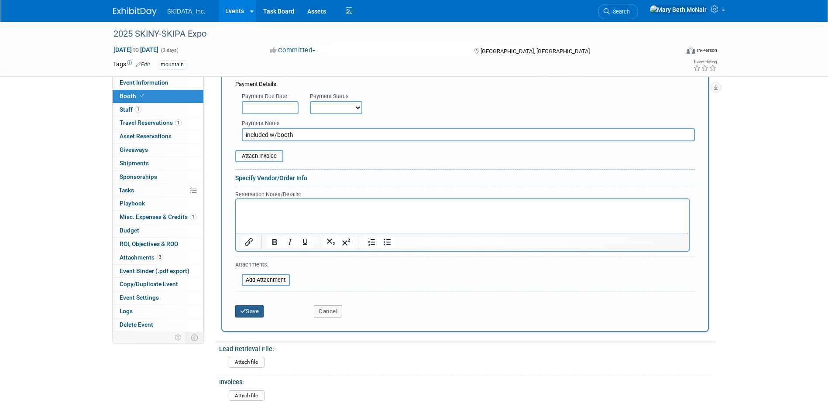
type input "included w/booth"
click at [247, 314] on button "Save" at bounding box center [249, 311] width 29 height 12
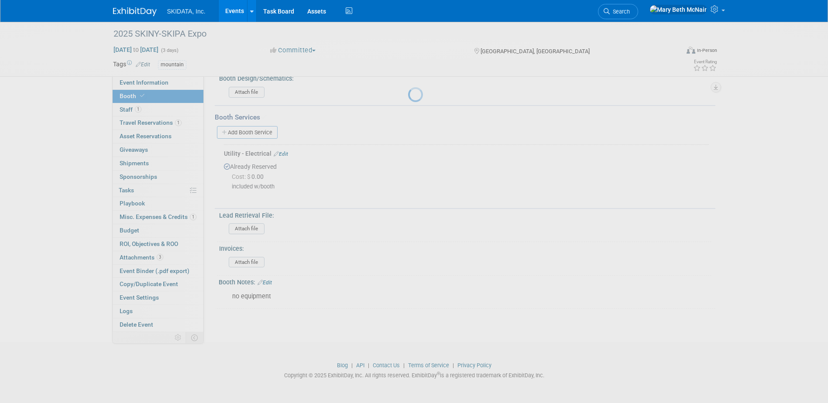
scroll to position [124, 0]
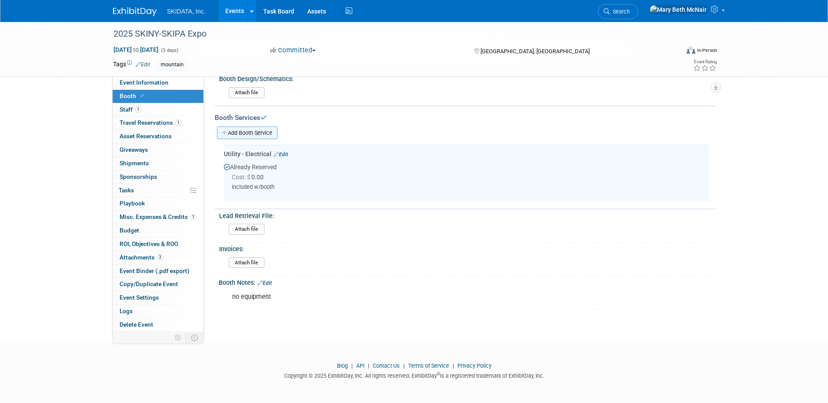
click at [244, 129] on link "Add Booth Service" at bounding box center [247, 133] width 61 height 13
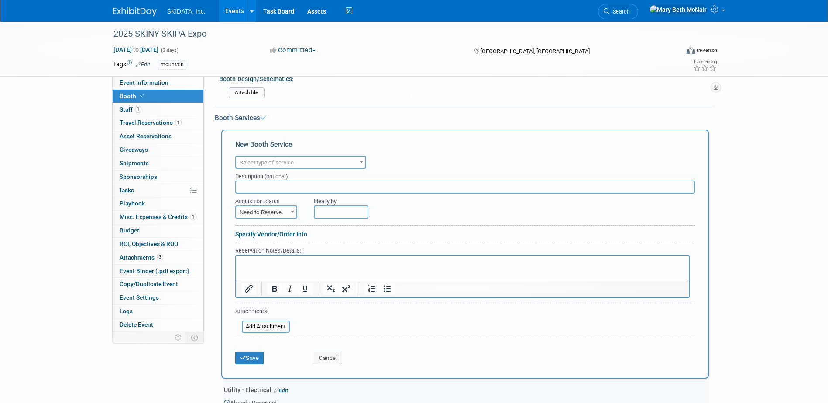
scroll to position [0, 0]
click at [273, 160] on span "Select type of service" at bounding box center [267, 162] width 54 height 7
type input "inte"
select select "18"
click at [286, 214] on span "Need to Reserve" at bounding box center [266, 212] width 60 height 12
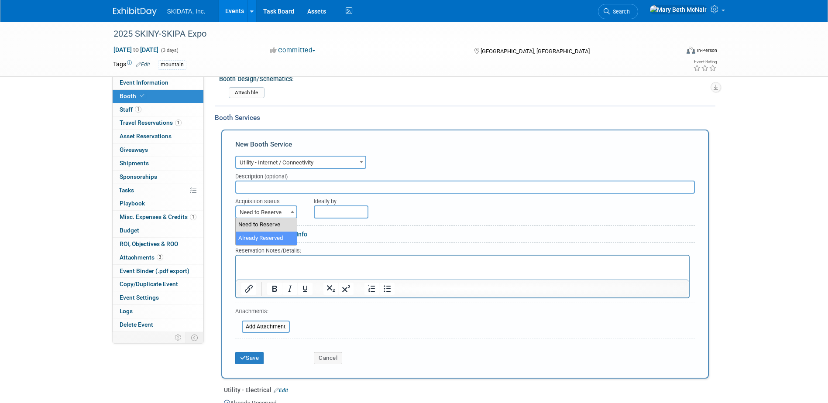
select select "2"
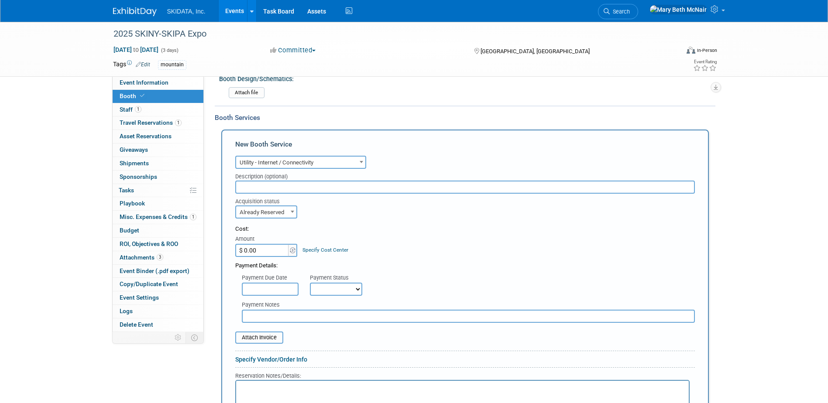
click at [277, 316] on input "text" at bounding box center [468, 316] width 453 height 13
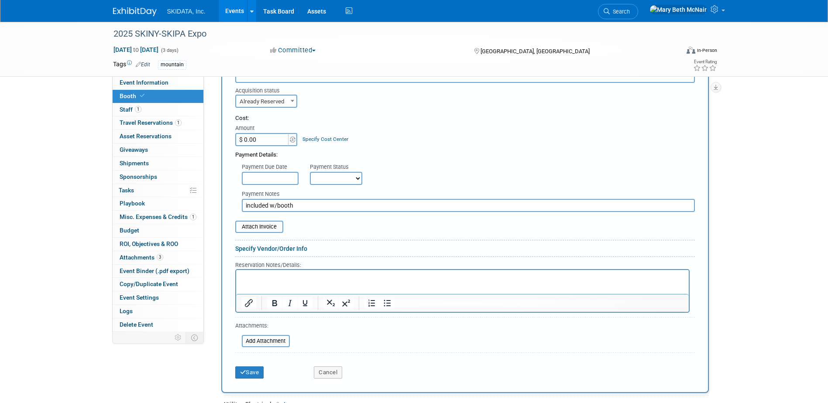
scroll to position [255, 0]
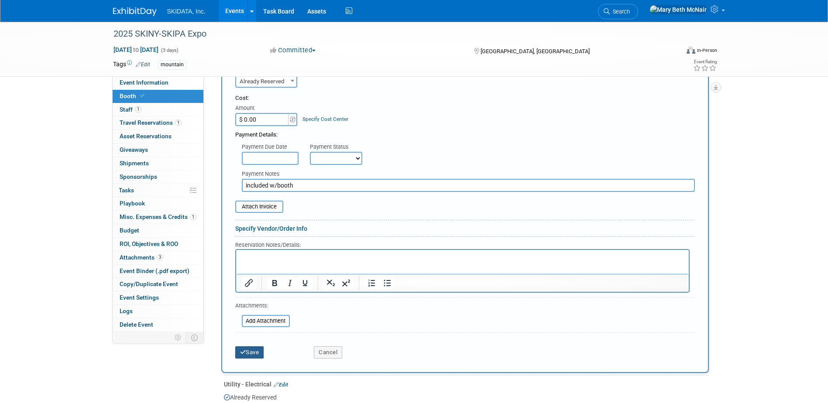
type input "included w/booth"
click at [248, 350] on button "Save" at bounding box center [249, 352] width 29 height 12
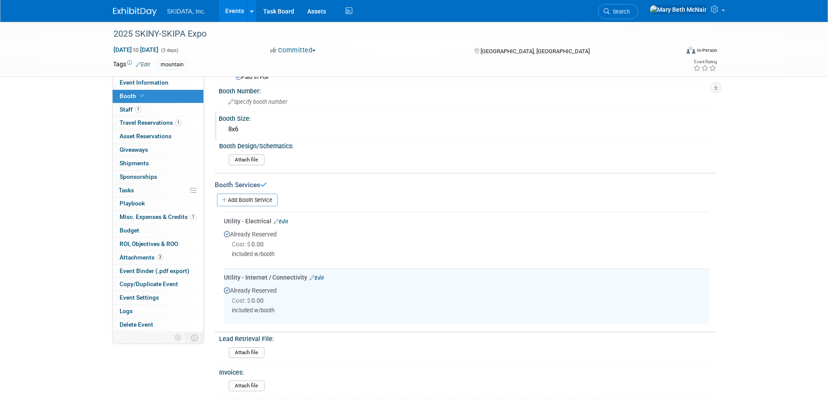
scroll to position [49, 0]
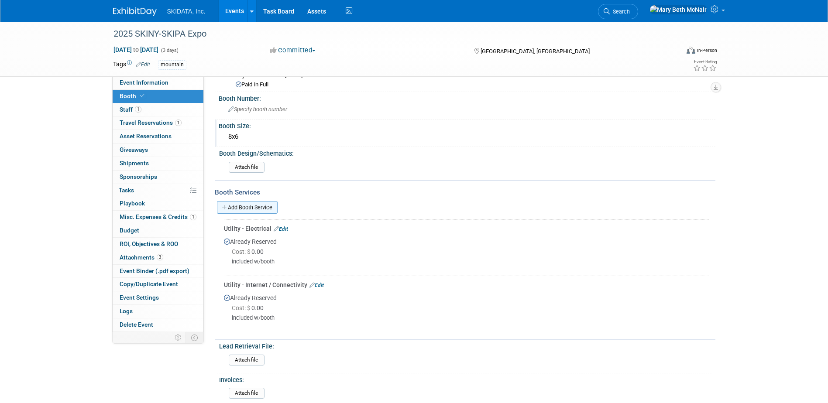
click at [259, 208] on link "Add Booth Service" at bounding box center [247, 207] width 61 height 13
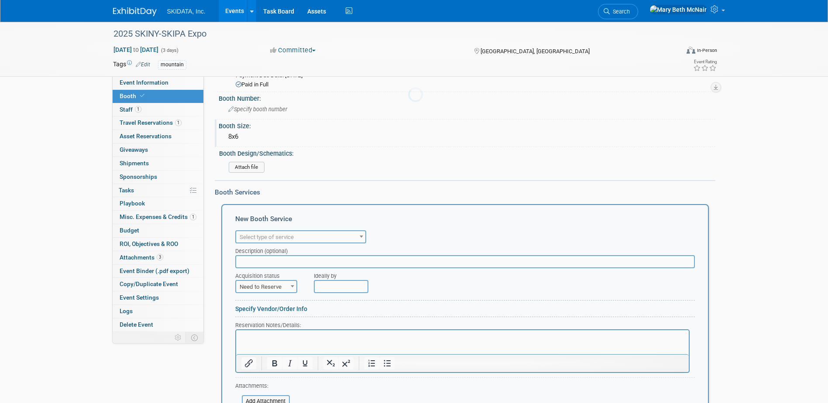
scroll to position [0, 0]
click at [265, 239] on span "Select type of service" at bounding box center [267, 237] width 54 height 7
type input "fur"
select select "6"
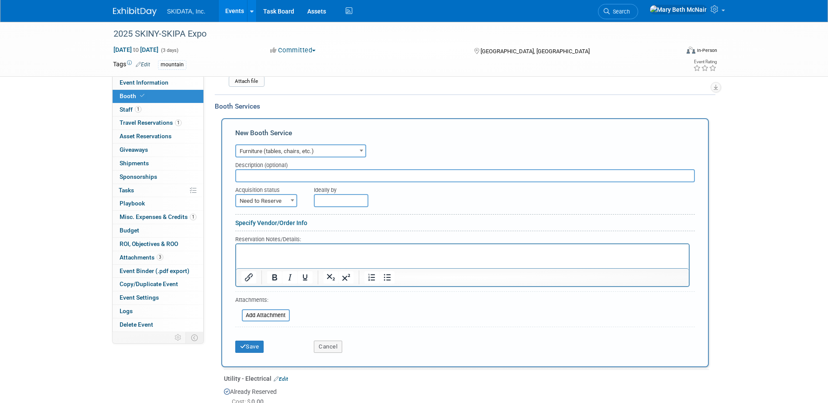
scroll to position [137, 0]
click at [245, 195] on span "Need to Reserve" at bounding box center [266, 200] width 60 height 12
select select "2"
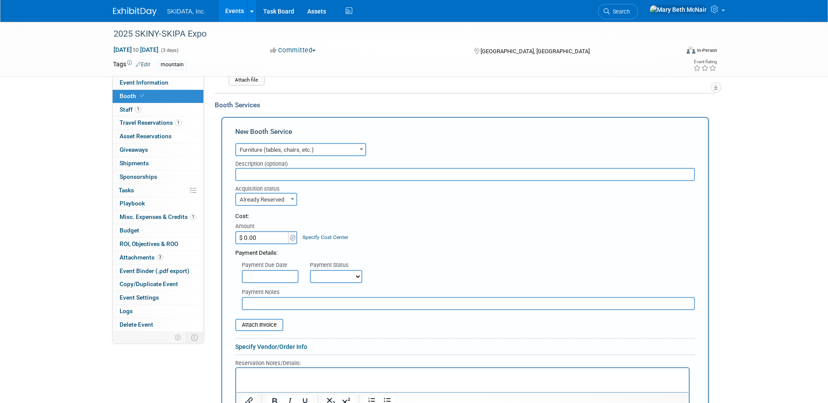
click at [279, 306] on input "text" at bounding box center [468, 303] width 453 height 13
type input "included w/booth"
click at [277, 374] on p "Rich Text Area. Press ALT-0 for help." at bounding box center [462, 375] width 442 height 8
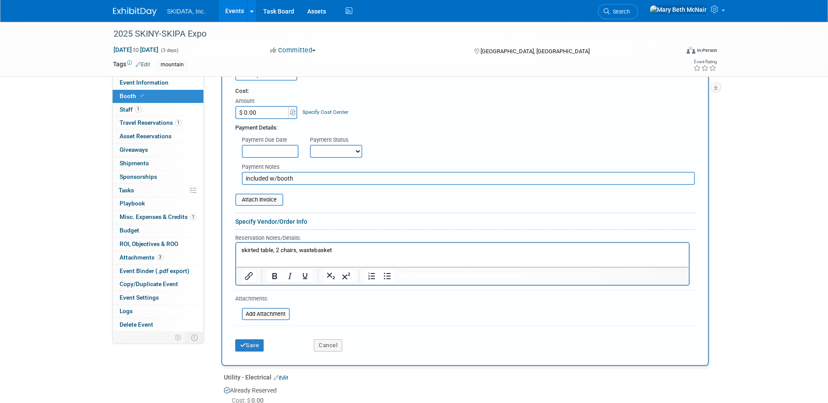
scroll to position [267, 0]
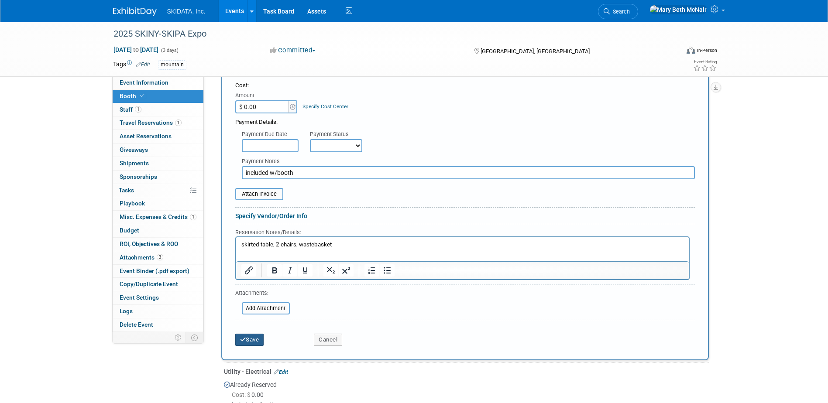
click at [258, 334] on button "Save" at bounding box center [249, 340] width 29 height 12
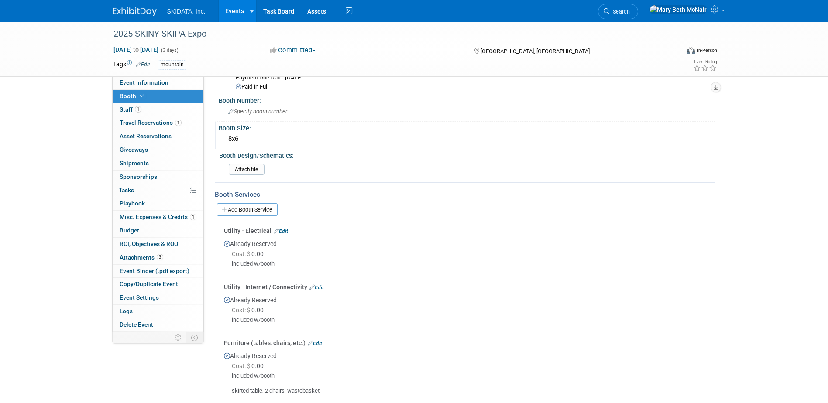
scroll to position [26, 0]
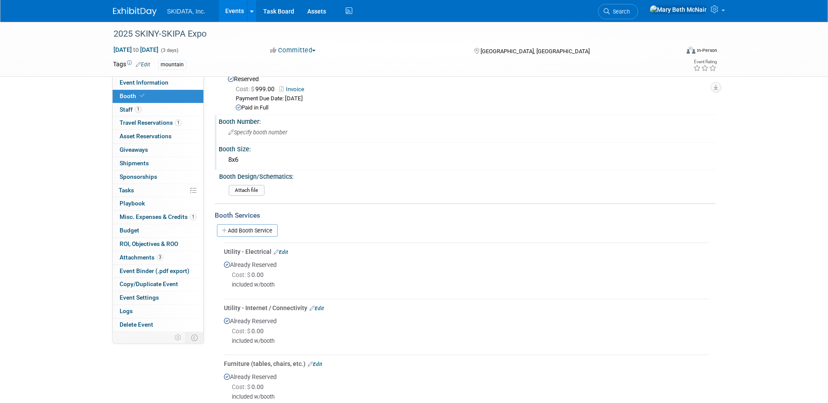
click at [309, 128] on div "Specify booth number" at bounding box center [466, 133] width 483 height 14
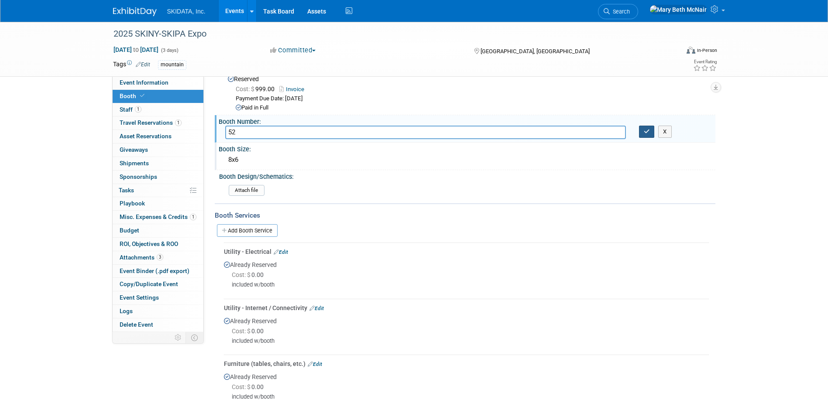
type input "52"
click at [644, 130] on icon "button" at bounding box center [647, 132] width 6 height 6
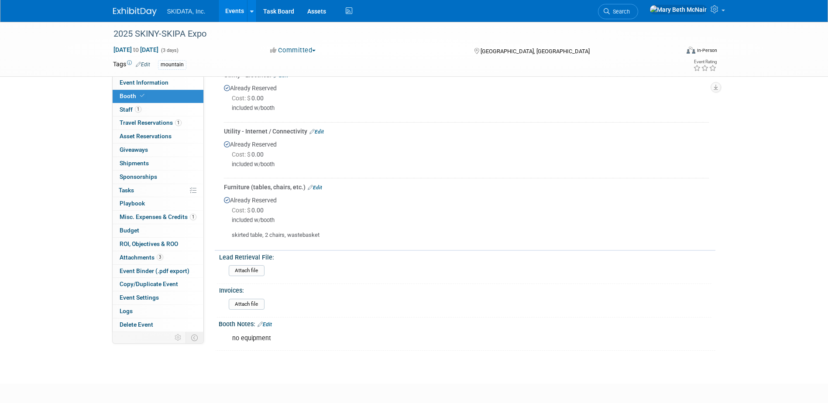
scroll to position [218, 0]
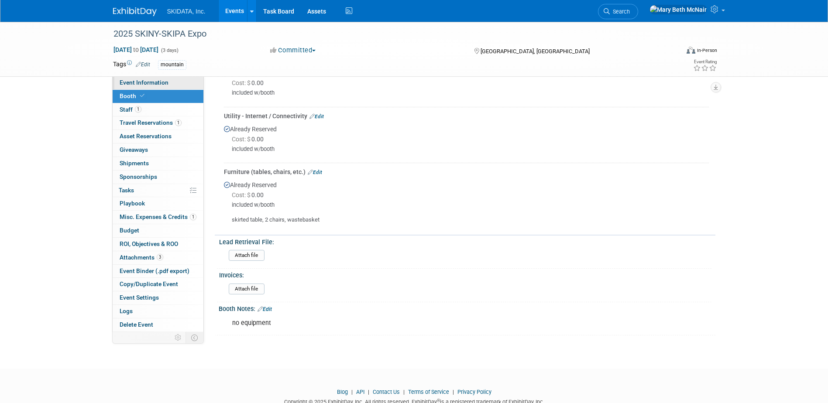
click at [140, 84] on span "Event Information" at bounding box center [144, 82] width 49 height 7
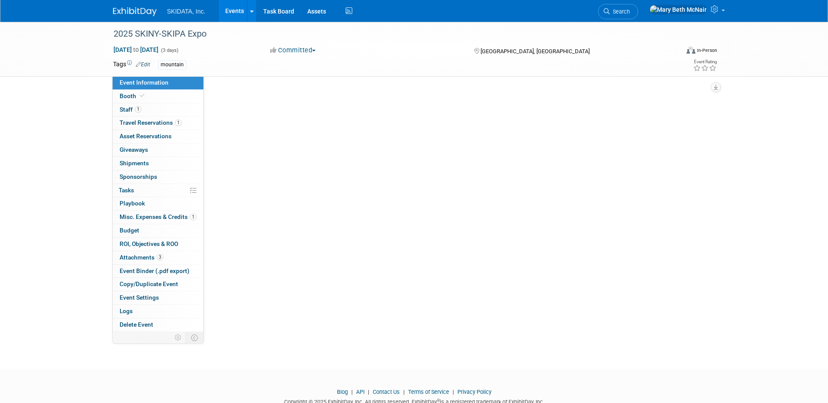
scroll to position [0, 0]
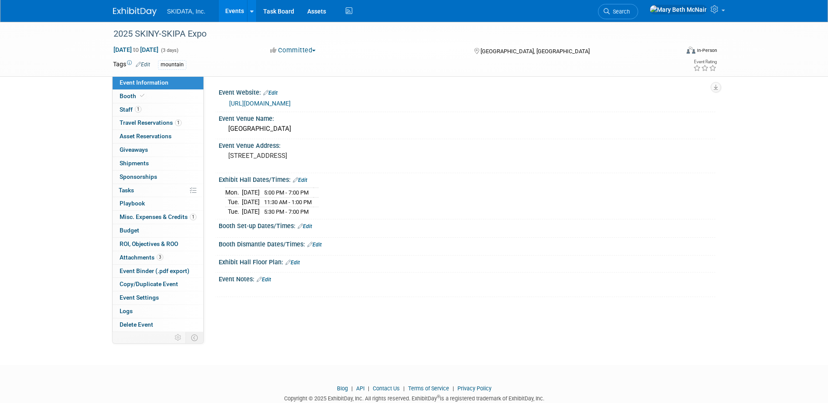
click at [296, 264] on link "Edit" at bounding box center [292, 263] width 14 height 6
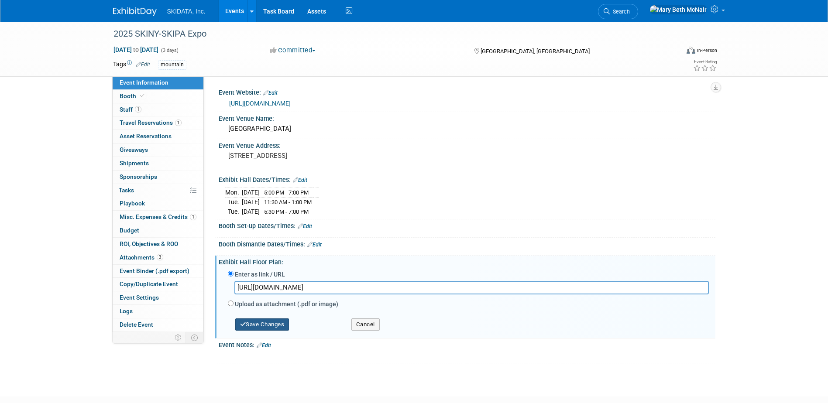
type input "https://www.iskinyexpo.com/wp-content/uploads/2025/08/HV-Boothmap-2025-final-25…"
click at [262, 322] on button "Save Changes" at bounding box center [262, 325] width 54 height 12
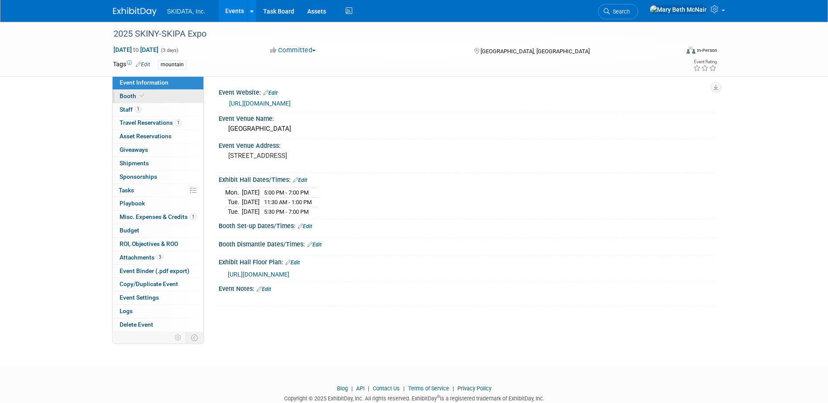
click at [130, 99] on span "Booth" at bounding box center [133, 96] width 27 height 7
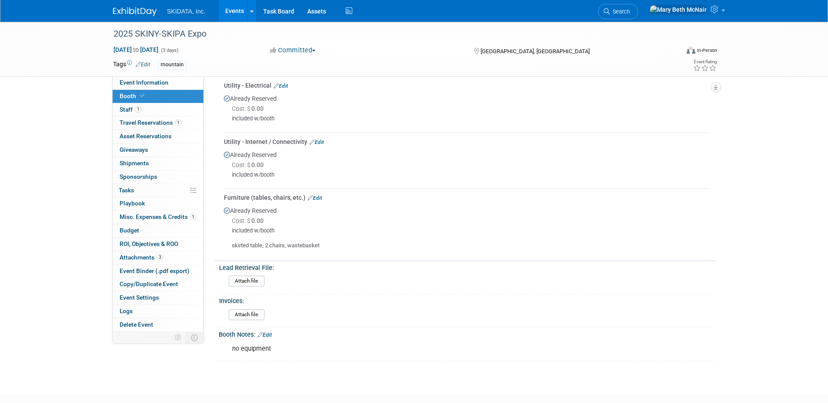
scroll to position [218, 0]
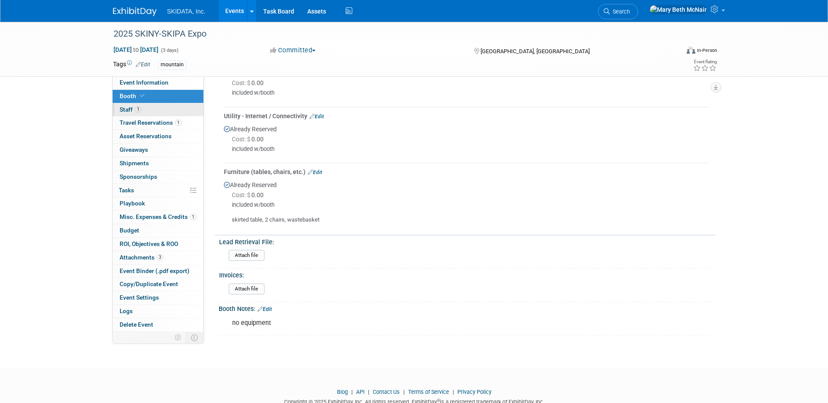
click at [161, 106] on link "1 Staff 1" at bounding box center [158, 109] width 91 height 13
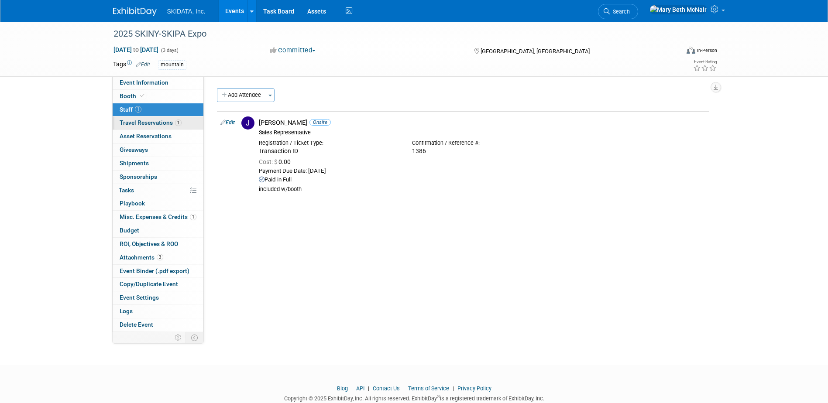
click at [169, 122] on span "Travel Reservations 1" at bounding box center [151, 122] width 62 height 7
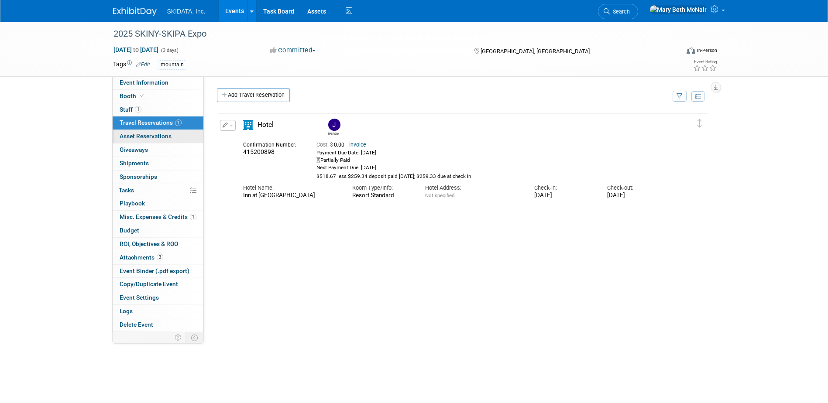
click at [145, 139] on span "Asset Reservations 0" at bounding box center [146, 136] width 52 height 7
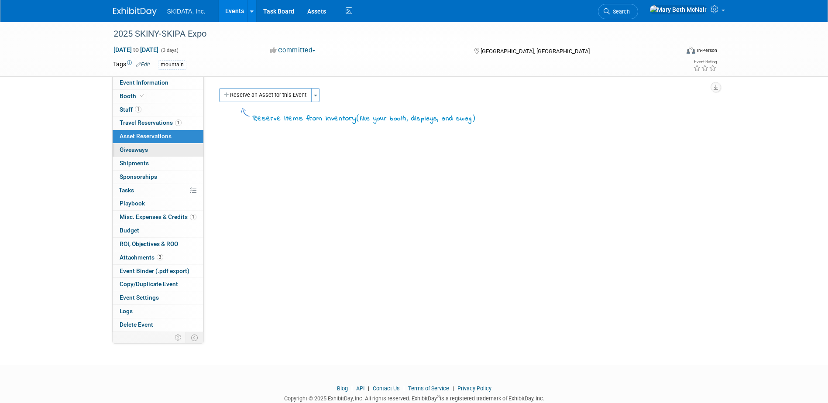
click at [145, 148] on span "Giveaways 0" at bounding box center [134, 149] width 28 height 7
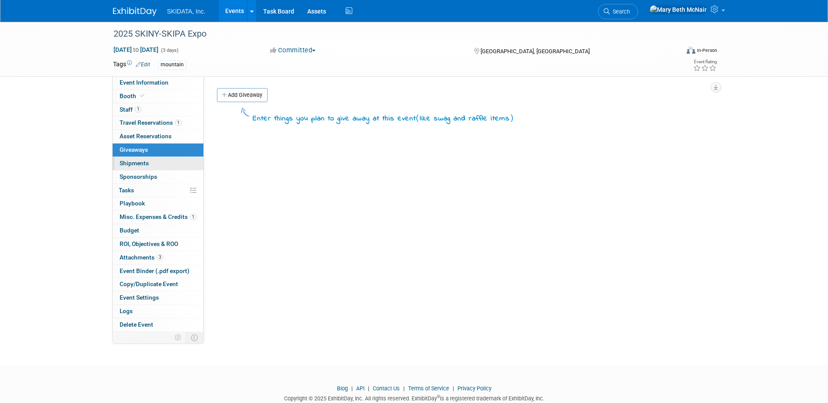
click at [147, 166] on span "Shipments 0" at bounding box center [134, 163] width 29 height 7
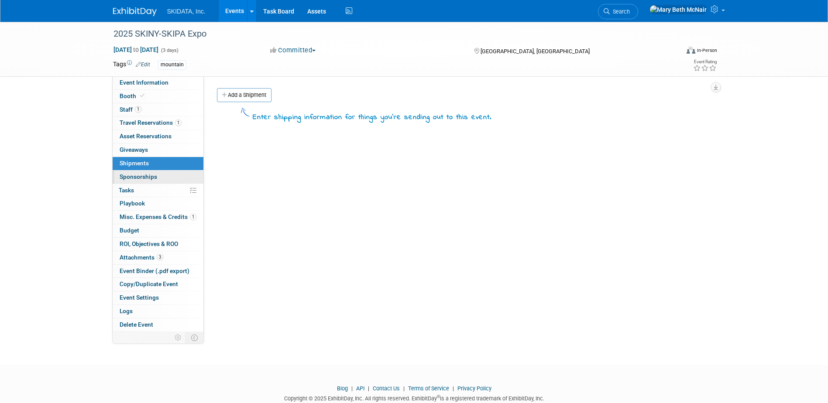
click at [149, 178] on span "Sponsorships 0" at bounding box center [139, 176] width 38 height 7
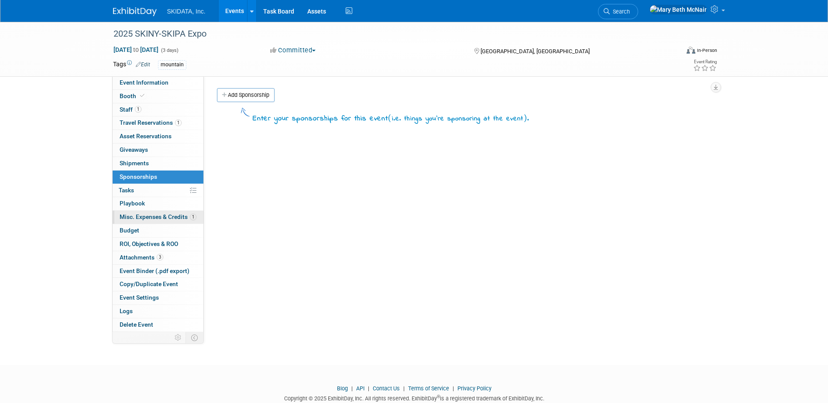
click at [151, 218] on span "Misc. Expenses & Credits 1" at bounding box center [158, 216] width 77 height 7
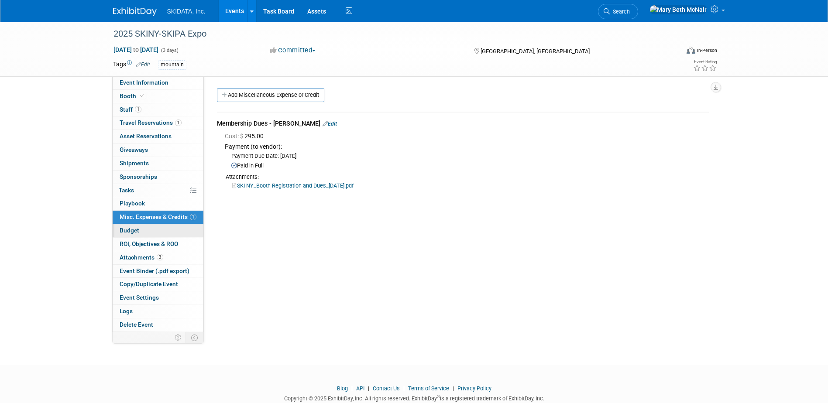
click at [138, 227] on span "Budget" at bounding box center [130, 230] width 20 height 7
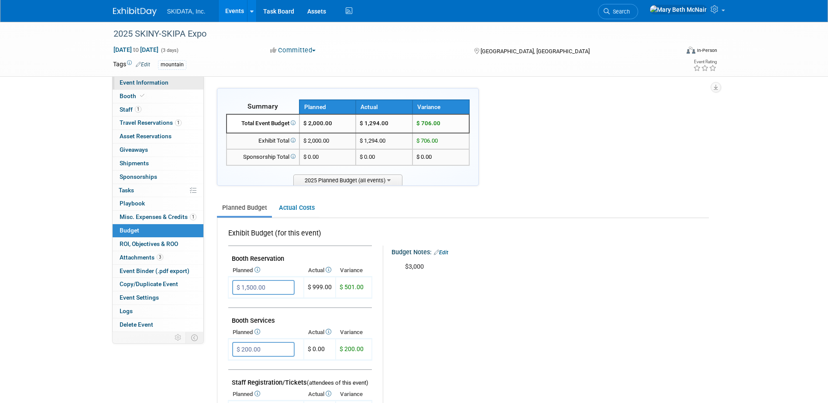
click at [129, 79] on span "Event Information" at bounding box center [144, 82] width 49 height 7
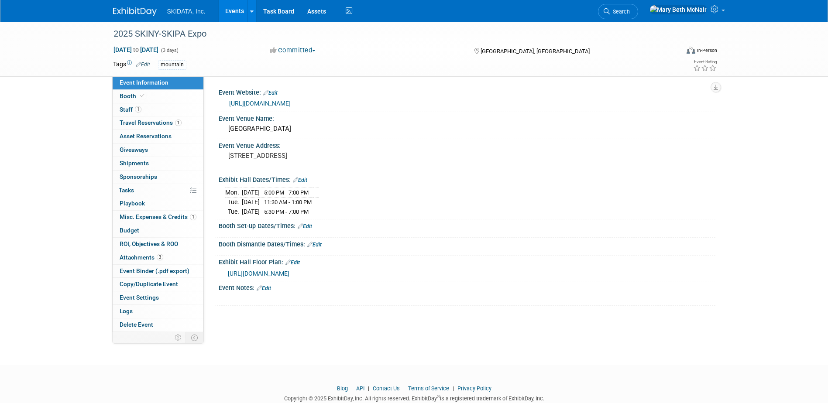
click at [271, 287] on link "Edit" at bounding box center [264, 288] width 14 height 6
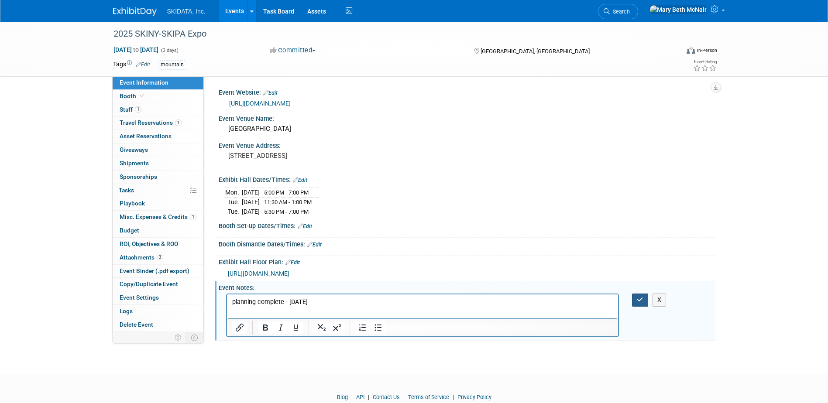
click at [639, 298] on icon "button" at bounding box center [640, 300] width 7 height 6
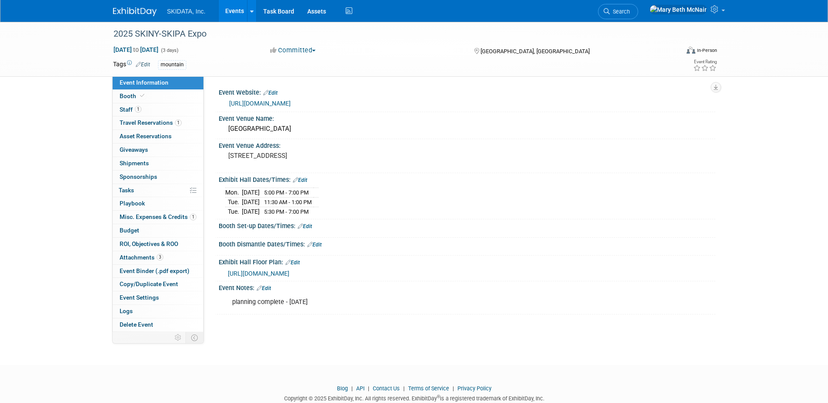
click at [236, 15] on link "Events" at bounding box center [235, 11] width 32 height 22
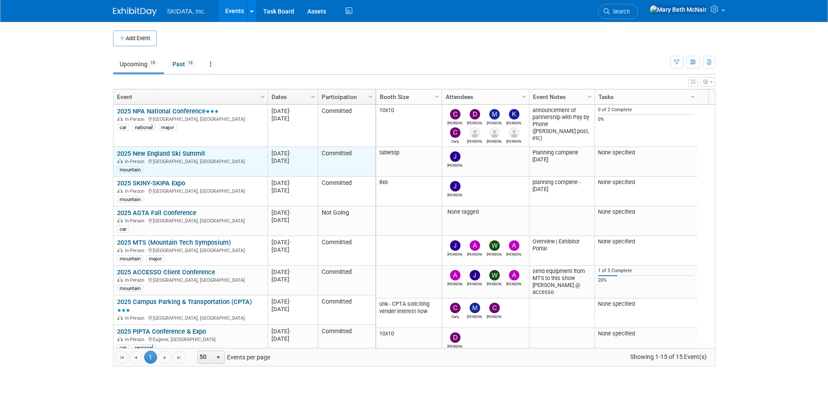
click at [154, 152] on link "2025 New England Ski Summit" at bounding box center [161, 154] width 88 height 8
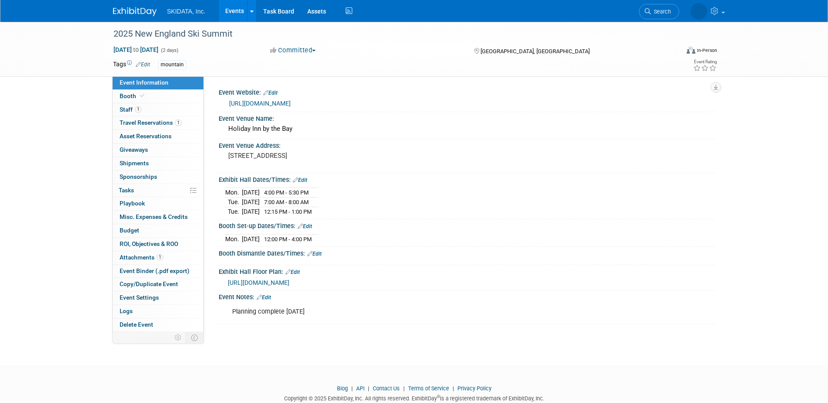
click at [270, 105] on link "[URL][DOMAIN_NAME]" at bounding box center [260, 103] width 62 height 7
click at [134, 166] on span "Shipments 0" at bounding box center [134, 163] width 29 height 7
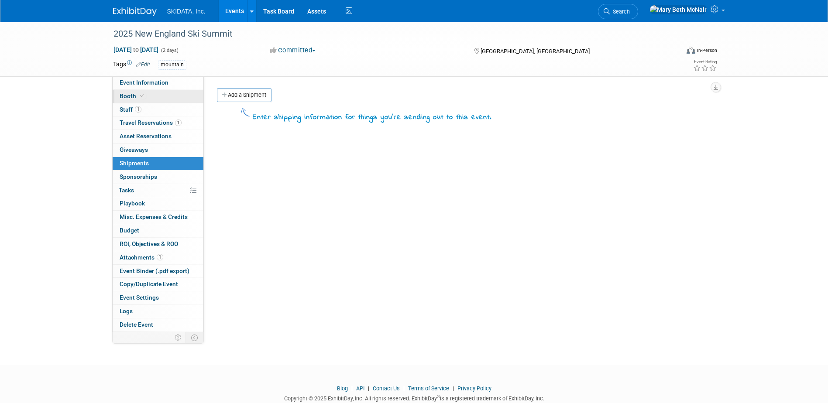
click at [130, 98] on span "Booth" at bounding box center [133, 96] width 27 height 7
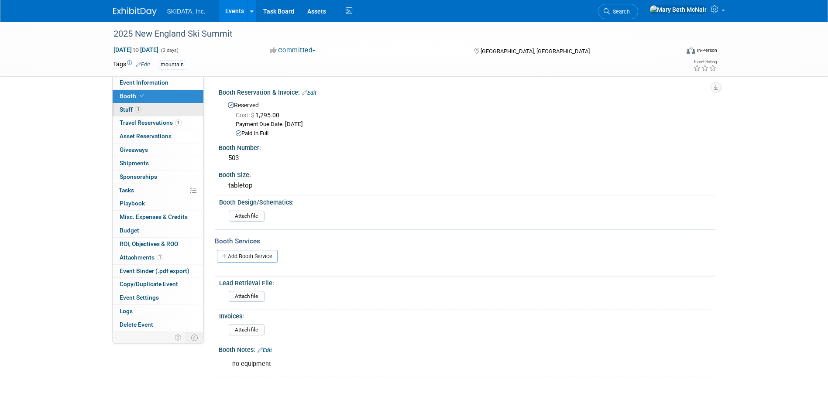
click at [127, 111] on span "Staff 1" at bounding box center [131, 109] width 22 height 7
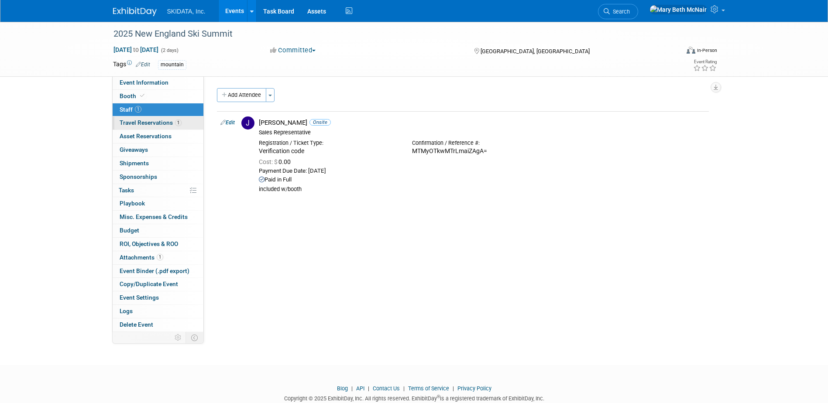
click at [136, 120] on span "Travel Reservations 1" at bounding box center [151, 122] width 62 height 7
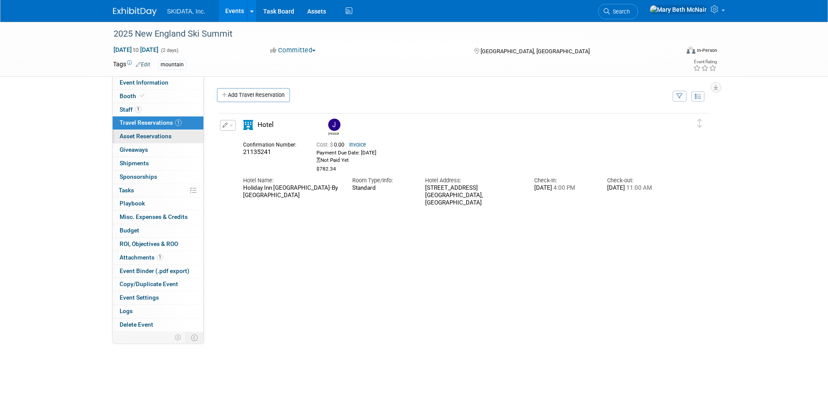
click at [135, 135] on span "Asset Reservations 0" at bounding box center [146, 136] width 52 height 7
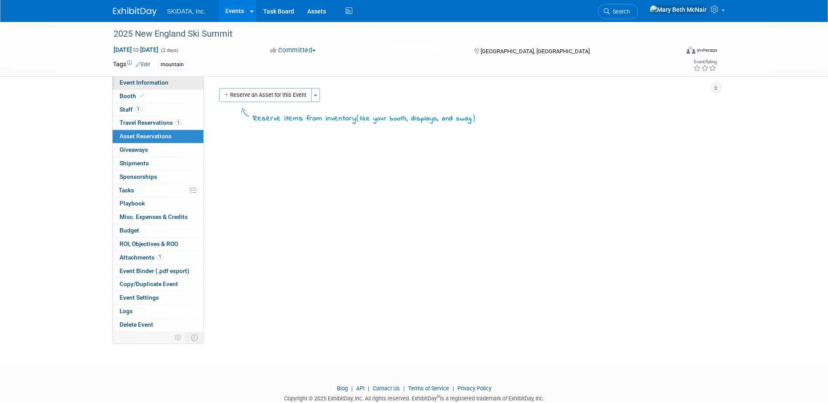
click at [134, 84] on span "Event Information" at bounding box center [144, 82] width 49 height 7
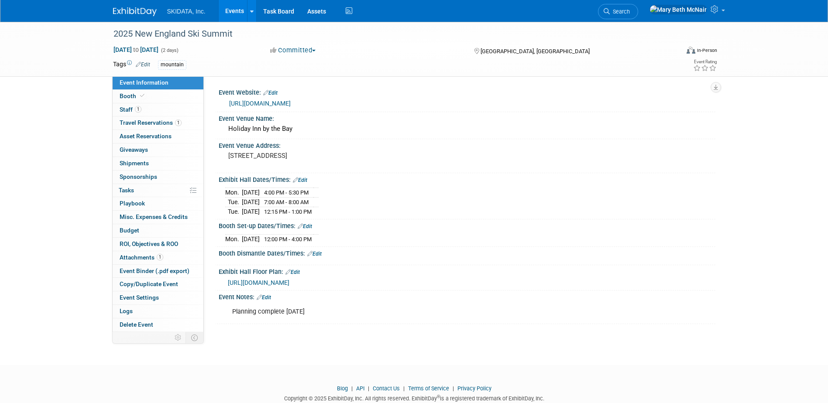
scroll to position [23, 0]
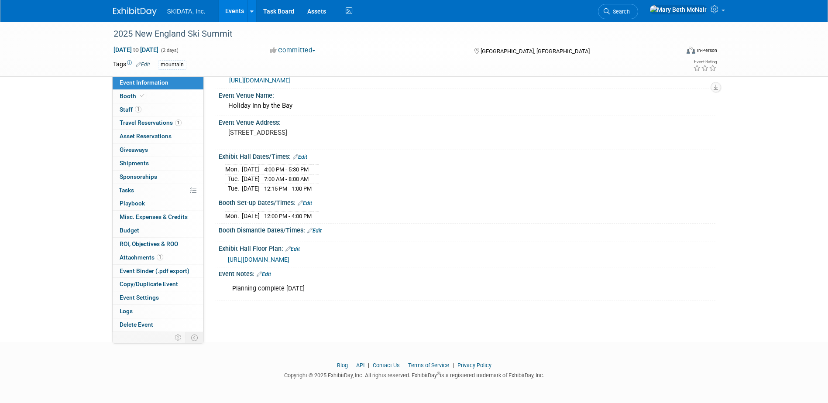
click at [321, 230] on link "Edit" at bounding box center [314, 231] width 14 height 6
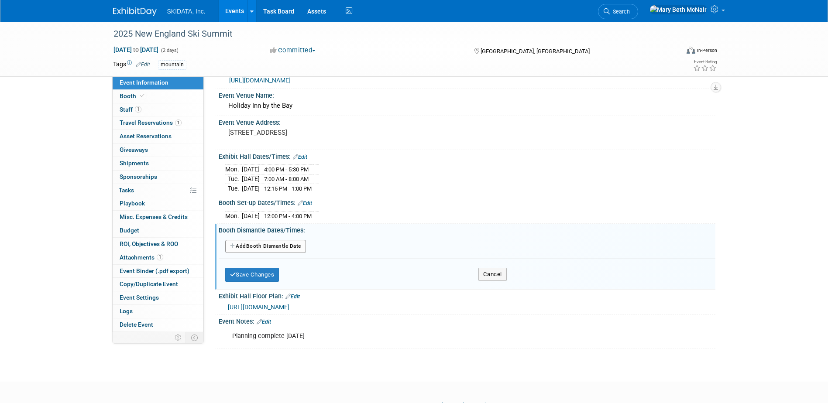
click at [291, 246] on button "Add Another Booth Dismantle Date" at bounding box center [265, 246] width 81 height 13
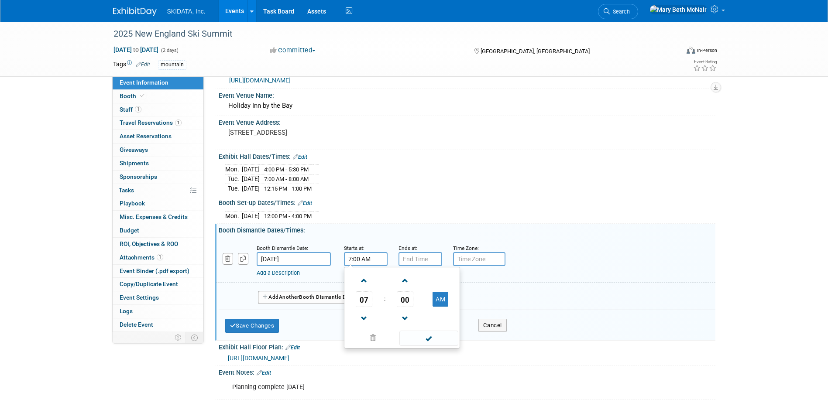
click at [356, 255] on input "7:00 AM" at bounding box center [366, 259] width 44 height 14
click at [364, 316] on span at bounding box center [363, 318] width 15 height 15
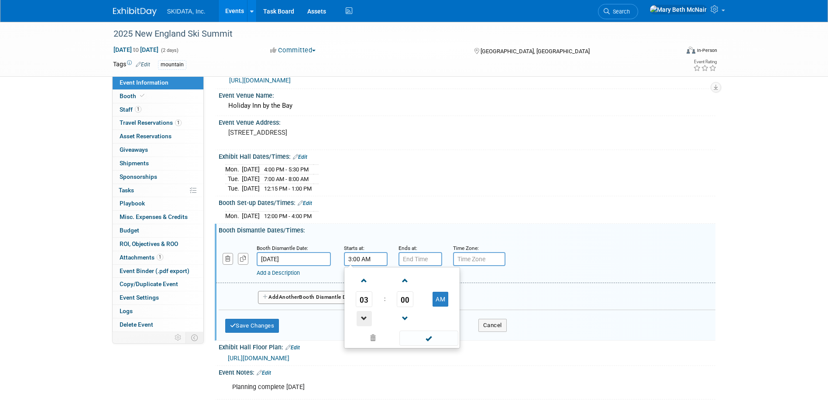
click at [364, 316] on span at bounding box center [363, 318] width 15 height 15
click at [435, 297] on button "AM" at bounding box center [440, 299] width 16 height 15
type input "1:00 PM"
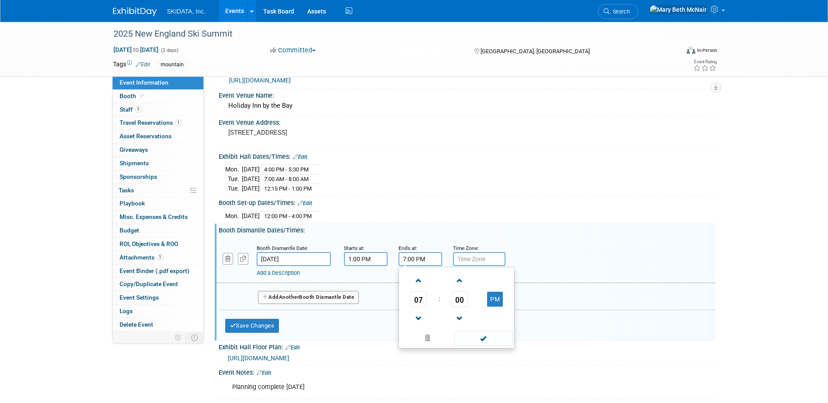
click at [422, 255] on input "7:00 PM" at bounding box center [420, 259] width 44 height 14
click at [418, 279] on span at bounding box center [418, 280] width 15 height 15
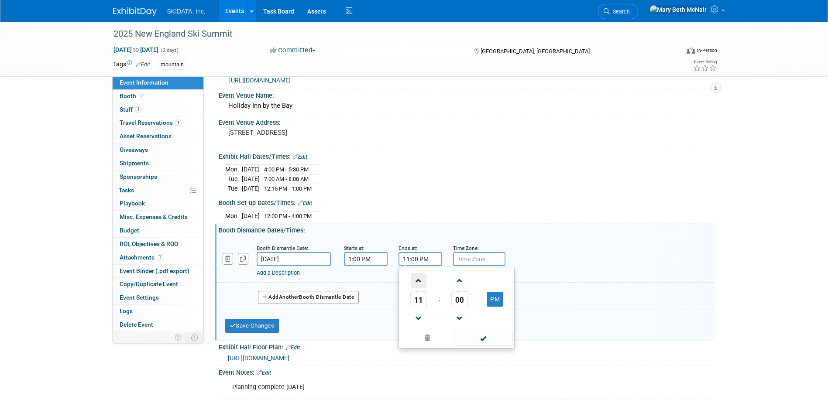
click at [418, 279] on span at bounding box center [418, 280] width 15 height 15
click at [496, 303] on button "AM" at bounding box center [495, 299] width 16 height 15
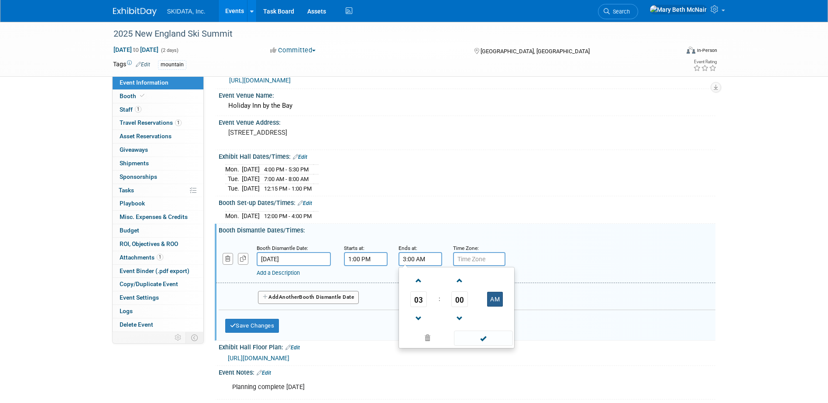
type input "3:00 PM"
click at [479, 339] on span at bounding box center [483, 338] width 59 height 15
click at [268, 325] on button "Save Changes" at bounding box center [252, 326] width 54 height 14
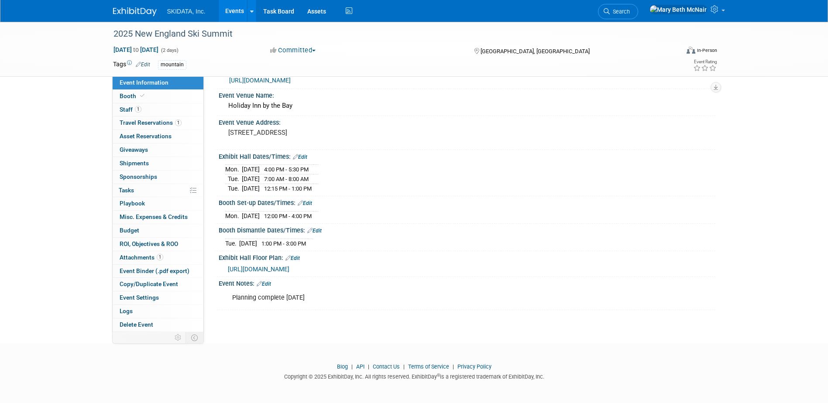
click at [274, 281] on div "Event Notes: Edit" at bounding box center [467, 282] width 497 height 11
click at [270, 281] on link "Edit" at bounding box center [264, 284] width 14 height 6
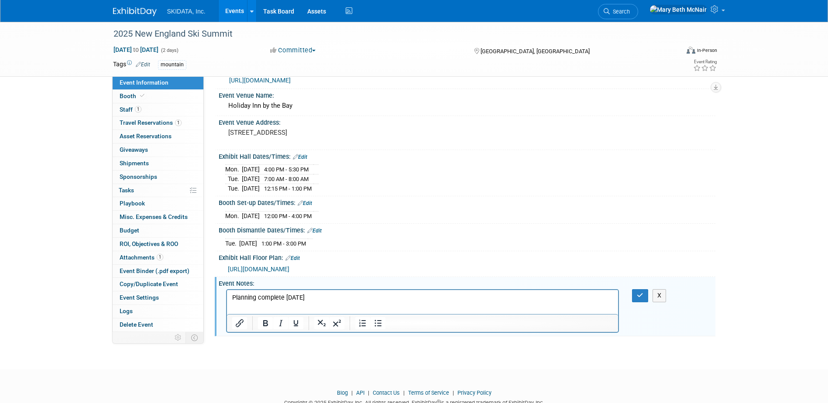
scroll to position [0, 0]
drag, startPoint x: 285, startPoint y: 297, endPoint x: 308, endPoint y: 312, distance: 27.1
click at [286, 297] on p "Planning complete [DATE]" at bounding box center [422, 298] width 381 height 9
click at [636, 292] on button "button" at bounding box center [640, 295] width 16 height 13
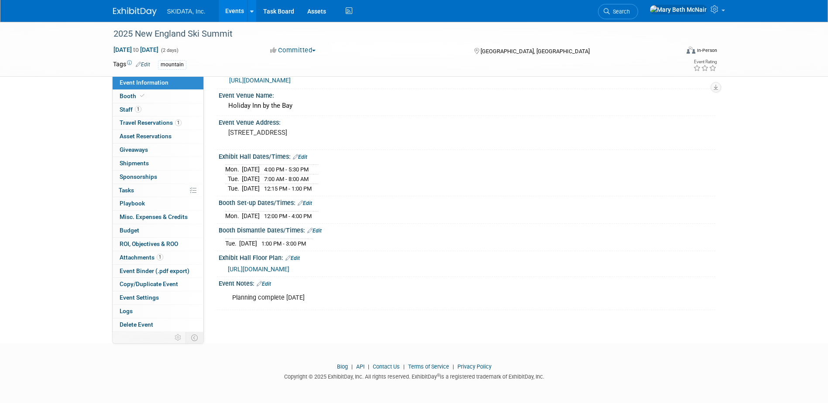
click at [232, 6] on link "Events" at bounding box center [235, 11] width 32 height 22
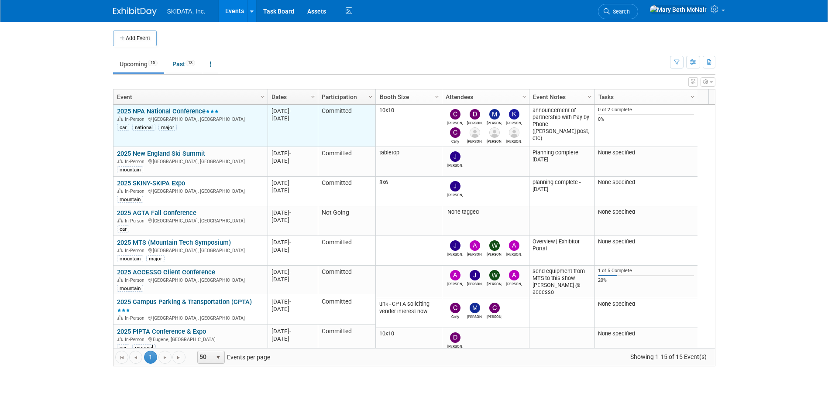
click at [186, 111] on link "2025 NPA National Conference" at bounding box center [168, 111] width 102 height 8
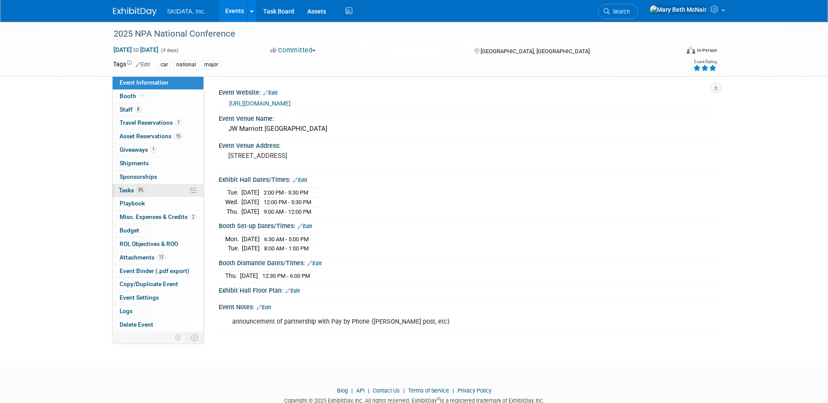
click at [131, 187] on span "Tasks 0%" at bounding box center [132, 190] width 27 height 7
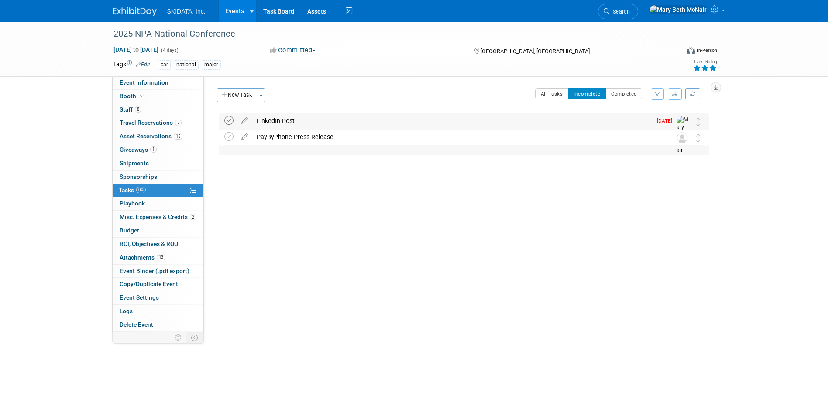
click at [229, 120] on icon at bounding box center [228, 120] width 9 height 9
click at [145, 86] on link "Event Information" at bounding box center [158, 82] width 91 height 13
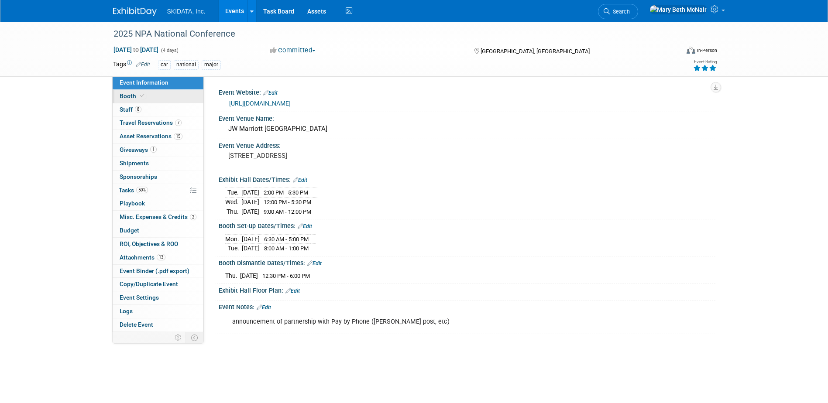
click at [118, 97] on link "Booth" at bounding box center [158, 96] width 91 height 13
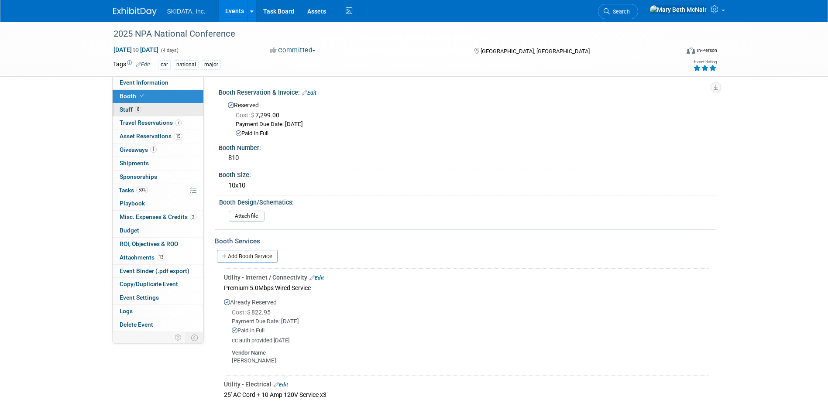
click at [125, 113] on span "Staff 8" at bounding box center [131, 109] width 22 height 7
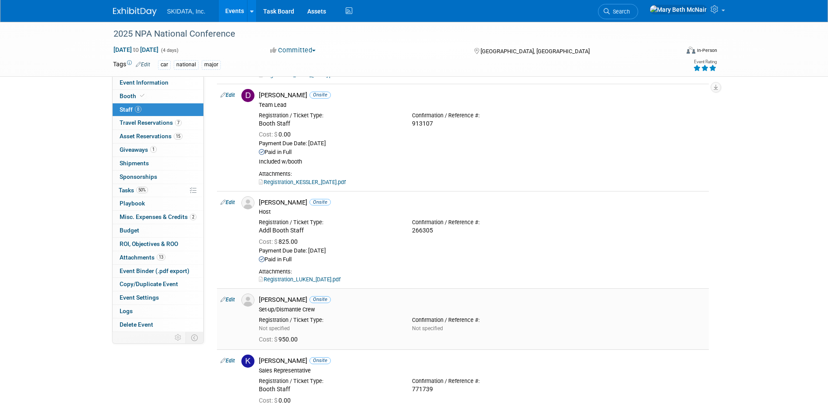
scroll to position [305, 0]
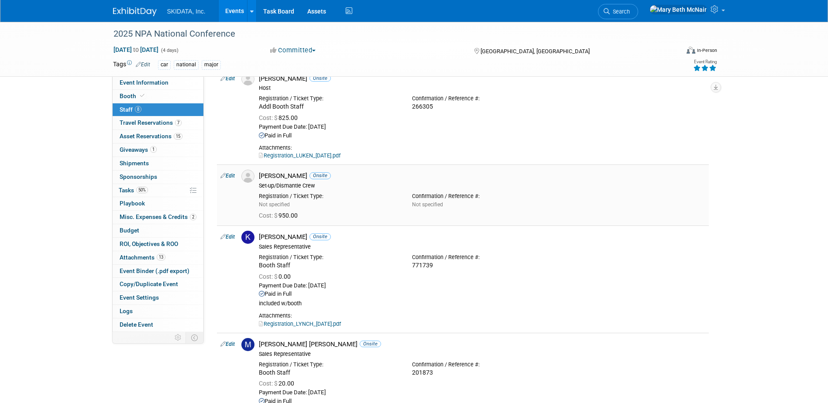
click at [230, 176] on link "Edit" at bounding box center [227, 176] width 14 height 6
select select "300f43f7-7a3f-4a18-a0f5-f87e6311e7fb"
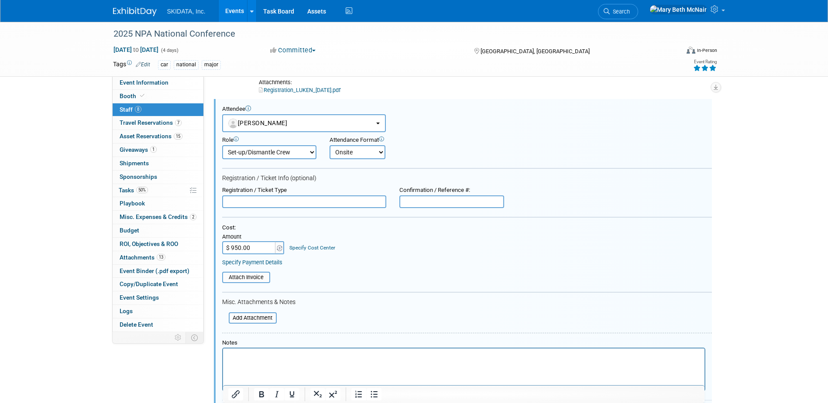
scroll to position [0, 0]
click at [319, 201] on input "text" at bounding box center [304, 201] width 164 height 13
click at [254, 316] on input "file" at bounding box center [224, 318] width 104 height 10
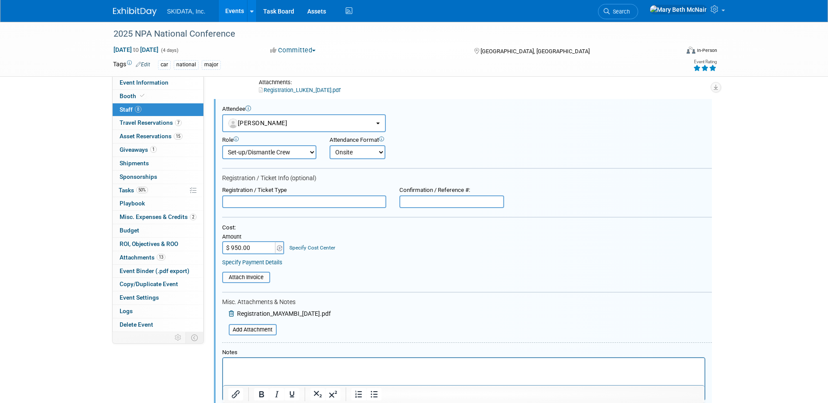
click at [313, 206] on input "text" at bounding box center [304, 201] width 164 height 13
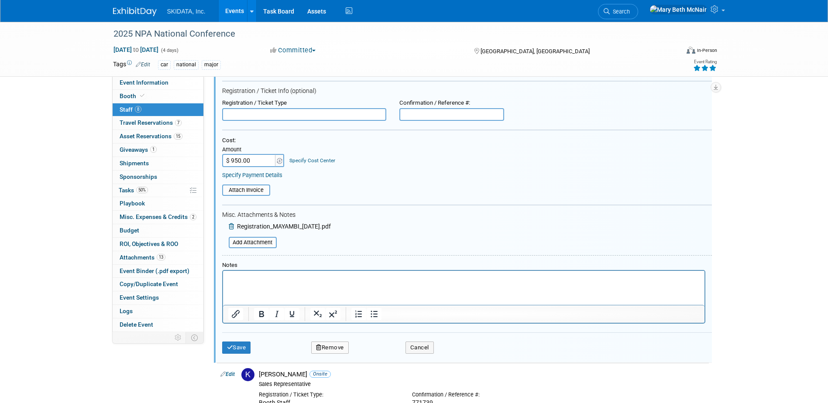
scroll to position [545, 0]
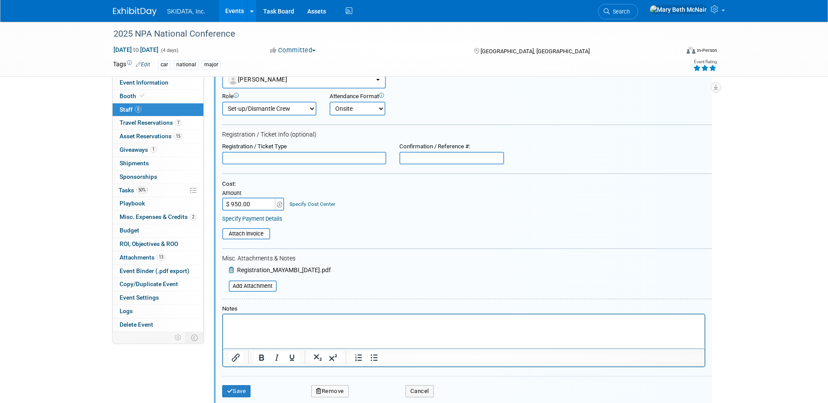
click at [413, 157] on input "text" at bounding box center [451, 158] width 105 height 13
type input "475479"
click at [284, 156] on input "text" at bounding box center [304, 158] width 164 height 13
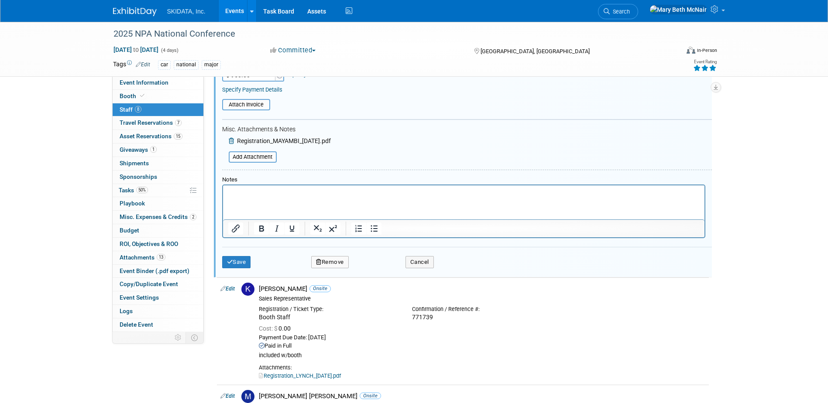
scroll to position [676, 0]
type input "Booth Staff"
click at [235, 257] on button "Save" at bounding box center [236, 260] width 29 height 12
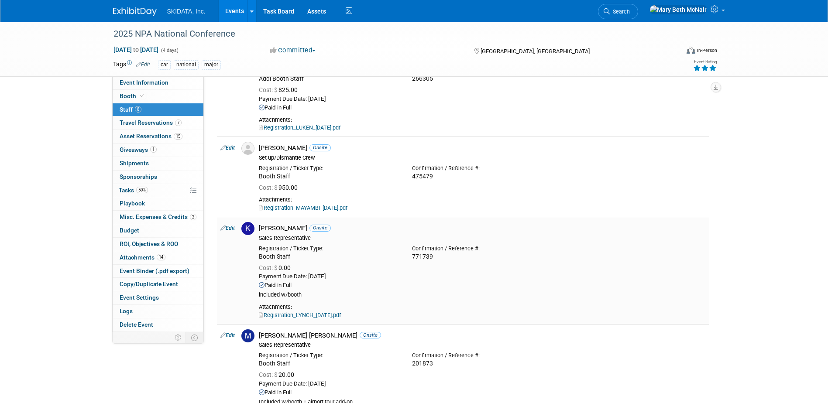
scroll to position [421, 0]
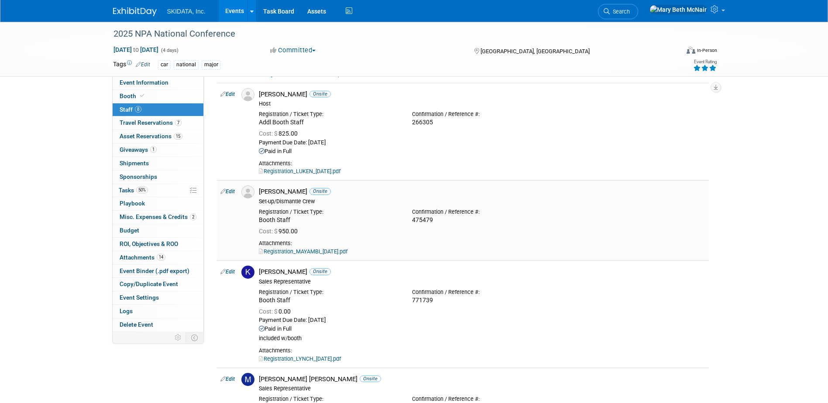
click at [226, 191] on link "Edit" at bounding box center [227, 191] width 14 height 6
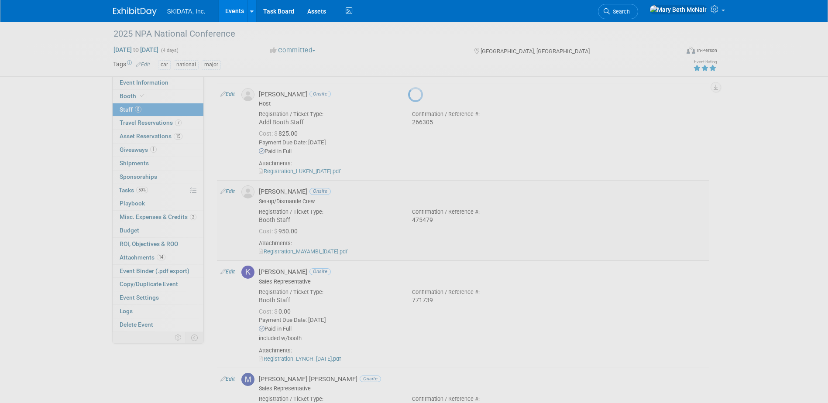
select select "300f43f7-7a3f-4a18-a0f5-f87e6311e7fb"
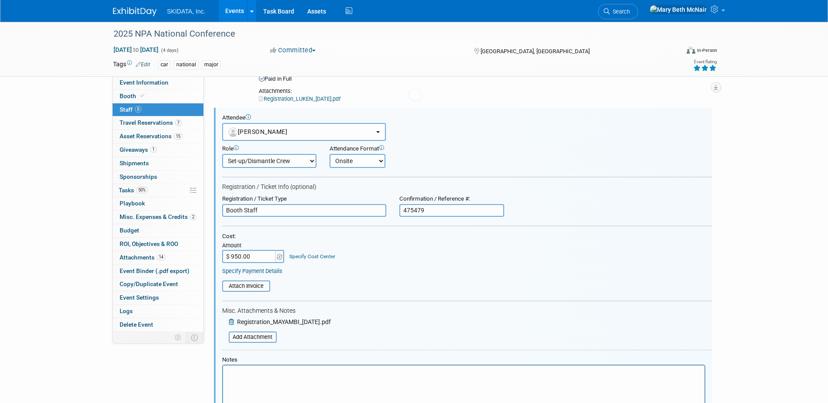
scroll to position [0, 0]
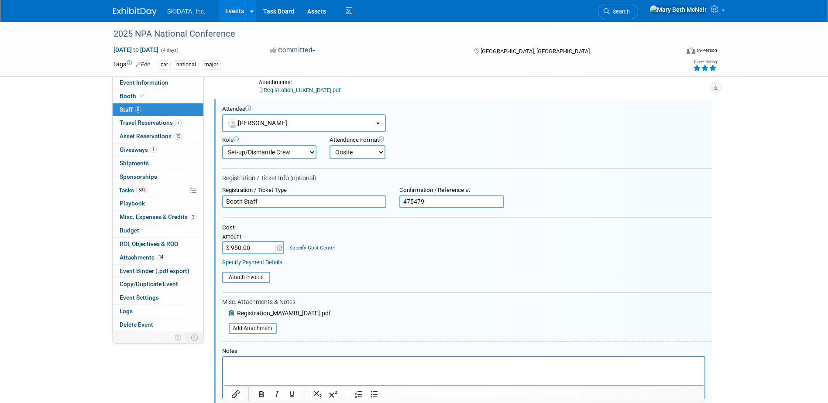
click at [264, 264] on link "Specify Payment Details" at bounding box center [252, 262] width 60 height 7
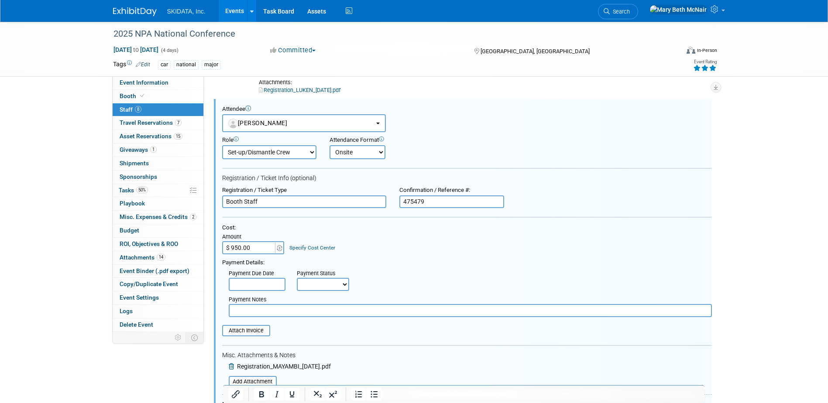
click at [316, 286] on select "Not Paid Yet Partially Paid Paid in Full" at bounding box center [323, 284] width 52 height 13
select select "1"
click at [297, 278] on select "Not Paid Yet Partially Paid Paid in Full" at bounding box center [323, 284] width 52 height 13
click at [268, 285] on input "text" at bounding box center [257, 284] width 57 height 13
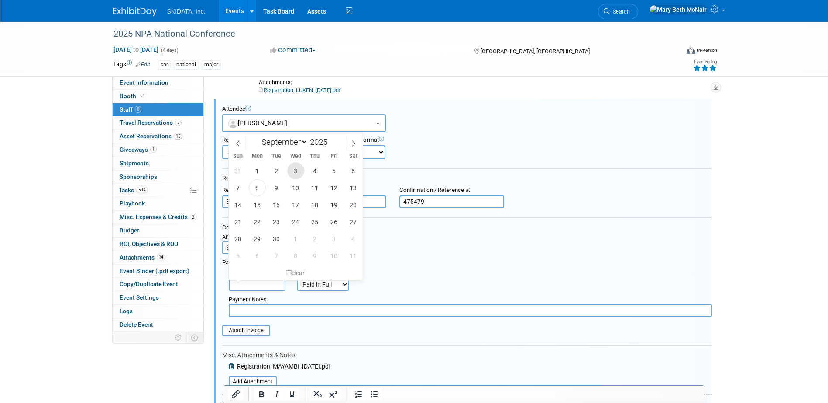
click at [295, 172] on span "3" at bounding box center [295, 170] width 17 height 17
type input "Sep 3, 2025"
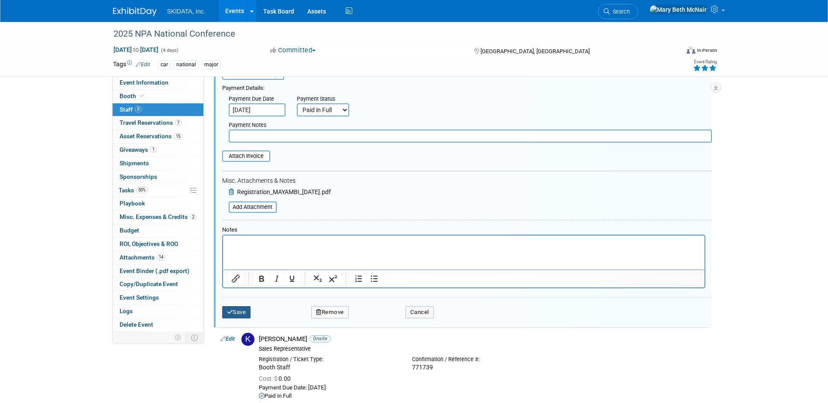
click at [239, 312] on button "Save" at bounding box center [236, 312] width 29 height 12
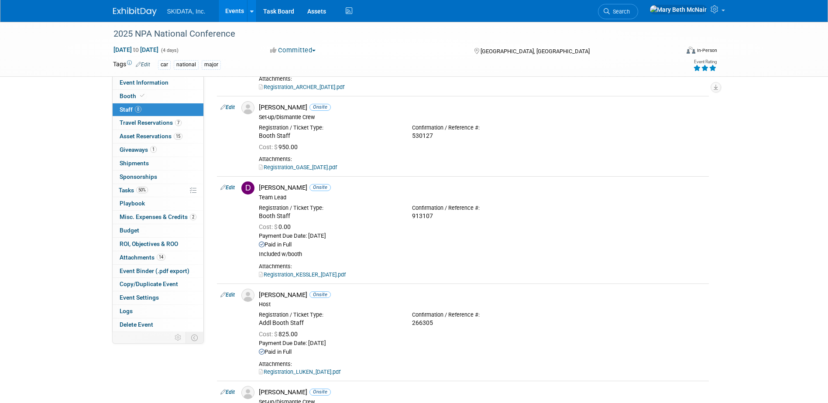
scroll to position [176, 0]
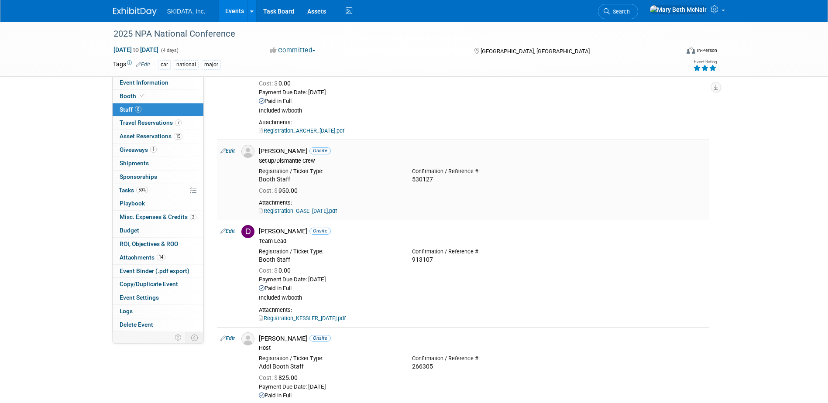
click at [228, 153] on link "Edit" at bounding box center [227, 151] width 14 height 6
select select "8"
select select "cffe26fd-11bf-43aa-9bfc-b28d4407c4b2"
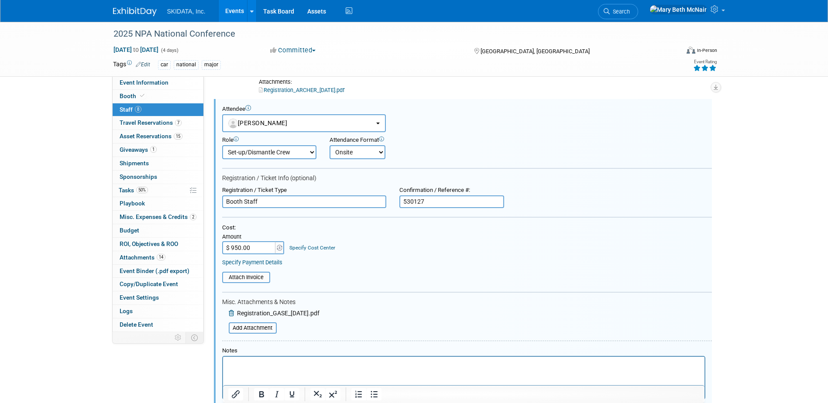
scroll to position [0, 0]
click at [260, 261] on link "Specify Payment Details" at bounding box center [252, 262] width 60 height 7
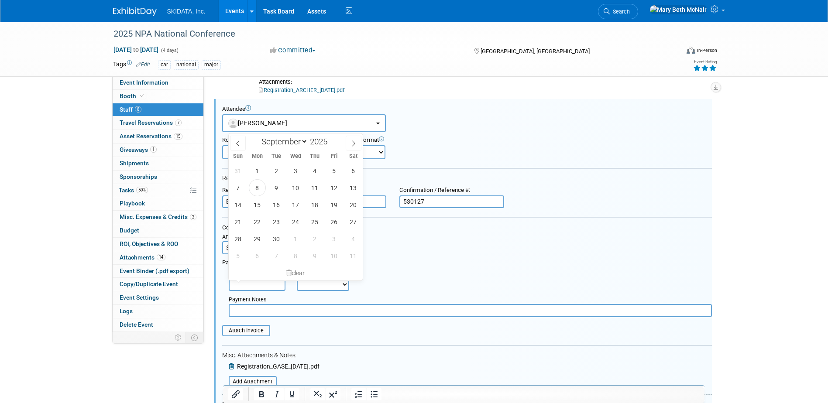
click at [265, 284] on input "text" at bounding box center [257, 284] width 57 height 13
click at [296, 174] on span "3" at bounding box center [295, 170] width 17 height 17
type input "Sep 3, 2025"
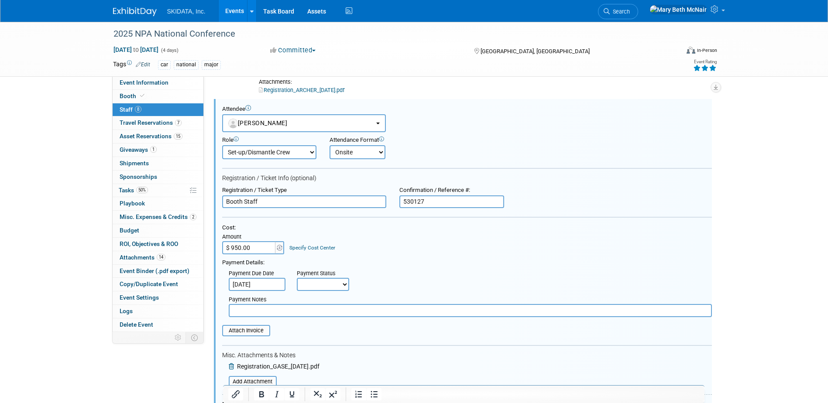
click at [319, 289] on select "Not Paid Yet Partially Paid Paid in Full" at bounding box center [323, 284] width 52 height 13
select select "1"
click at [297, 278] on select "Not Paid Yet Partially Paid Paid in Full" at bounding box center [323, 284] width 52 height 13
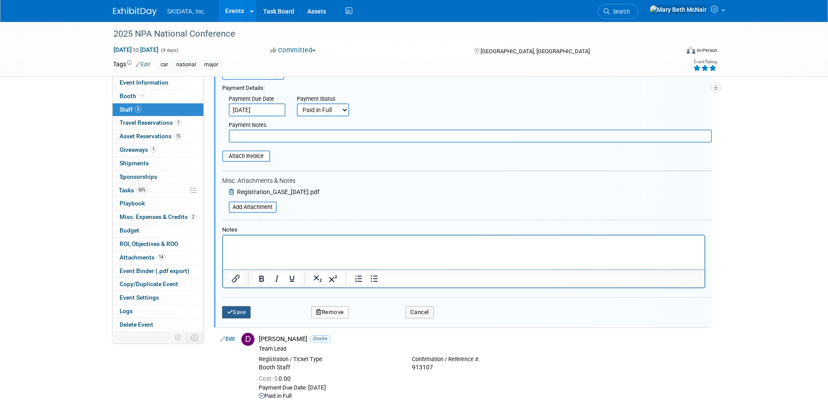
click at [250, 315] on button "Save" at bounding box center [236, 312] width 29 height 12
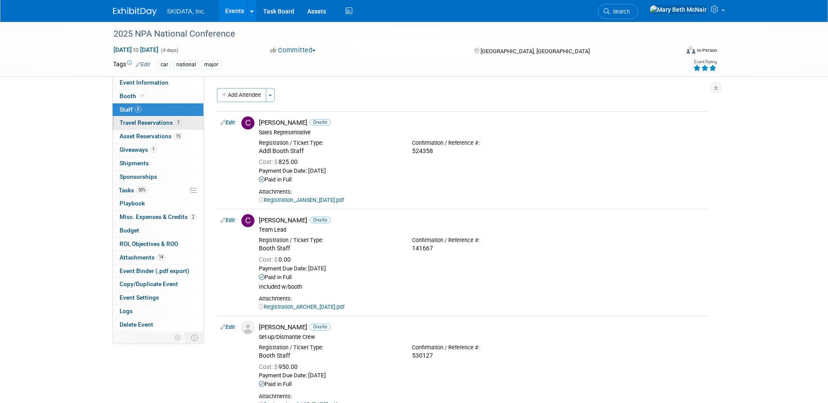
click at [151, 123] on span "Travel Reservations 7" at bounding box center [151, 122] width 62 height 7
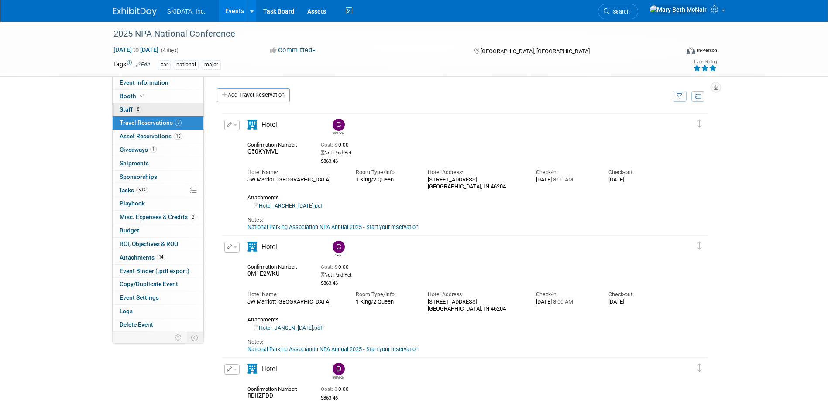
click at [127, 109] on span "Staff 8" at bounding box center [131, 109] width 22 height 7
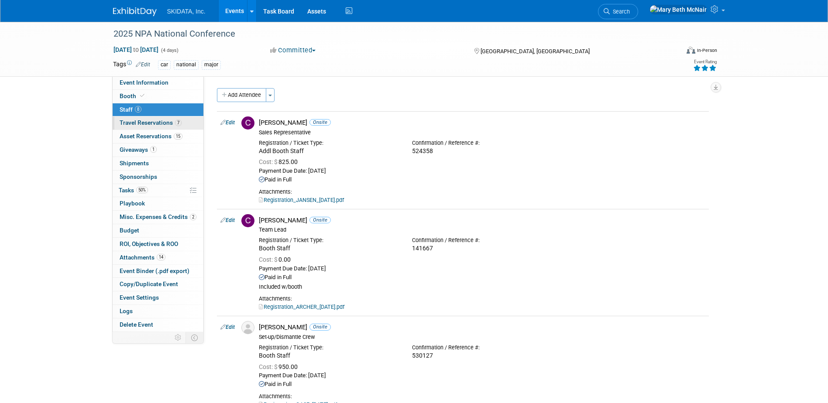
click at [135, 119] on link "7 Travel Reservations 7" at bounding box center [158, 123] width 91 height 13
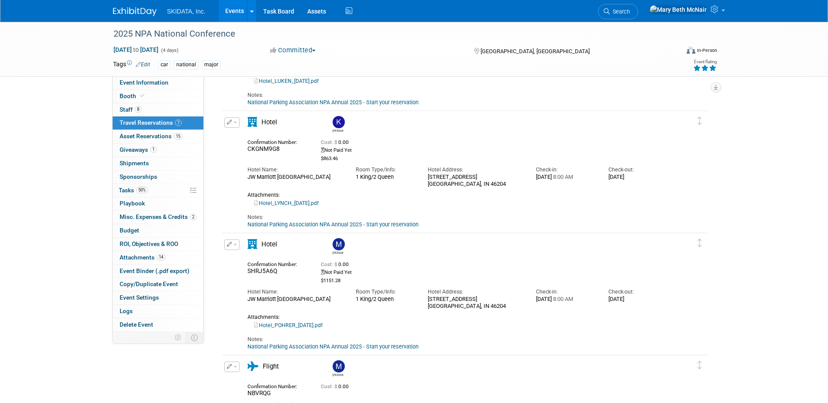
scroll to position [524, 0]
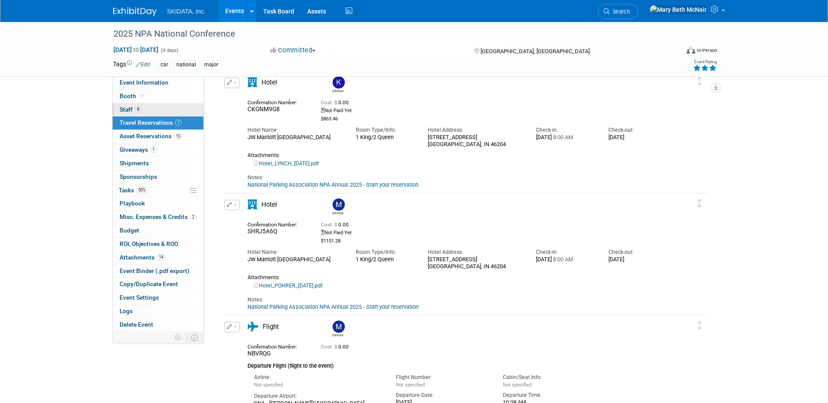
click at [131, 108] on span "Staff 8" at bounding box center [131, 109] width 22 height 7
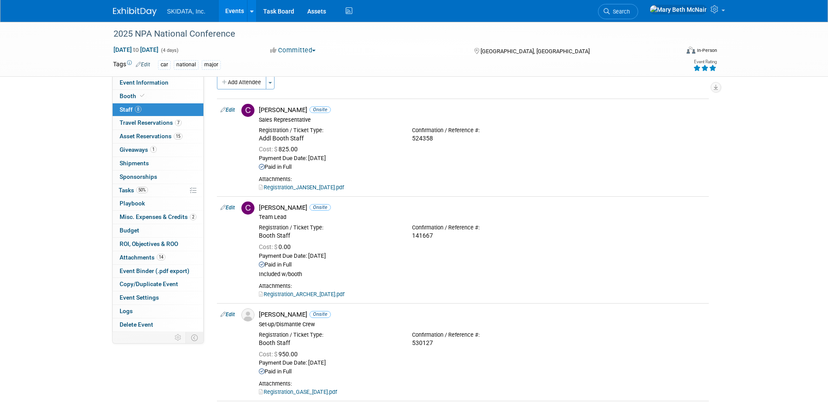
scroll to position [0, 0]
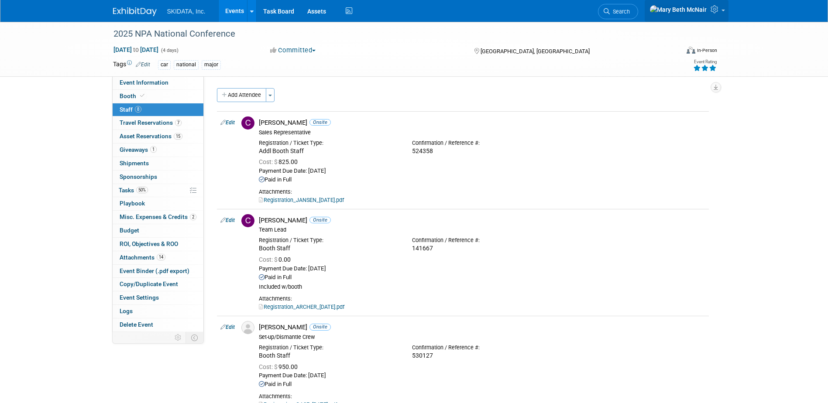
click at [718, 11] on icon at bounding box center [715, 9] width 10 height 8
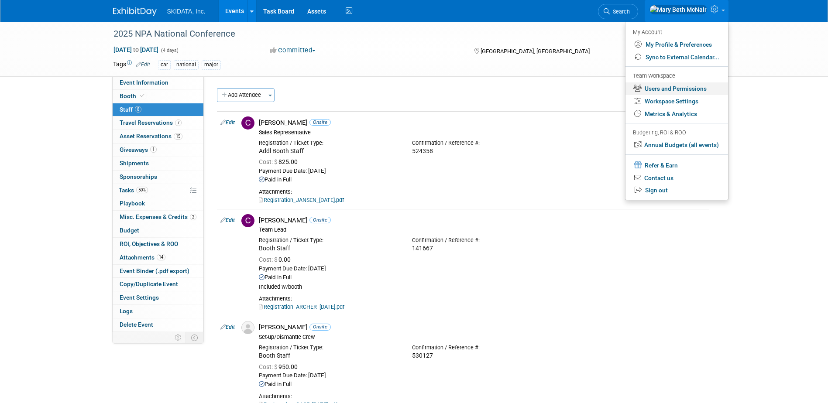
click at [675, 89] on link "Users and Permissions" at bounding box center [676, 88] width 103 height 13
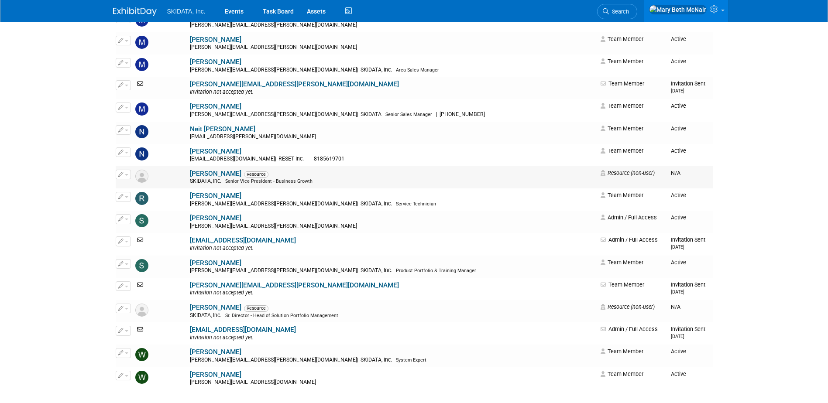
scroll to position [785, 0]
